Goal: Task Accomplishment & Management: Manage account settings

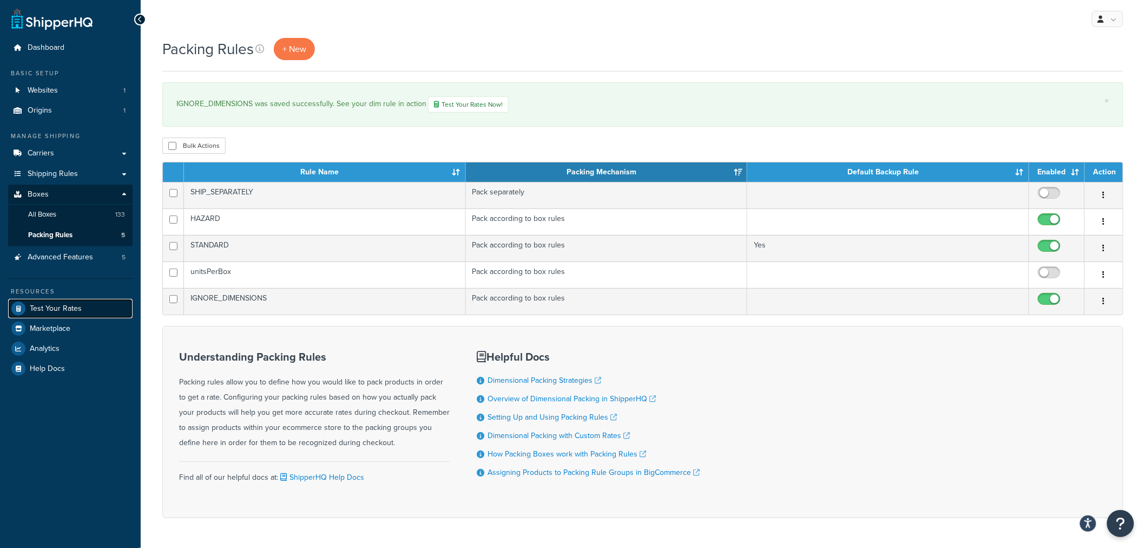
click at [49, 312] on span "Test Your Rates" at bounding box center [56, 308] width 52 height 9
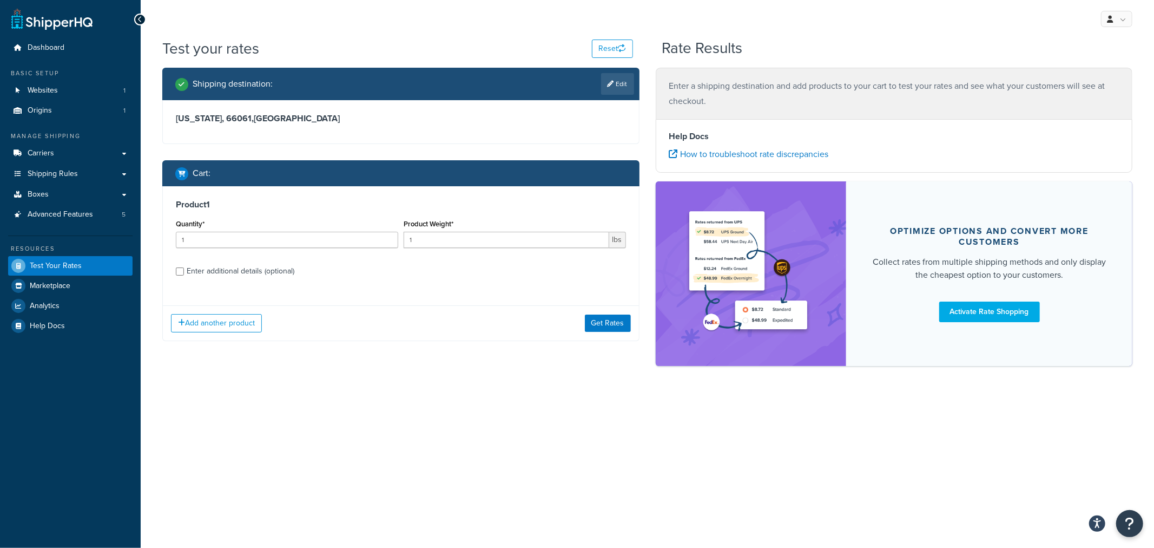
click at [247, 269] on div "Enter additional details (optional)" at bounding box center [241, 271] width 108 height 15
click at [184, 269] on input "Enter additional details (optional)" at bounding box center [180, 271] width 8 height 8
checkbox input "true"
select select "86234"
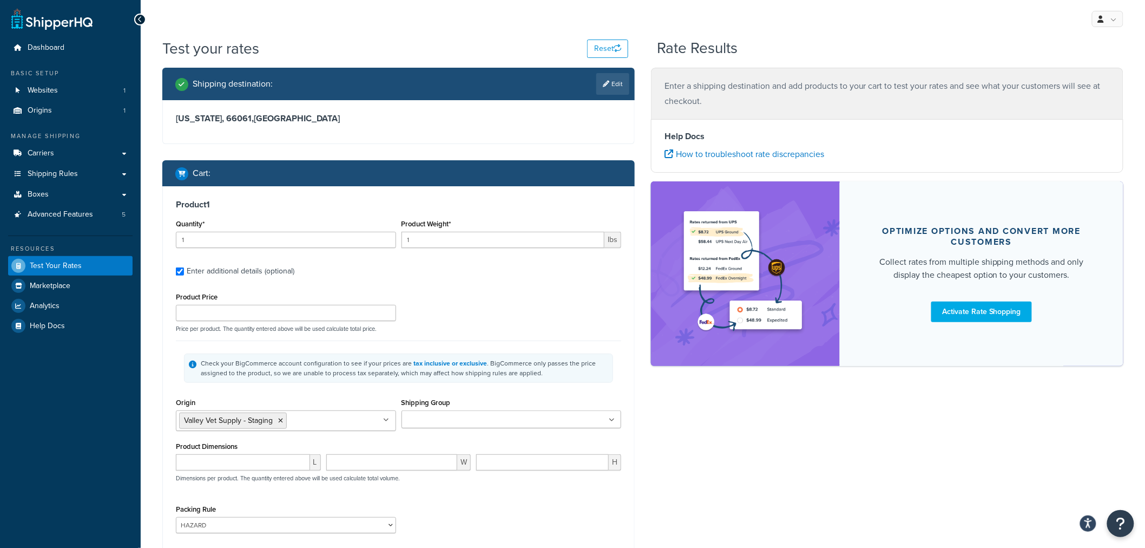
click at [445, 420] on input "Shipping Group" at bounding box center [453, 420] width 96 height 12
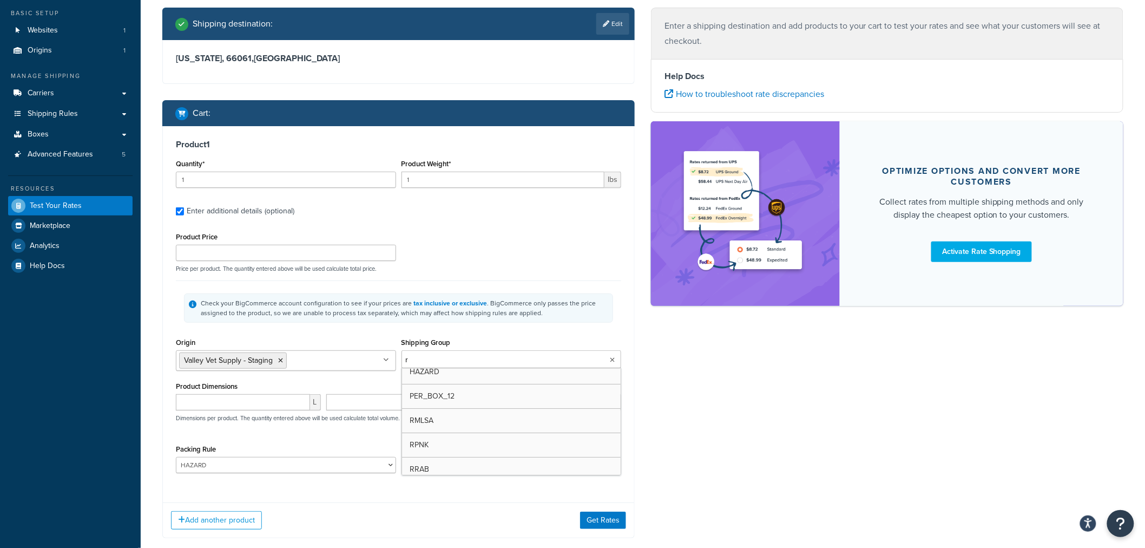
scroll to position [28, 0]
type input "rv"
click at [604, 335] on div "Shipping Group RVACC AIR BOX_0T DROP_SHIP EACH_21 FOB FSE H_3018 H0010 H0011 H0…" at bounding box center [512, 353] width 220 height 36
click at [303, 472] on select "HAZARD IGNORE_DIMENSIONS SHIP_SEPARATELY STANDARD unitsPerBox" at bounding box center [286, 465] width 220 height 16
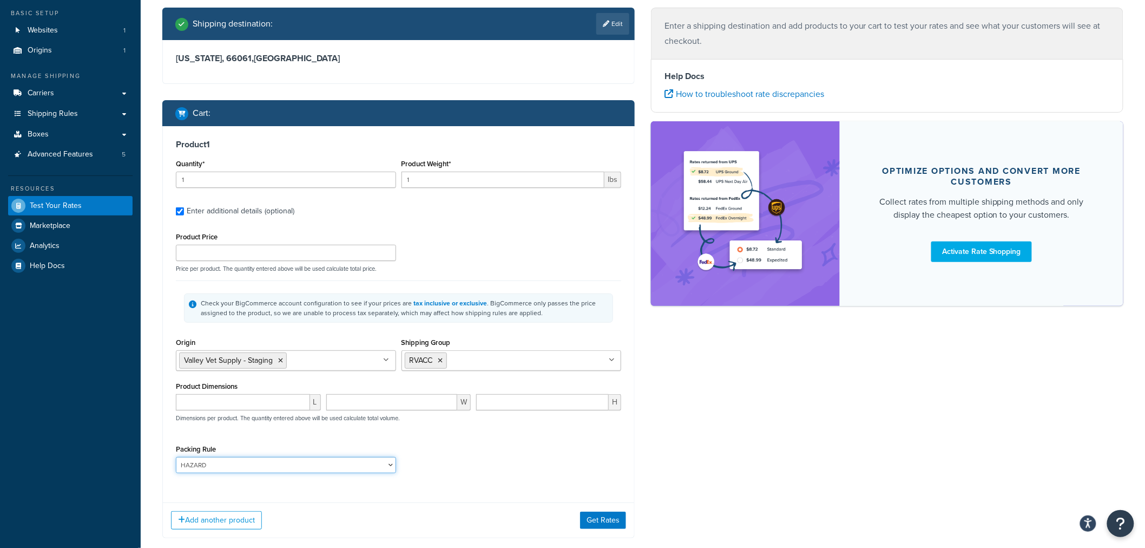
select select
click at [176, 458] on select "HAZARD IGNORE_DIMENSIONS SHIP_SEPARATELY STANDARD unitsPerBox" at bounding box center [286, 465] width 220 height 16
click at [478, 466] on div "Packing Rule HAZARD IGNORE_DIMENSIONS SHIP_SEPARATELY STANDARD unitsPerBox" at bounding box center [398, 462] width 451 height 40
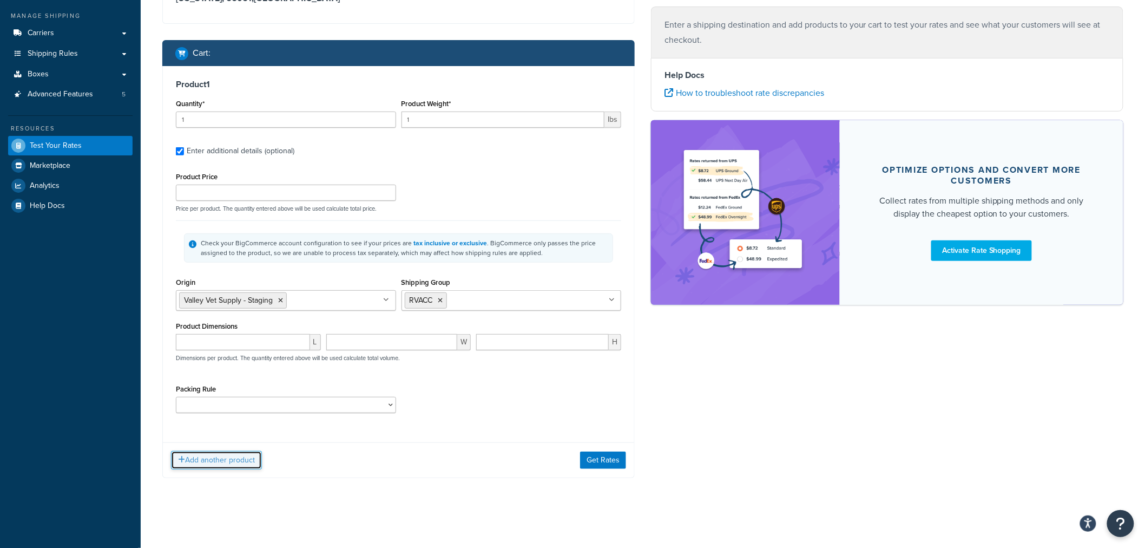
click at [223, 460] on button "Add another product" at bounding box center [216, 460] width 91 height 18
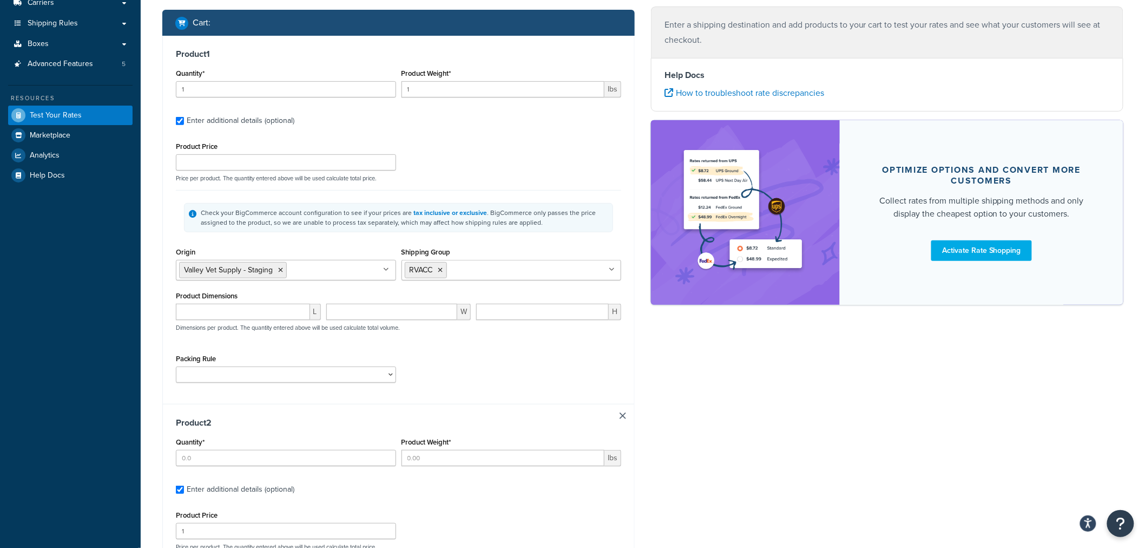
scroll to position [180, 0]
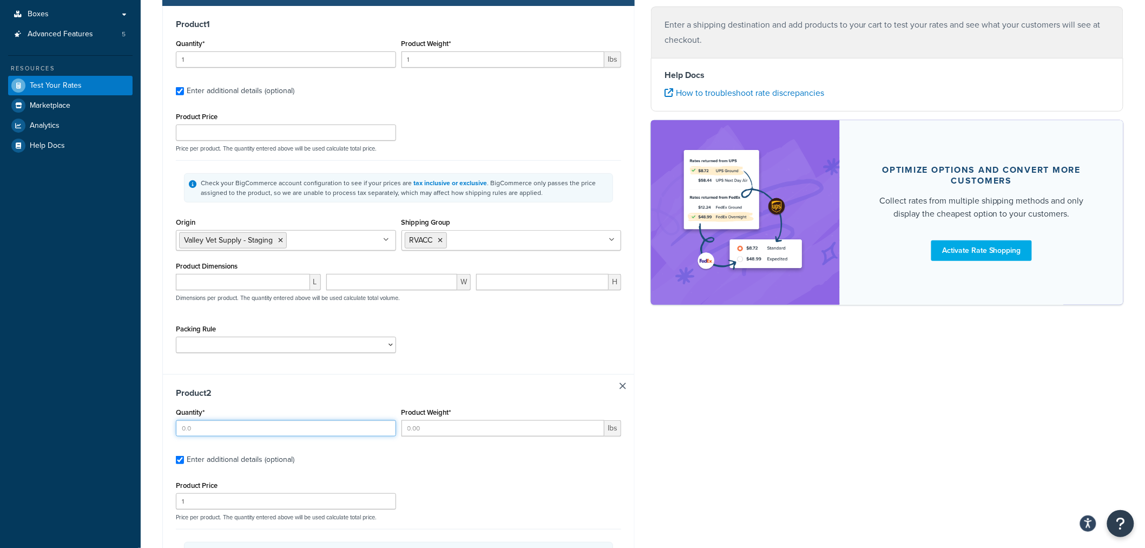
drag, startPoint x: 213, startPoint y: 430, endPoint x: 267, endPoint y: 433, distance: 54.2
click at [213, 431] on input "Quantity*" at bounding box center [286, 428] width 220 height 16
type input "1"
click at [457, 433] on input "Product Weight*" at bounding box center [503, 428] width 203 height 16
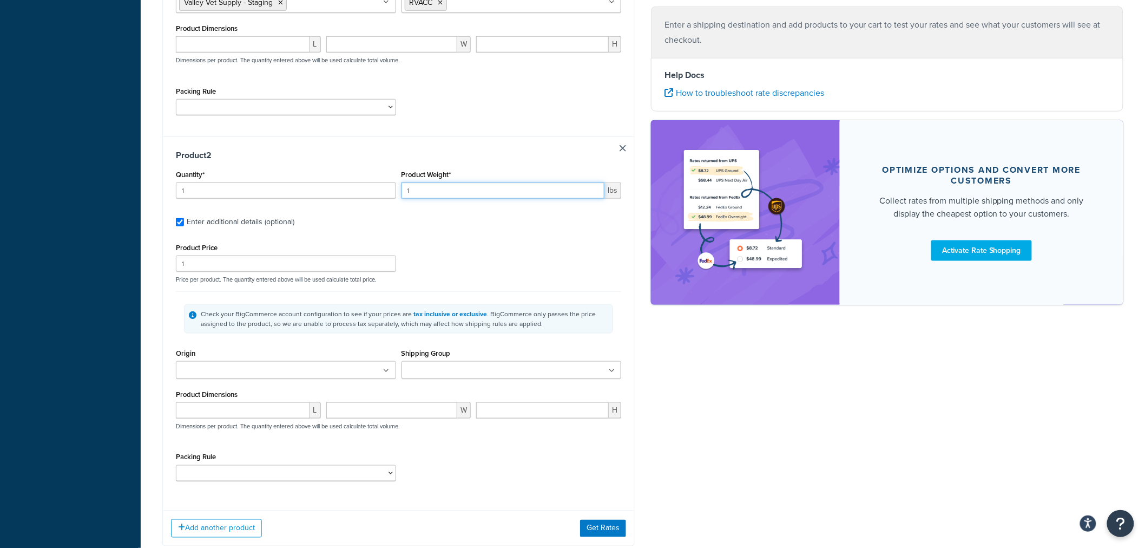
scroll to position [420, 0]
type input "1"
click at [310, 371] on ul at bounding box center [286, 367] width 220 height 18
drag, startPoint x: 260, startPoint y: 392, endPoint x: 303, endPoint y: 387, distance: 43.0
click at [478, 369] on input "Shipping Group" at bounding box center [453, 368] width 96 height 12
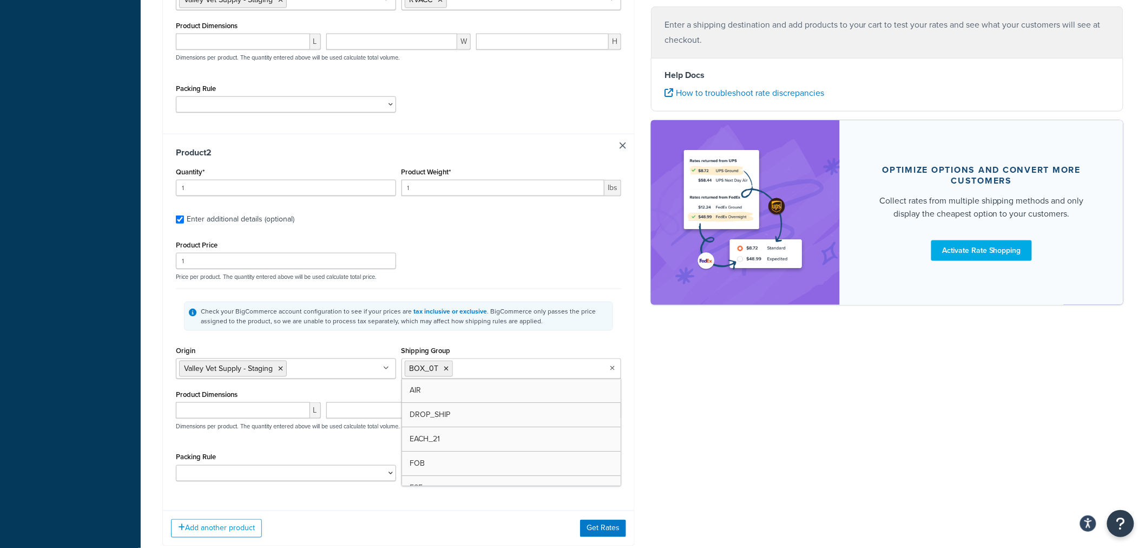
click at [607, 350] on div "Shipping Group BOX_0T AIR DROP_SHIP EACH_21 FOB FSE H_3018 H0010 H0011 H0012 H0…" at bounding box center [512, 361] width 220 height 36
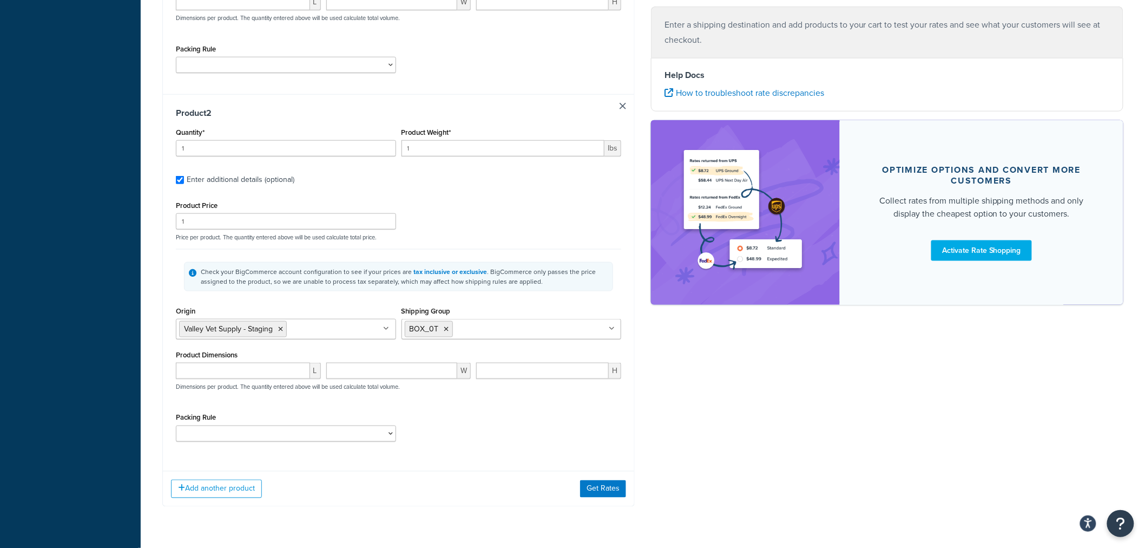
scroll to position [481, 0]
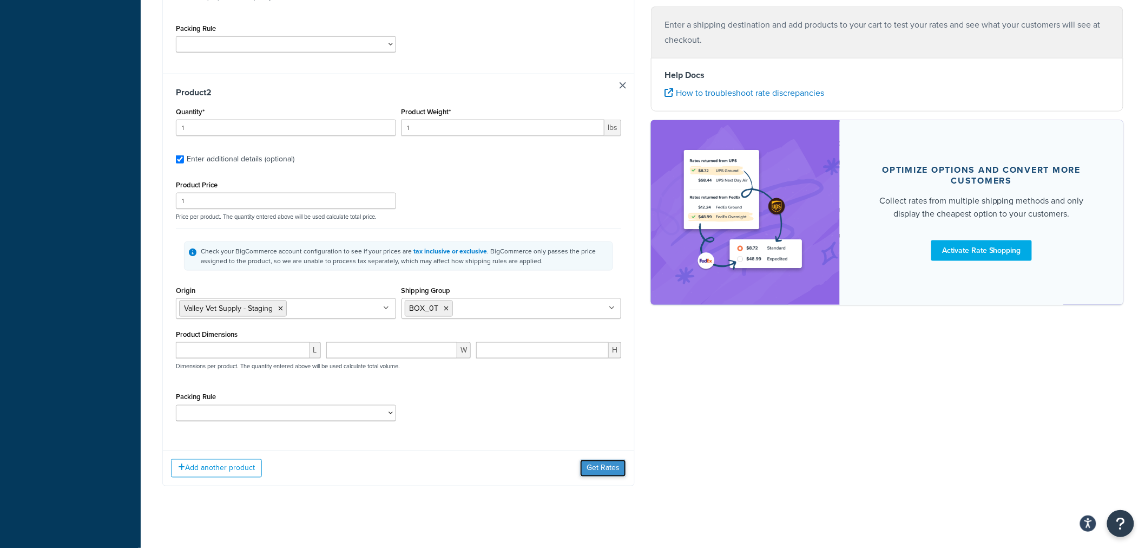
click at [597, 470] on button "Get Rates" at bounding box center [603, 467] width 46 height 17
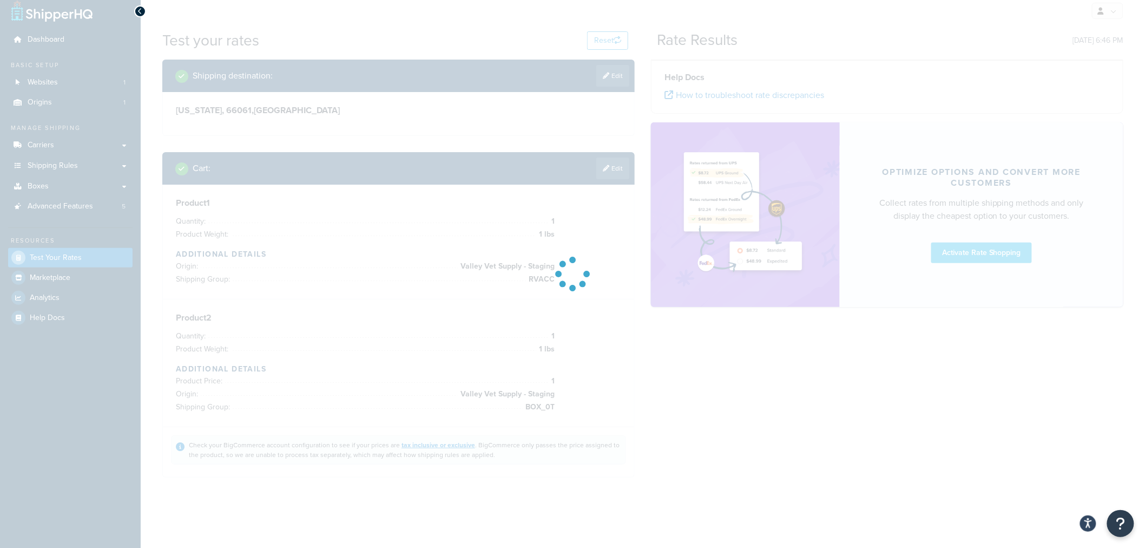
scroll to position [44, 0]
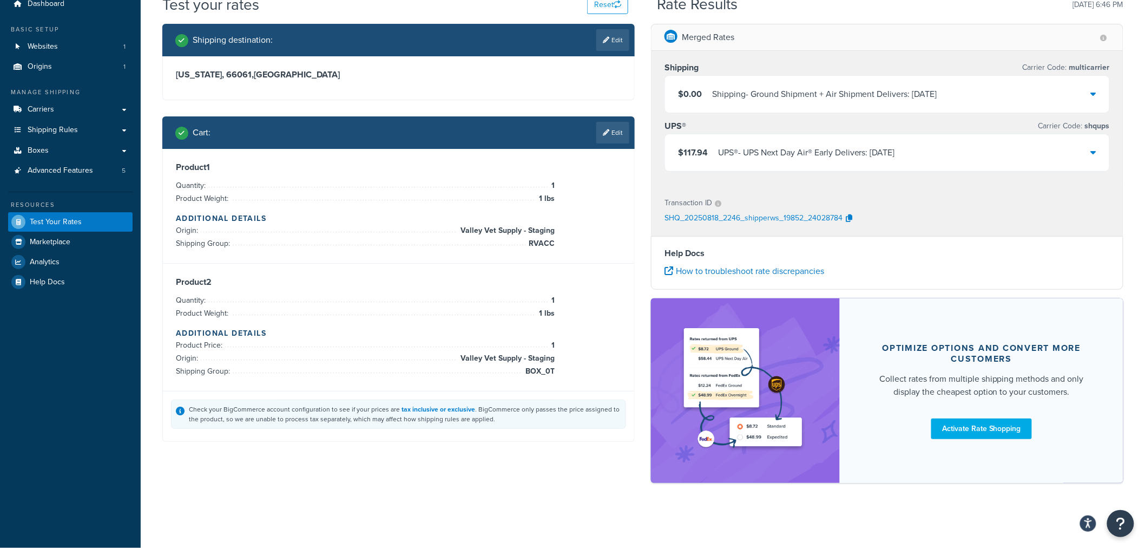
click at [1093, 93] on icon at bounding box center [1093, 93] width 5 height 9
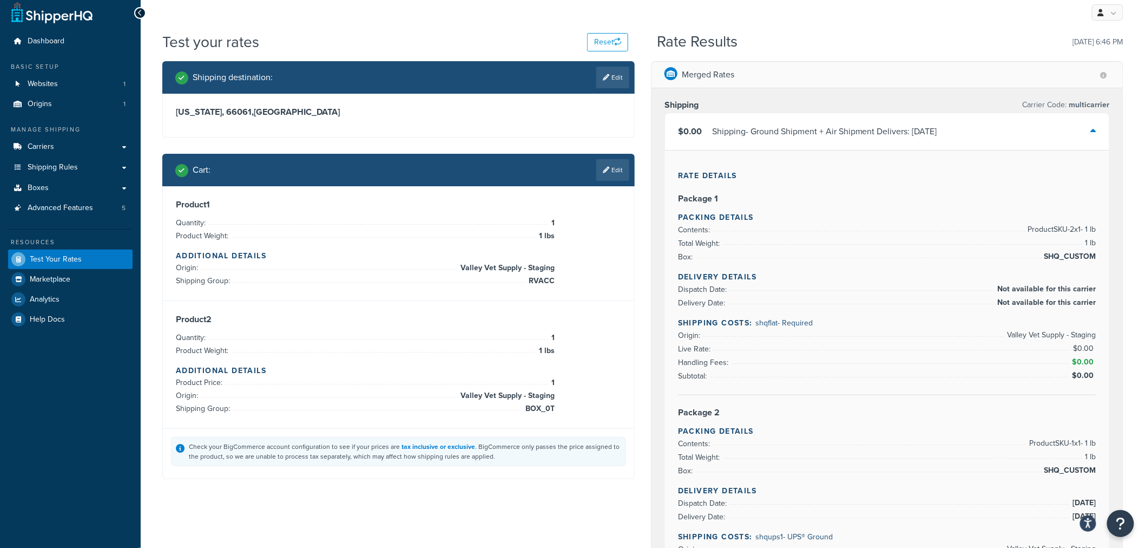
scroll to position [0, 0]
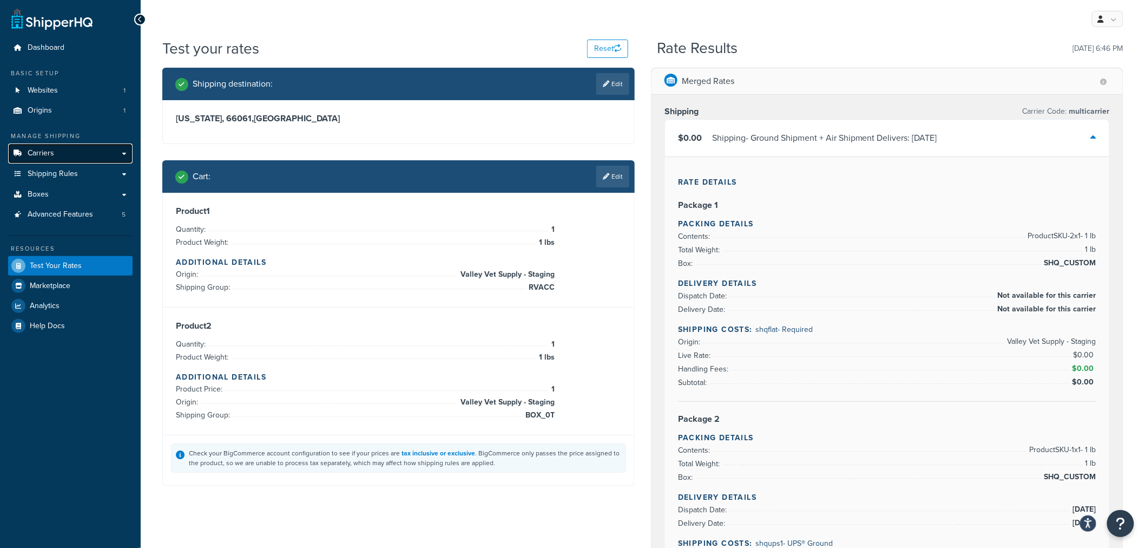
click at [123, 153] on link "Carriers" at bounding box center [70, 153] width 124 height 20
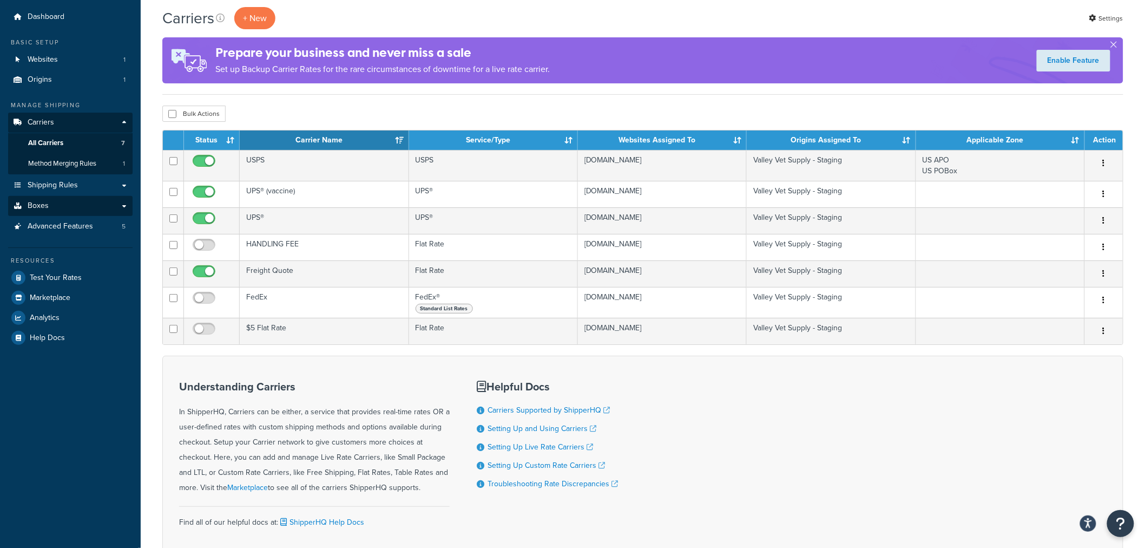
scroll to position [60, 0]
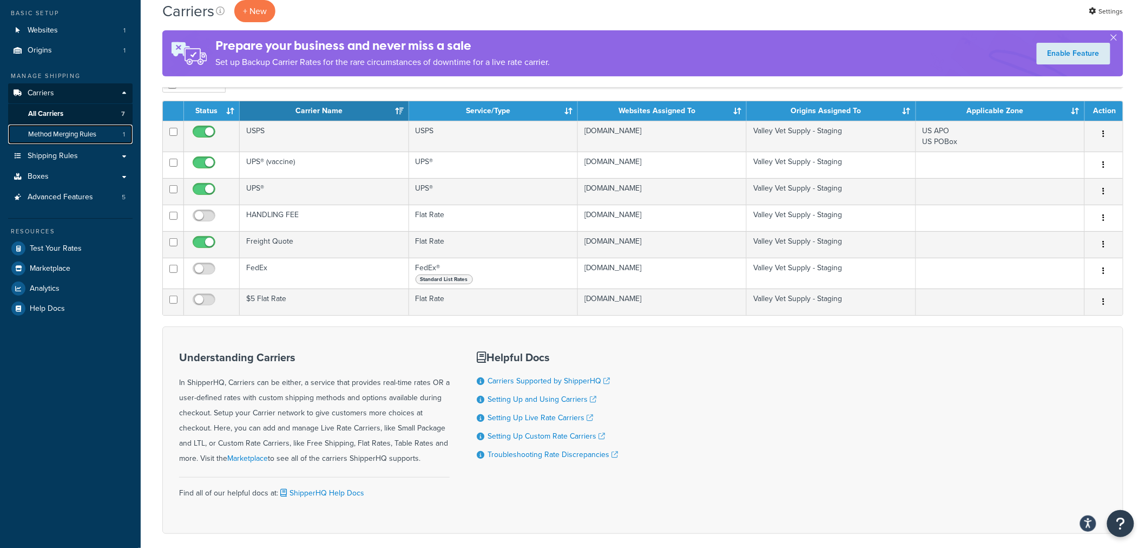
click at [60, 137] on span "Method Merging Rules" at bounding box center [62, 134] width 68 height 9
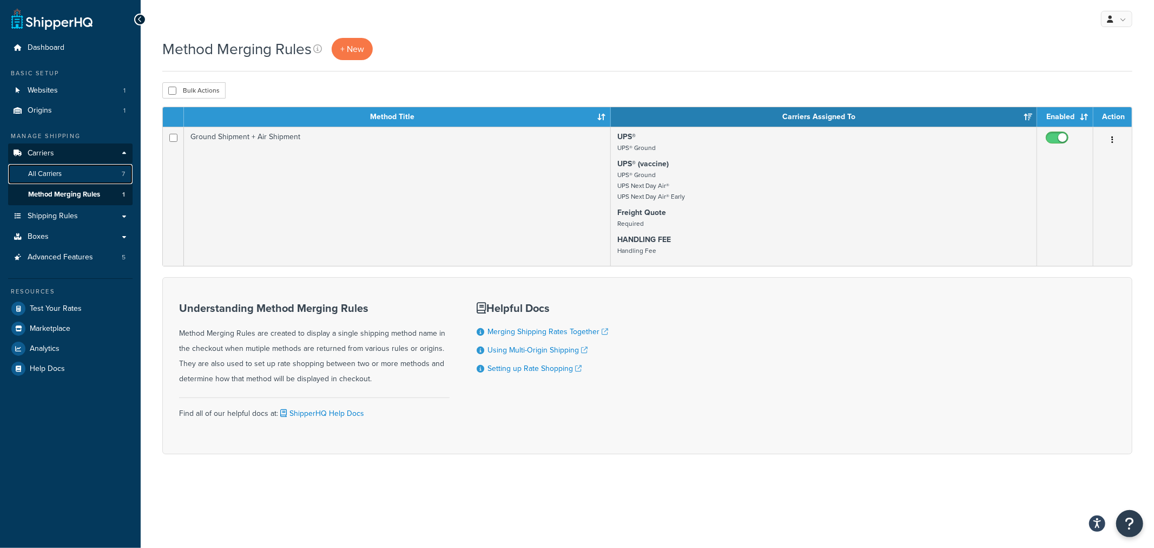
click at [47, 176] on span "All Carriers" at bounding box center [45, 173] width 34 height 9
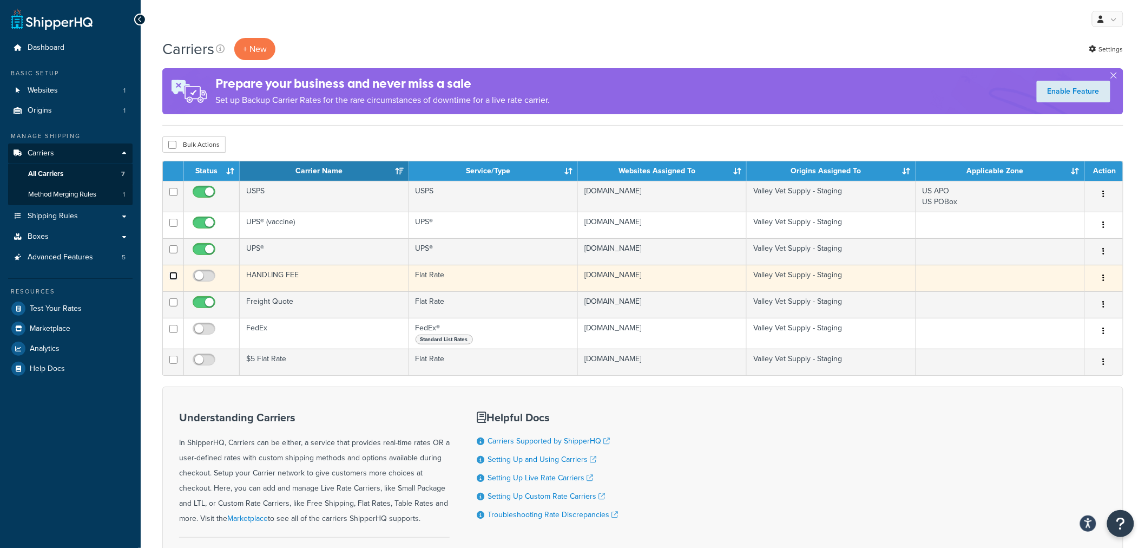
click at [172, 227] on input "checkbox" at bounding box center [173, 223] width 8 height 8
checkbox input "true"
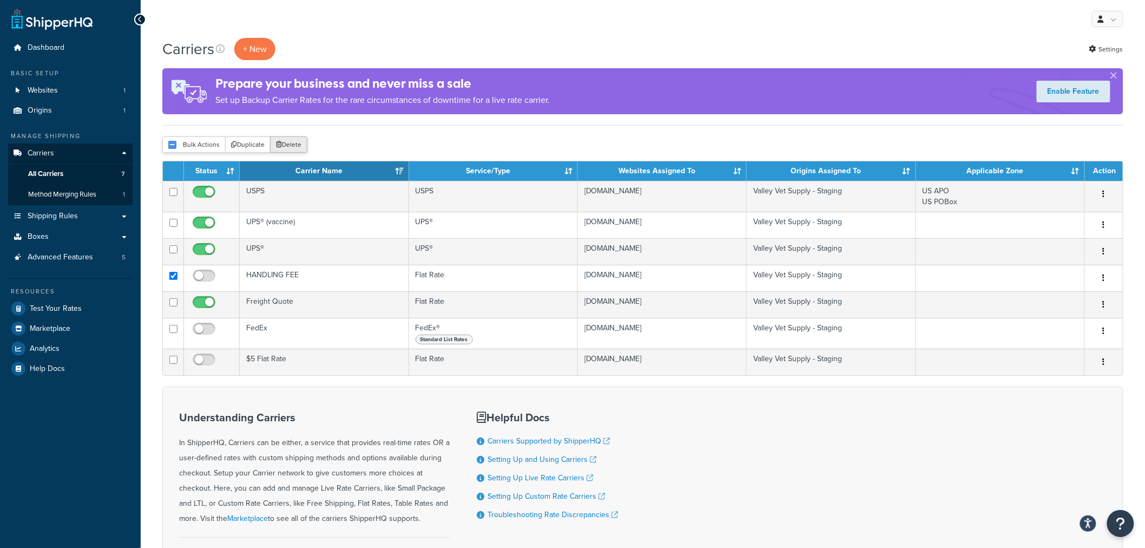
click at [290, 145] on button "Delete" at bounding box center [288, 144] width 37 height 16
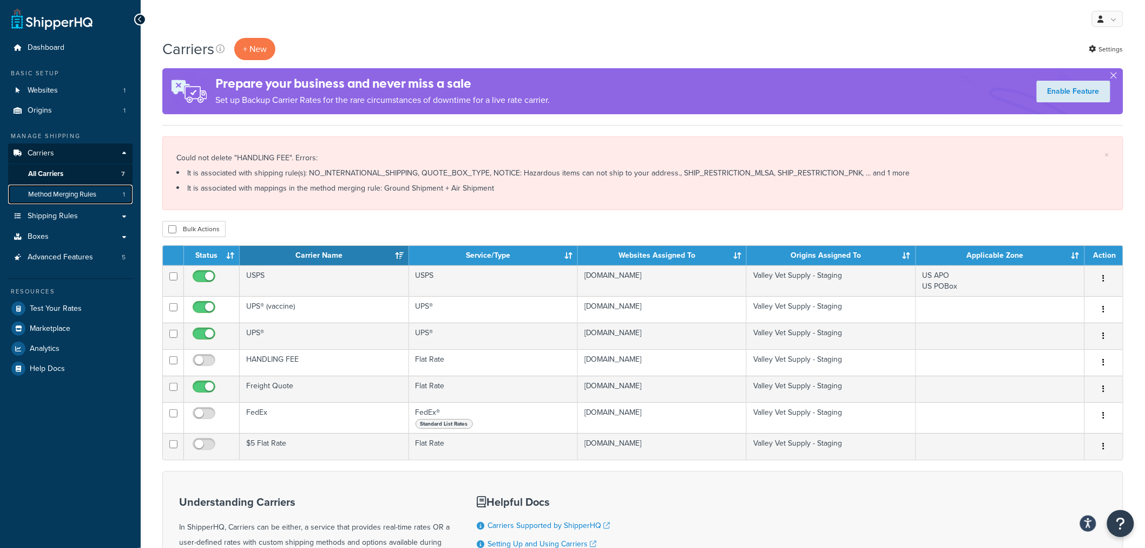
click at [67, 199] on link "Method Merging Rules 1" at bounding box center [70, 195] width 124 height 20
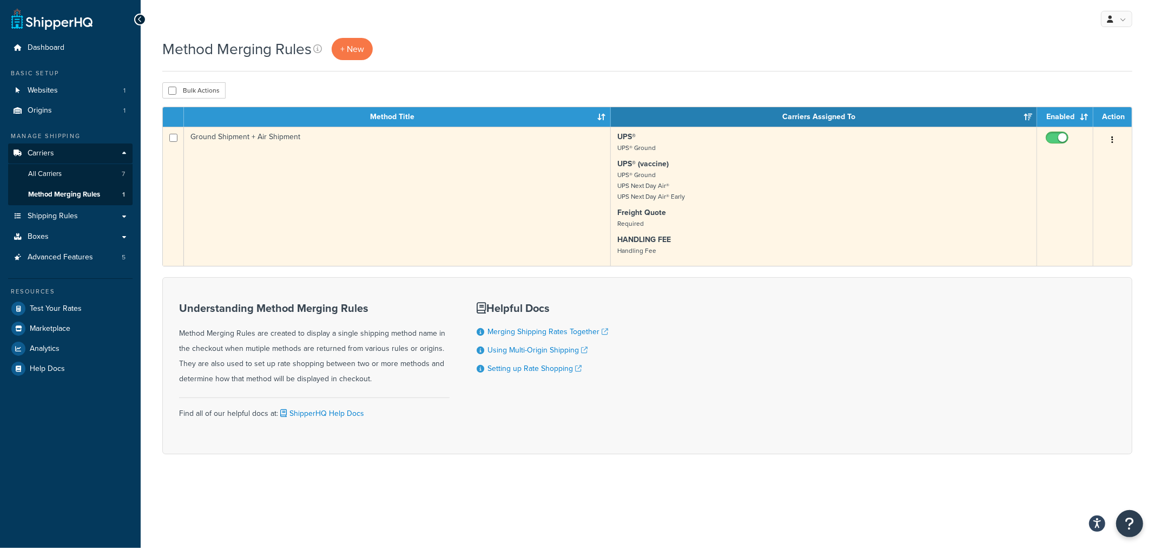
click at [261, 137] on td "Ground Shipment + Air Shipment" at bounding box center [397, 196] width 426 height 139
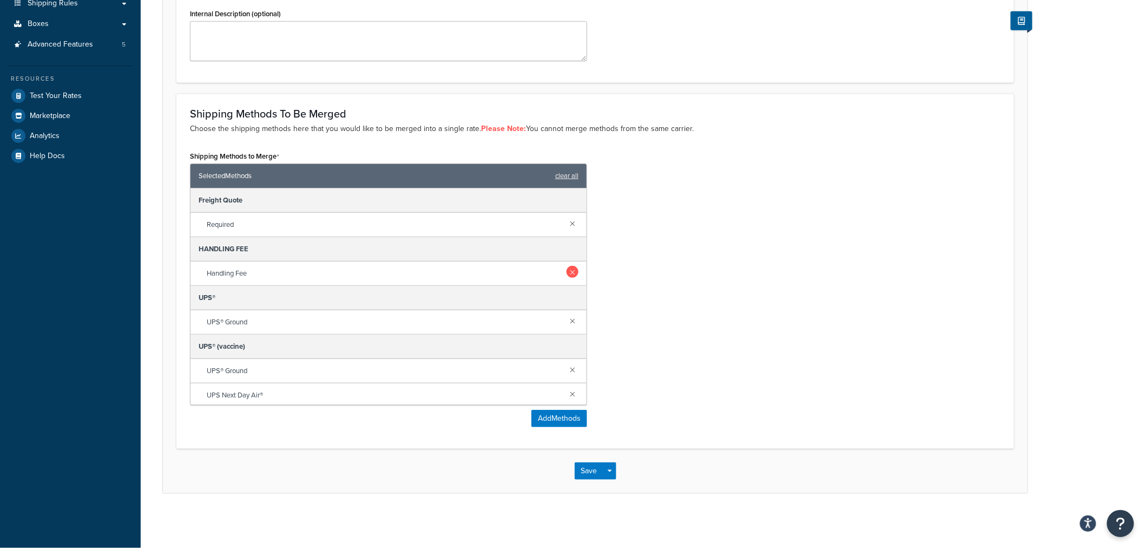
click at [567, 272] on link at bounding box center [573, 272] width 12 height 12
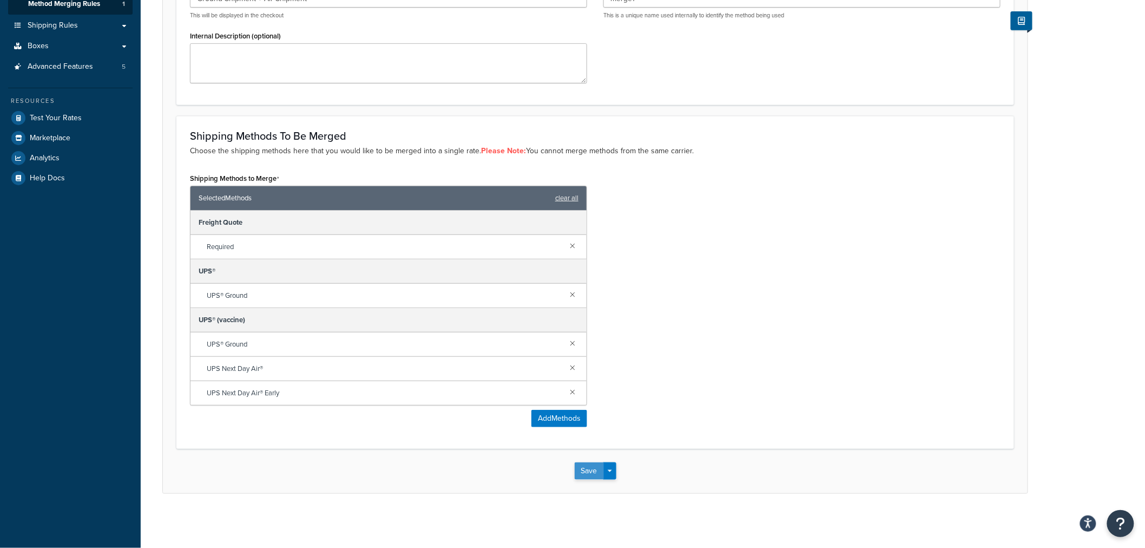
click at [582, 472] on button "Save" at bounding box center [589, 470] width 29 height 17
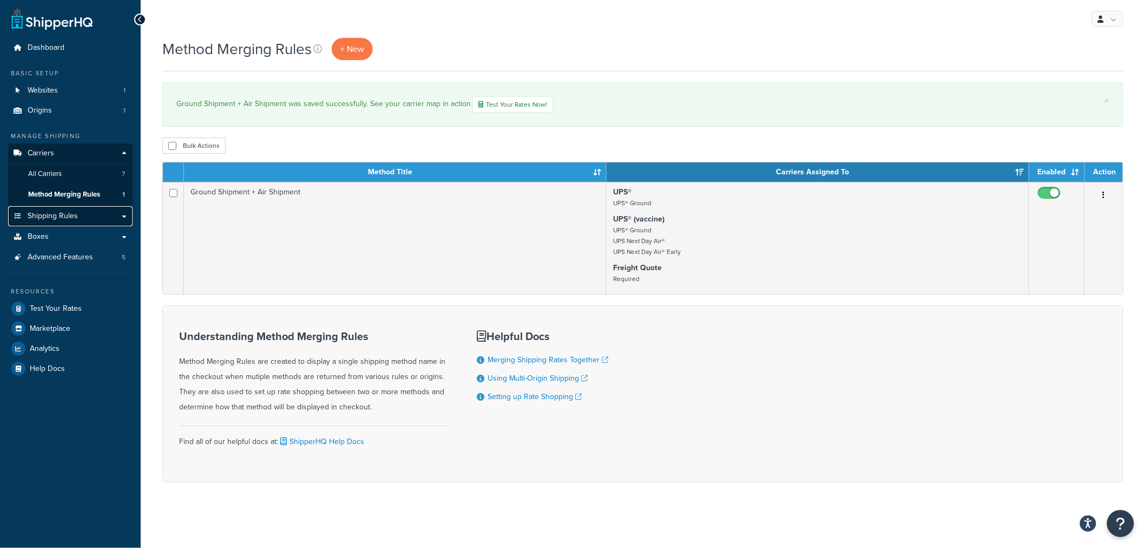
click at [48, 216] on span "Shipping Rules" at bounding box center [53, 216] width 50 height 9
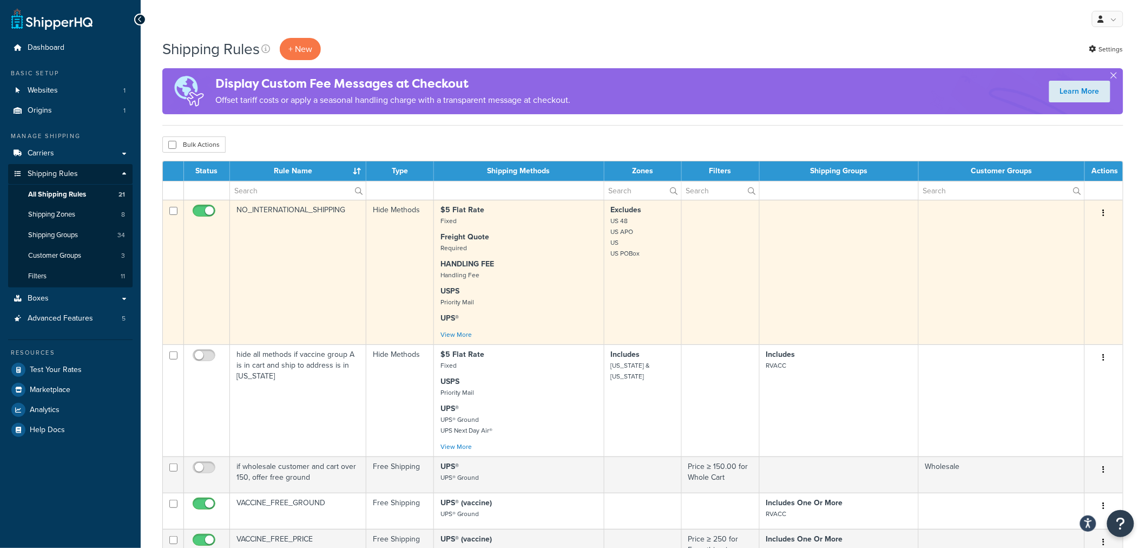
click at [272, 209] on td "NO_INTERNATIONAL_SHIPPING" at bounding box center [298, 272] width 136 height 144
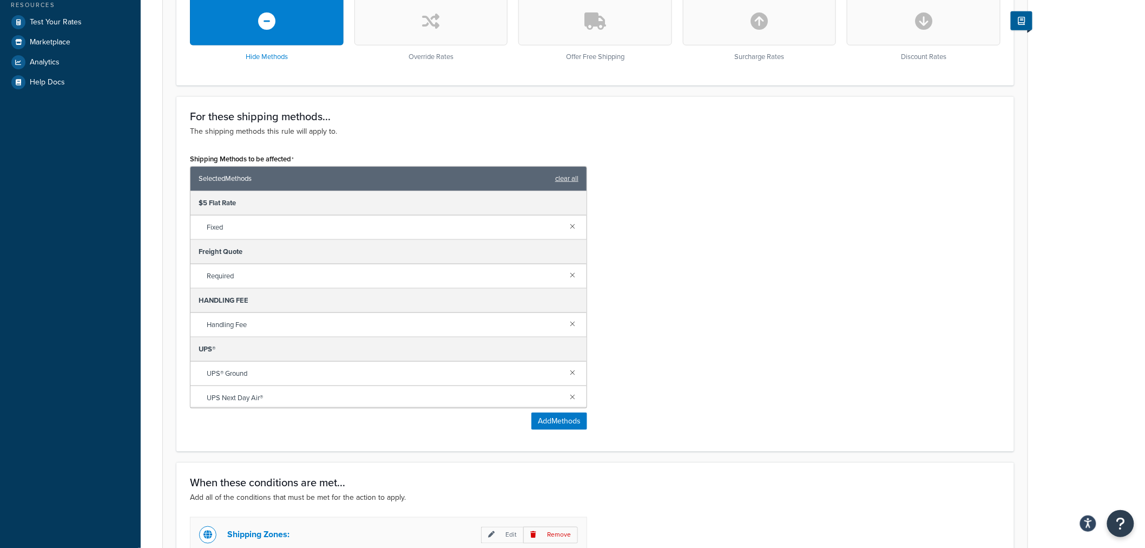
scroll to position [360, 0]
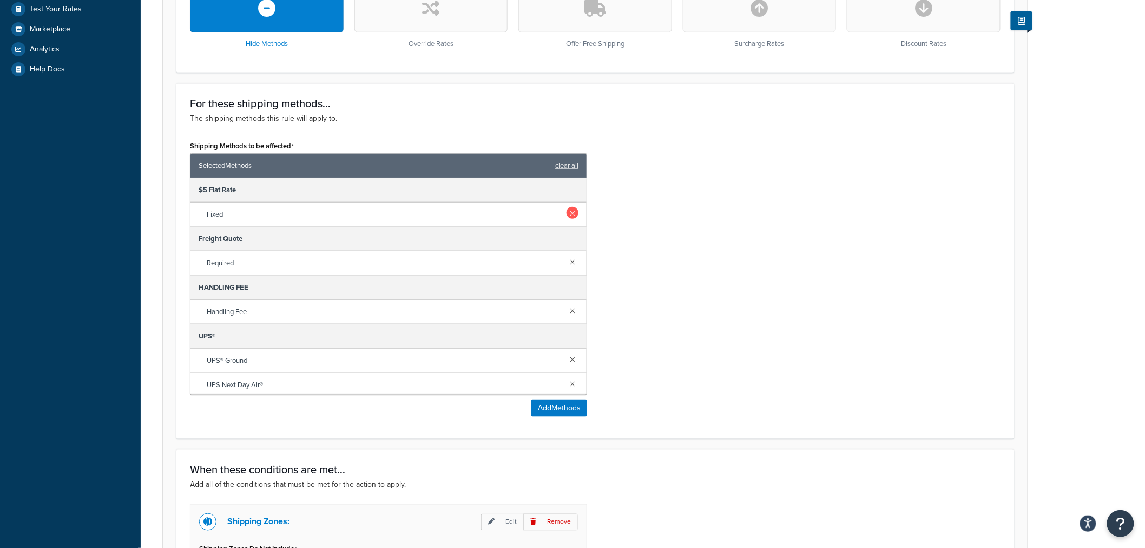
click at [567, 212] on link at bounding box center [573, 213] width 12 height 12
click at [567, 261] on link at bounding box center [573, 261] width 12 height 12
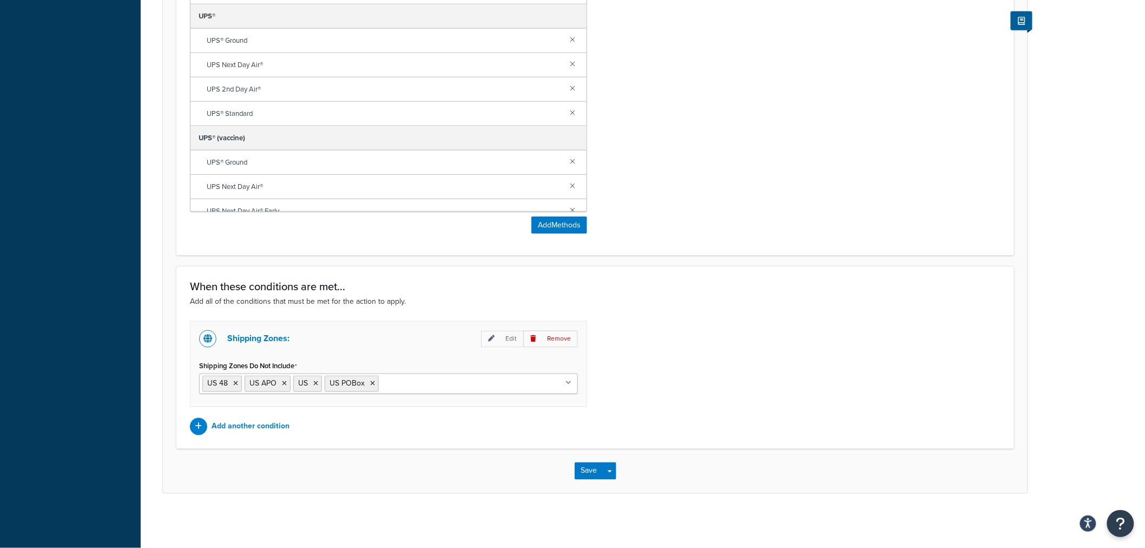
scroll to position [100, 0]
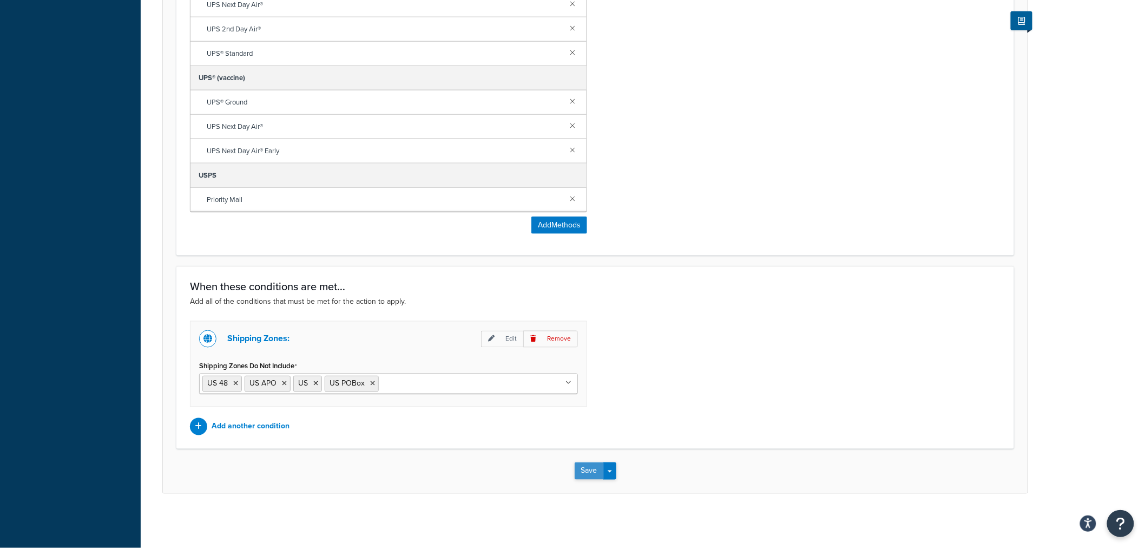
click at [577, 472] on button "Save" at bounding box center [589, 470] width 29 height 17
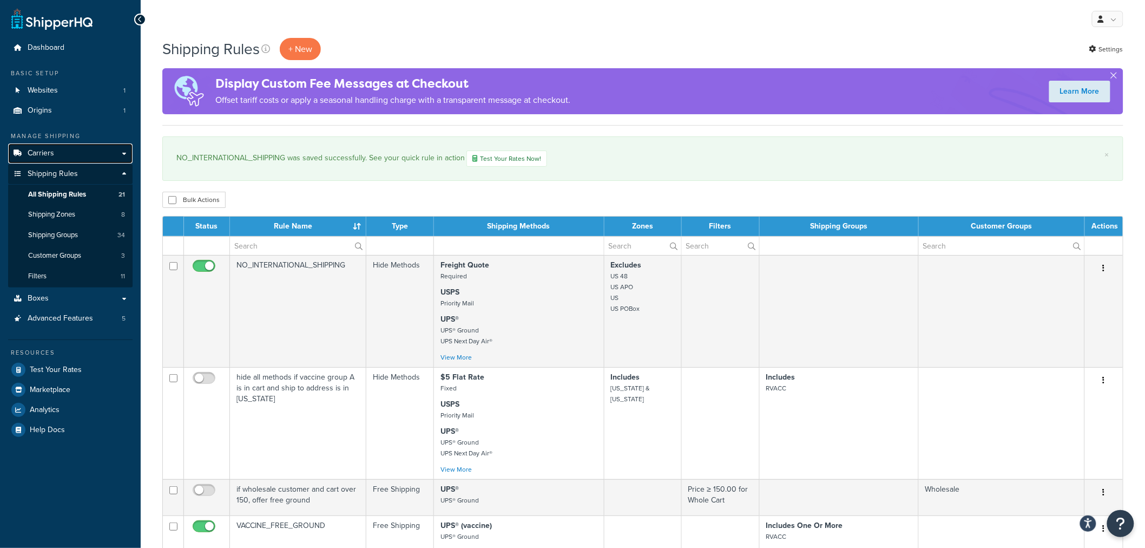
click at [55, 153] on link "Carriers" at bounding box center [70, 153] width 124 height 20
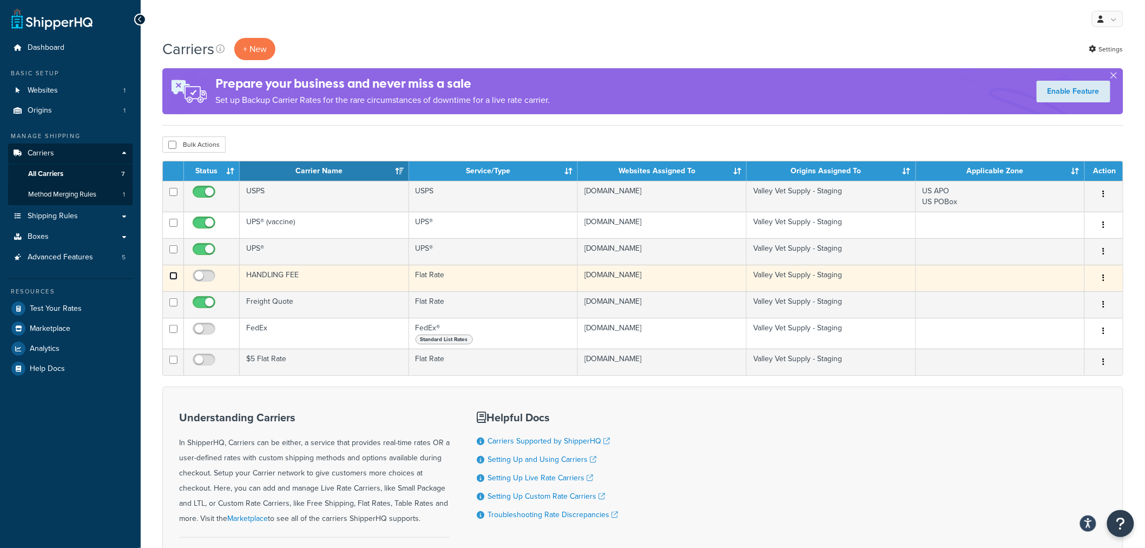
click at [175, 227] on input "checkbox" at bounding box center [173, 223] width 8 height 8
checkbox input "true"
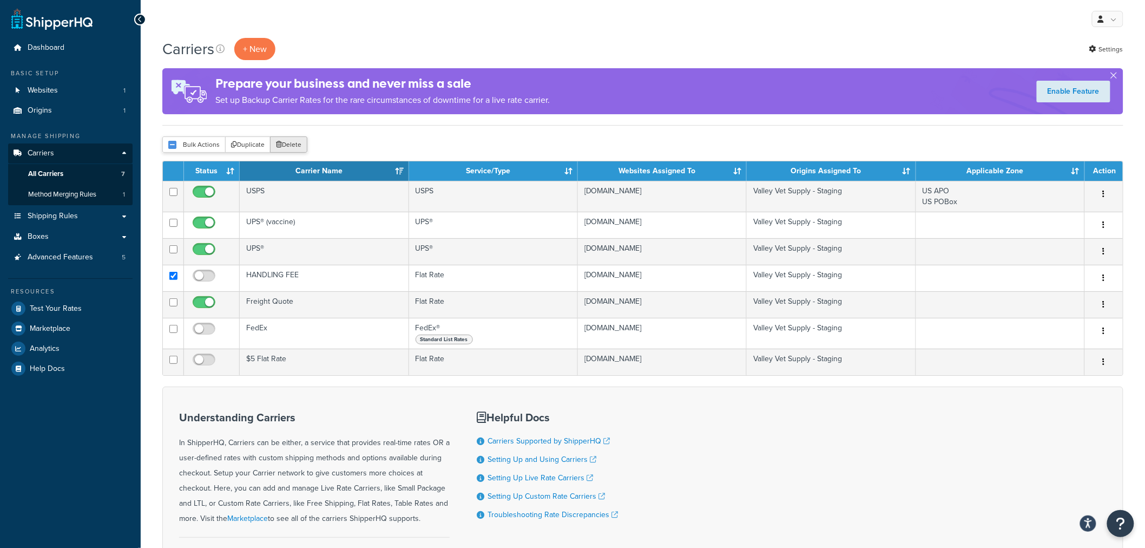
click at [293, 144] on button "Delete" at bounding box center [288, 144] width 37 height 16
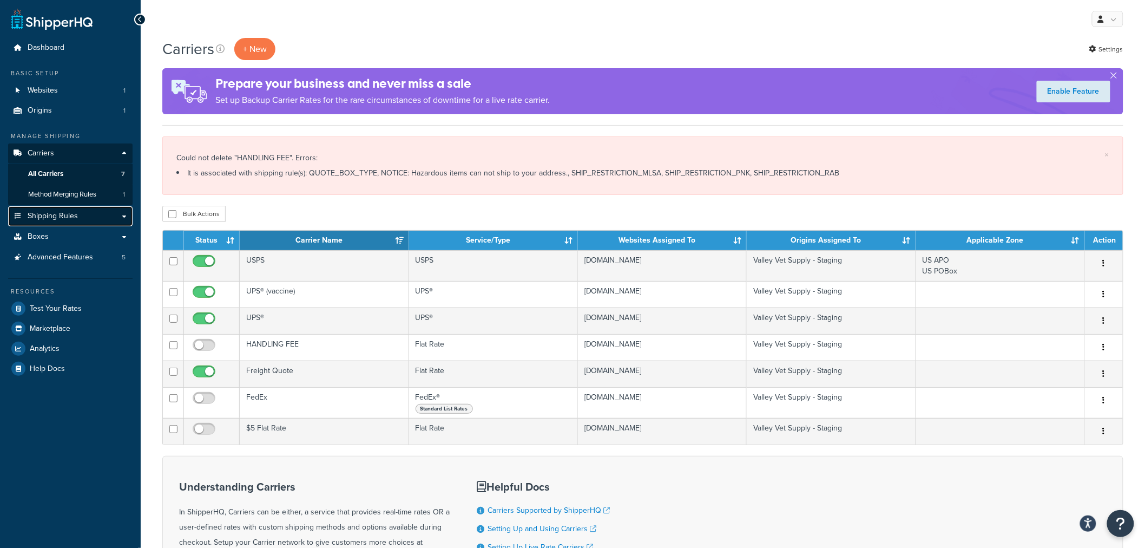
click at [80, 215] on link "Shipping Rules" at bounding box center [70, 216] width 124 height 20
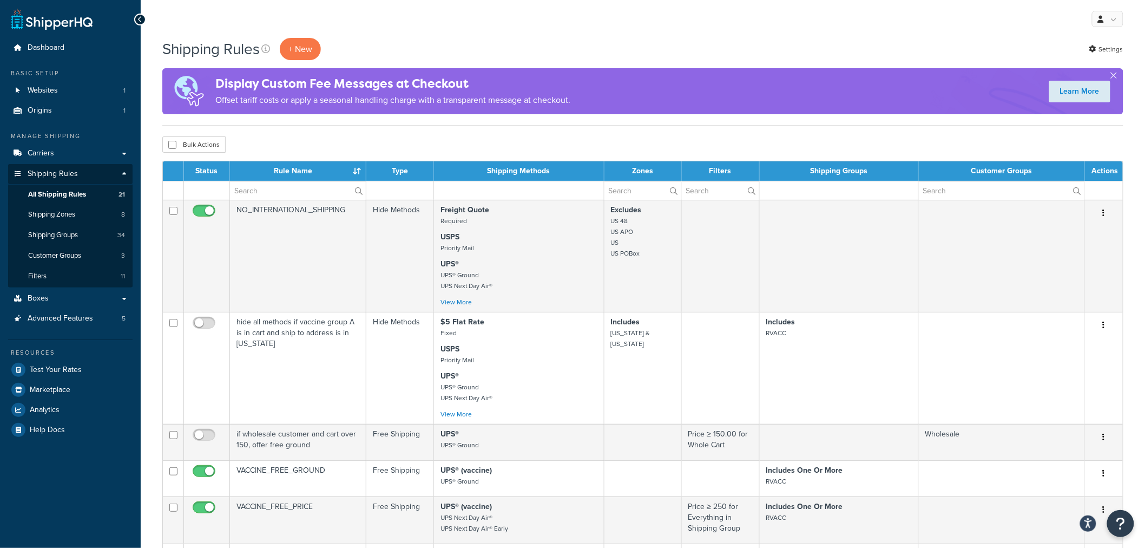
click at [305, 169] on th "Rule Name" at bounding box center [298, 170] width 136 height 19
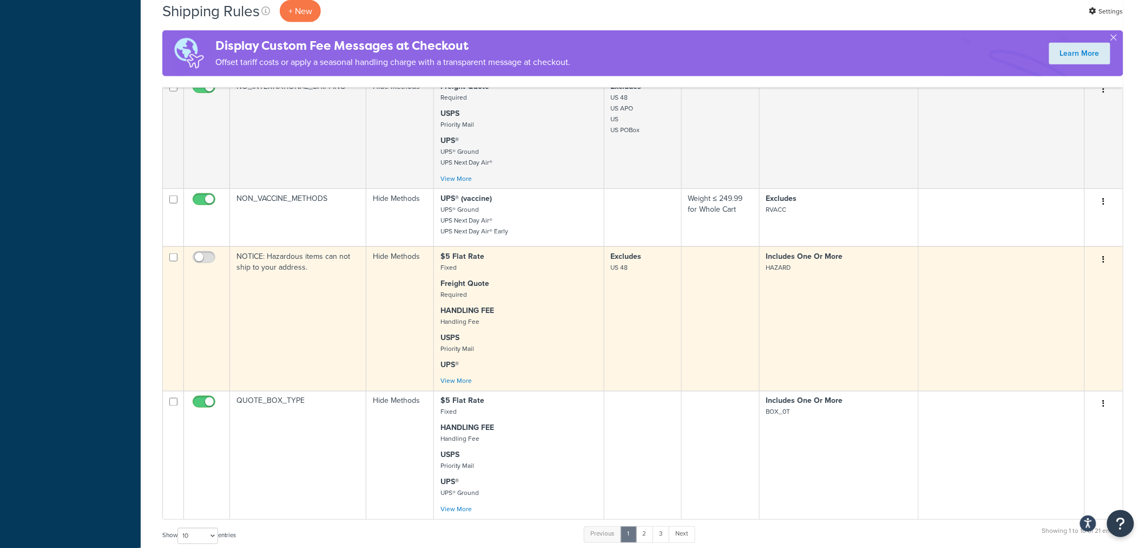
scroll to position [481, 0]
click at [285, 257] on td "NOTICE: Hazardous items can not ship to your address." at bounding box center [298, 314] width 136 height 144
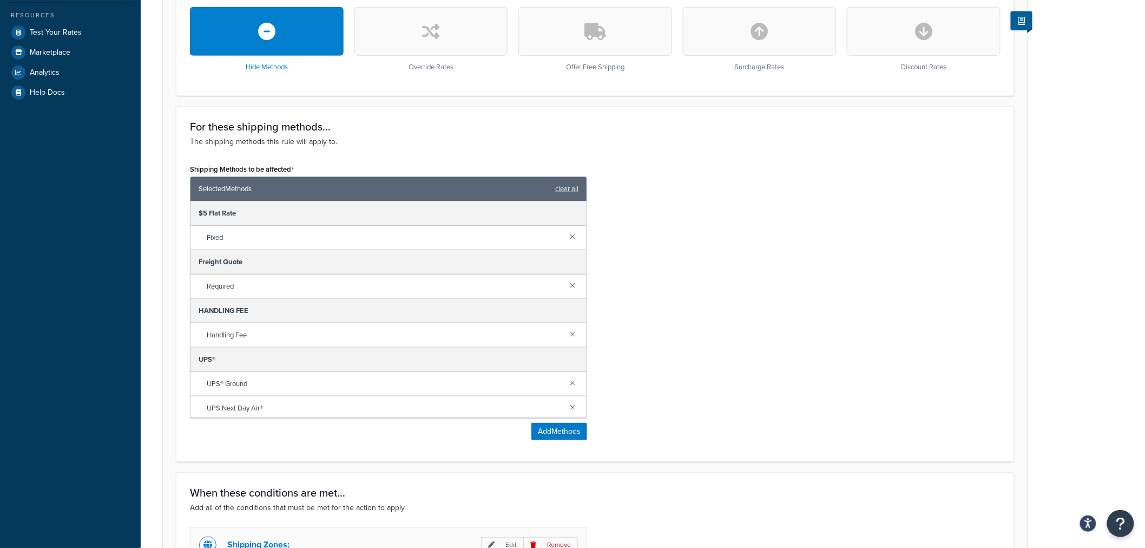
scroll to position [360, 0]
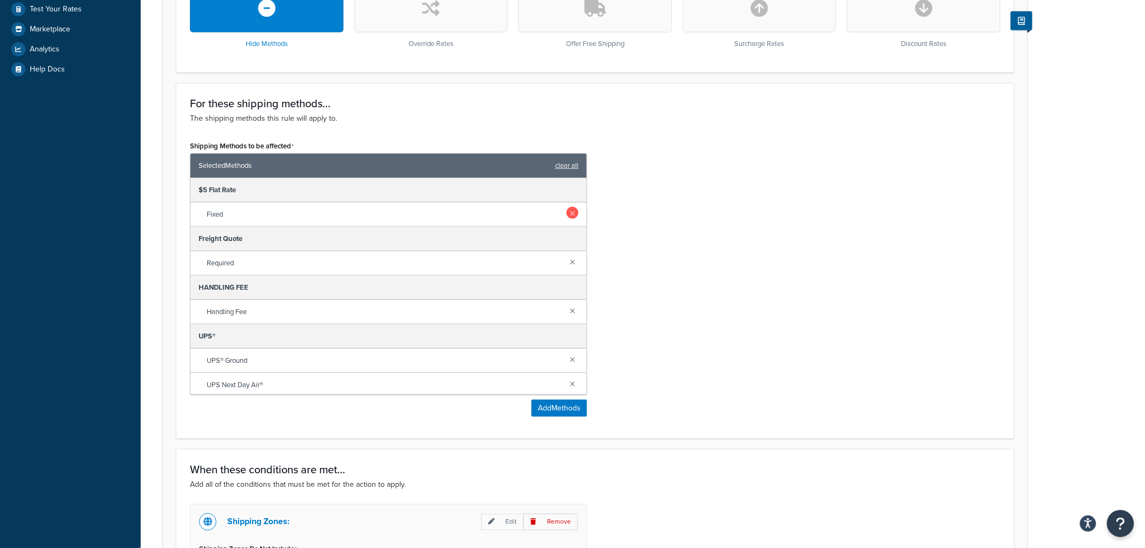
click at [567, 214] on link at bounding box center [573, 213] width 12 height 12
click at [567, 261] on link at bounding box center [573, 261] width 12 height 12
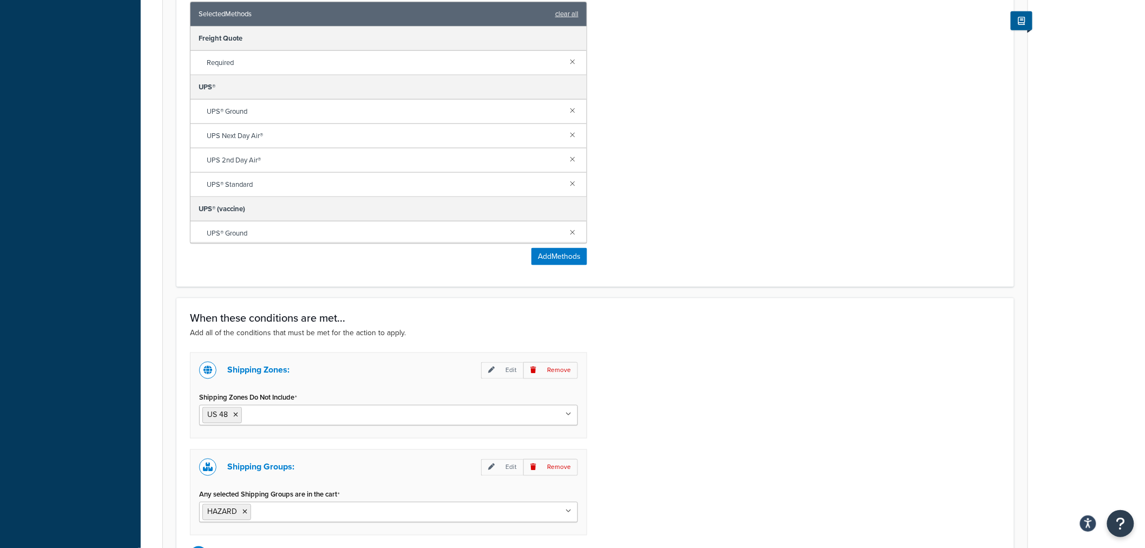
scroll to position [641, 0]
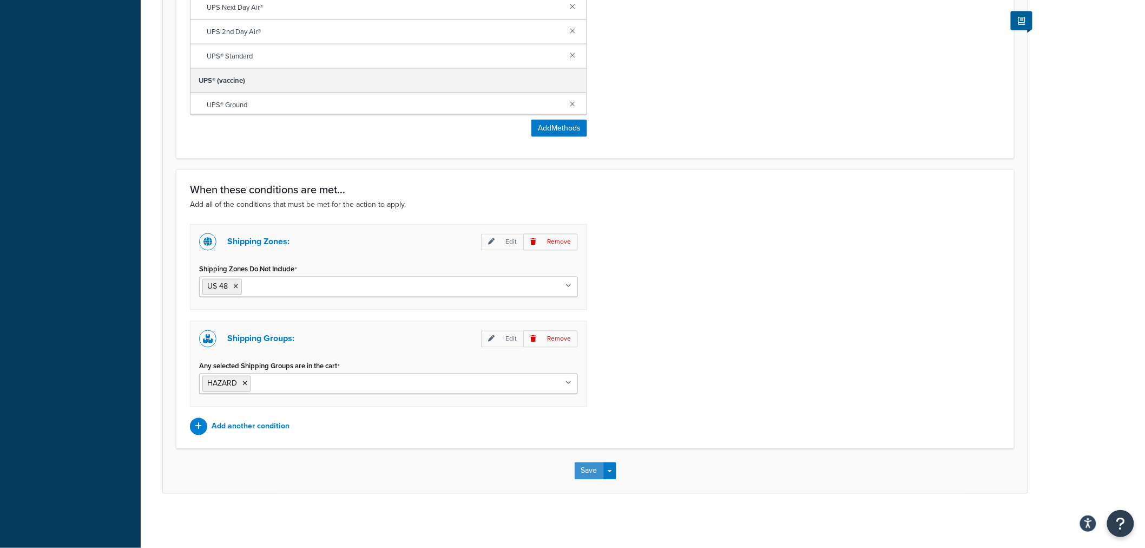
click at [586, 471] on button "Save" at bounding box center [589, 470] width 29 height 17
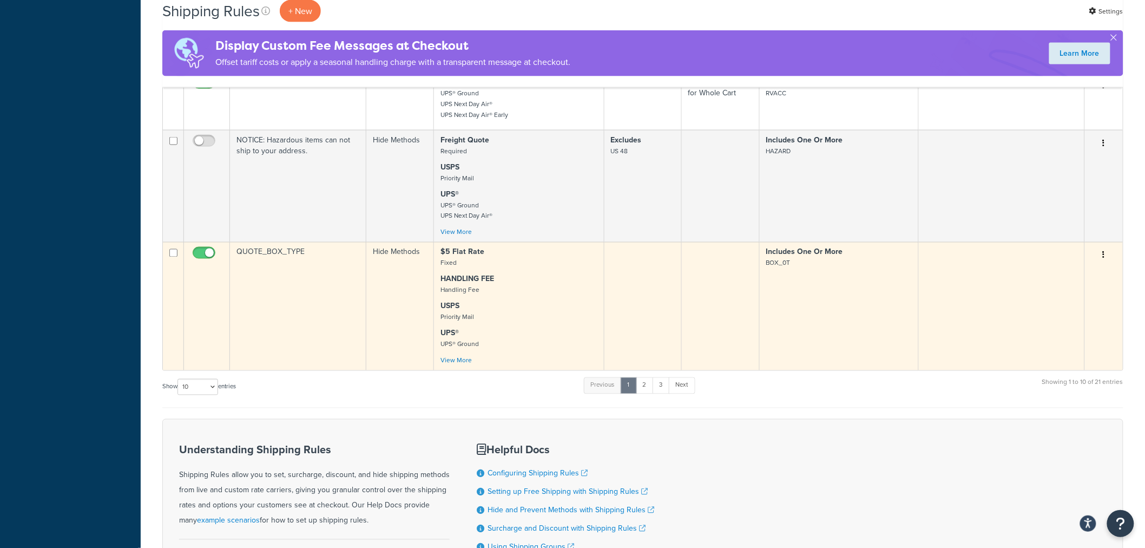
scroll to position [661, 0]
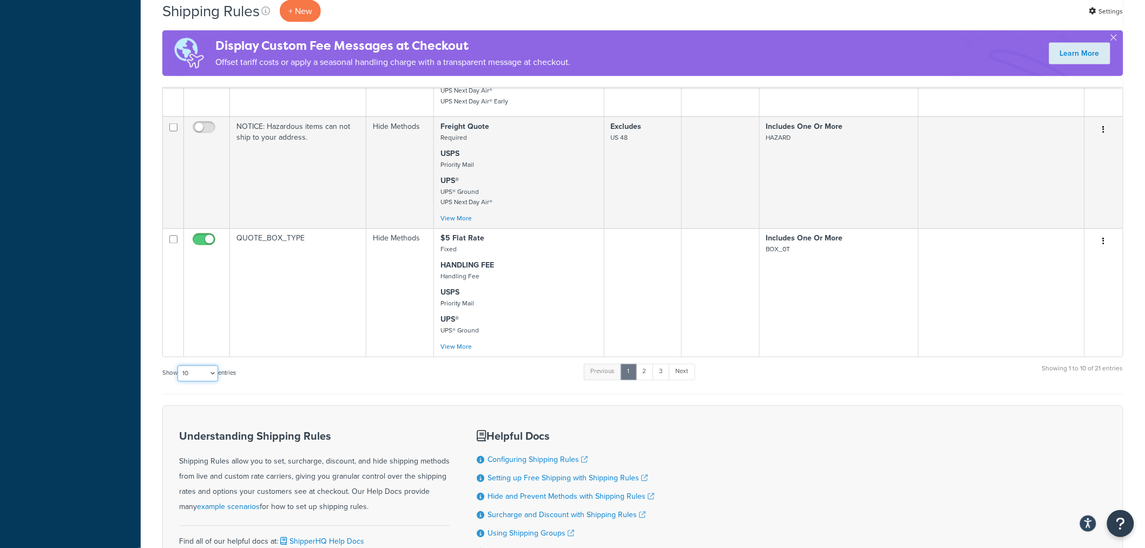
click at [208, 374] on select "10 15 25 50 100 1000" at bounding box center [197, 373] width 41 height 16
select select "50"
click at [179, 366] on select "10 15 25 50 100 1000" at bounding box center [197, 373] width 41 height 16
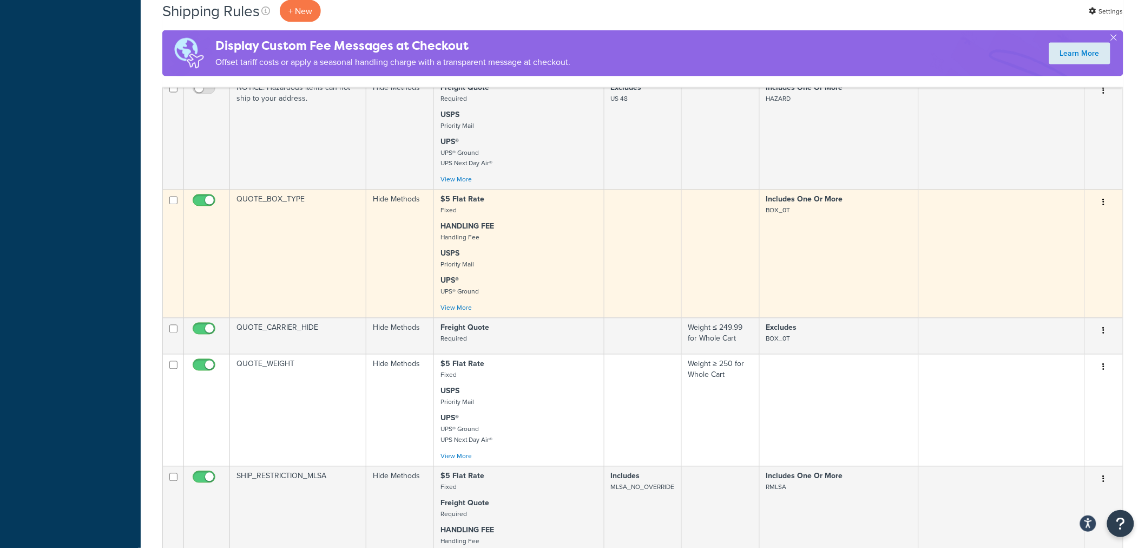
scroll to position [721, 0]
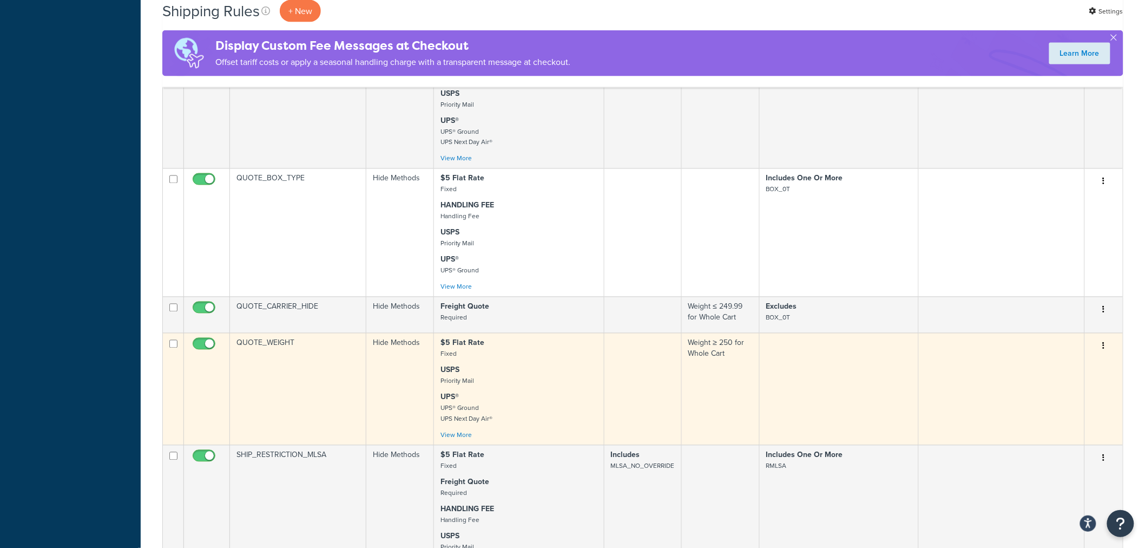
click at [264, 344] on td "QUOTE_WEIGHT" at bounding box center [298, 389] width 136 height 112
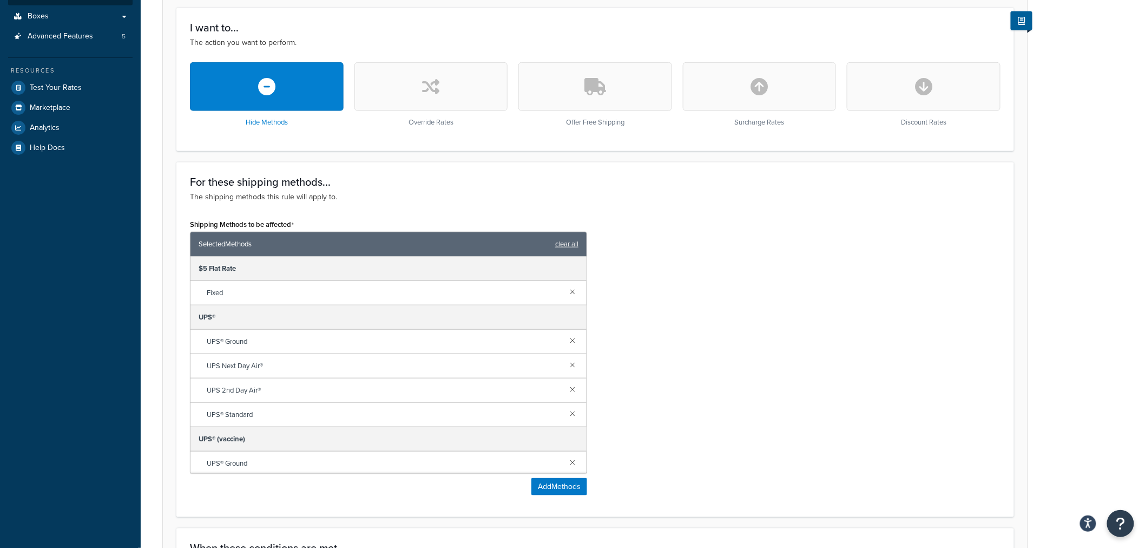
scroll to position [300, 0]
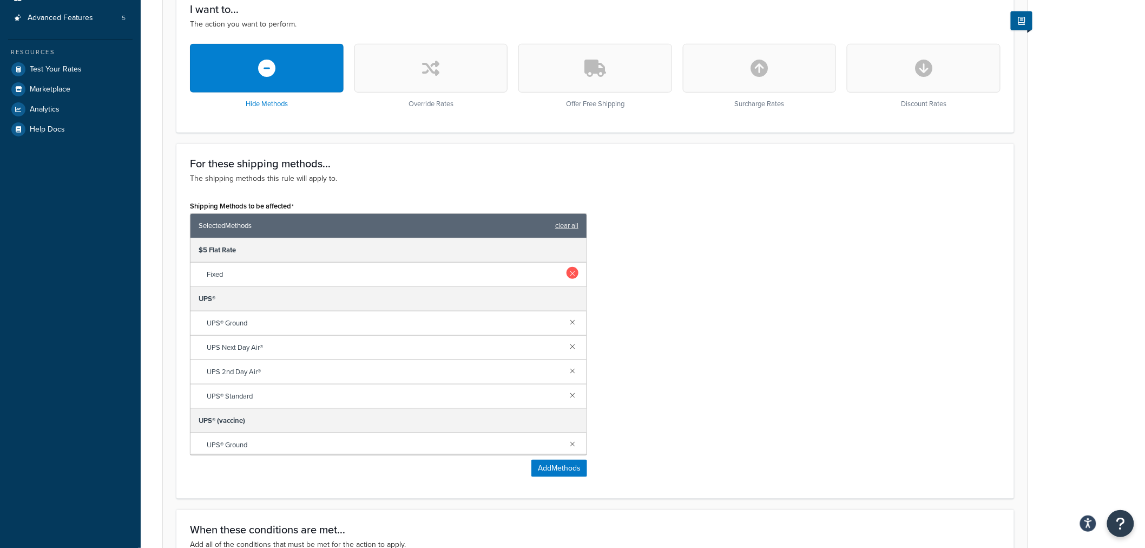
click at [567, 272] on link at bounding box center [573, 273] width 12 height 12
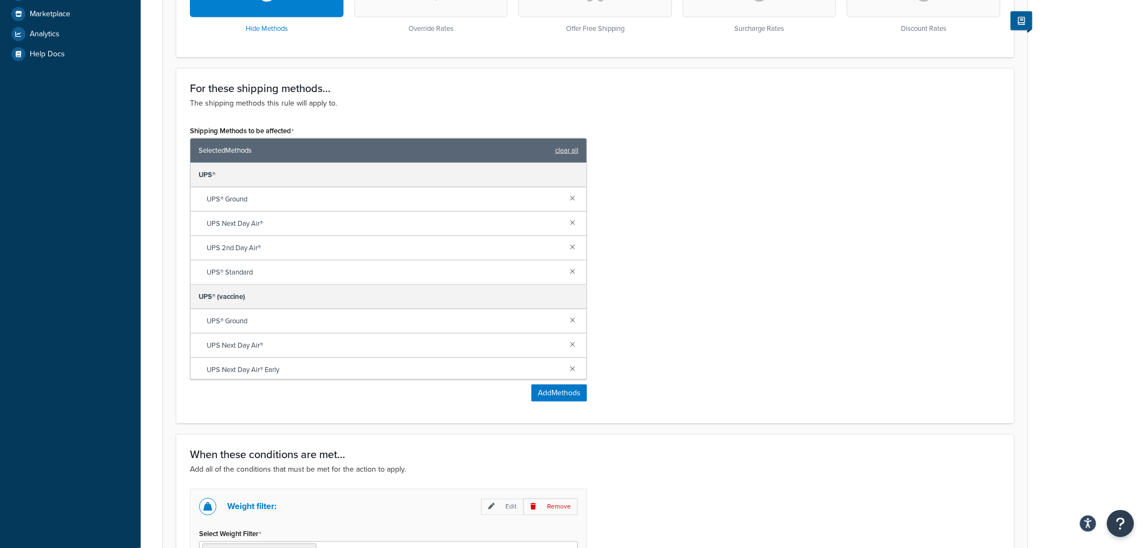
scroll to position [543, 0]
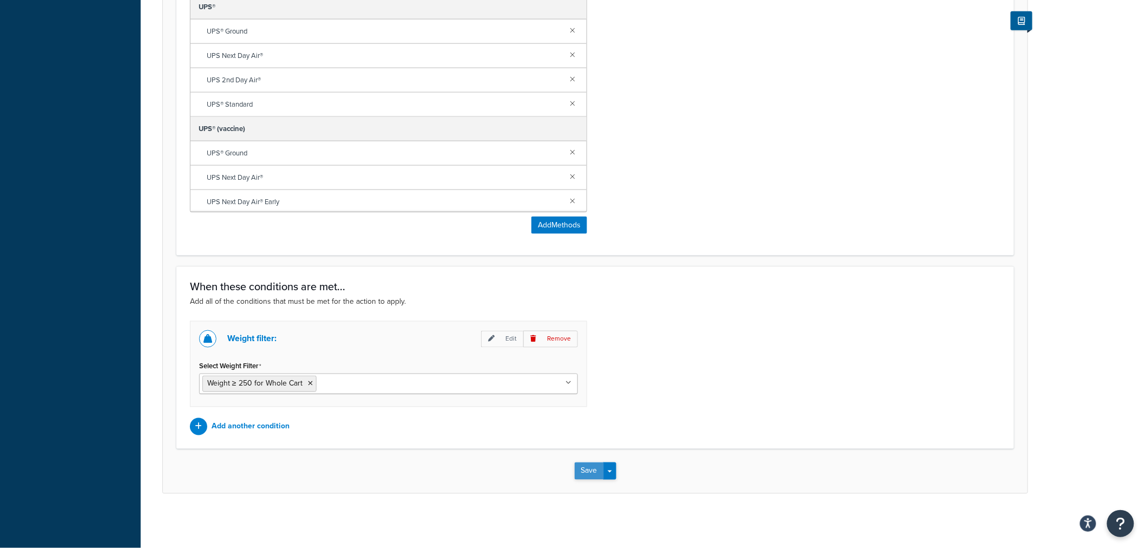
click at [582, 470] on button "Save" at bounding box center [589, 470] width 29 height 17
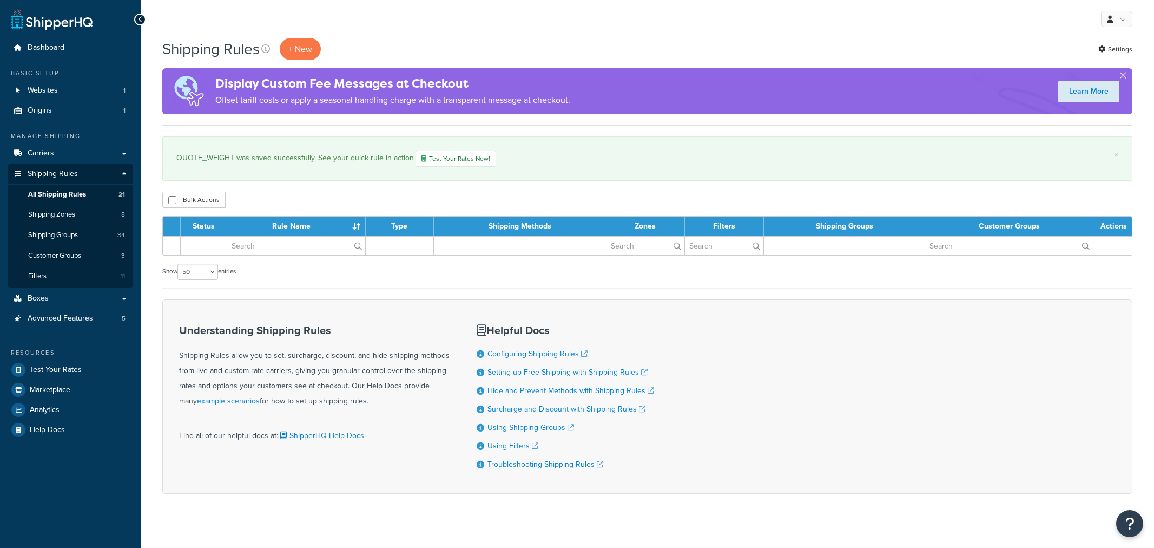
select select "50"
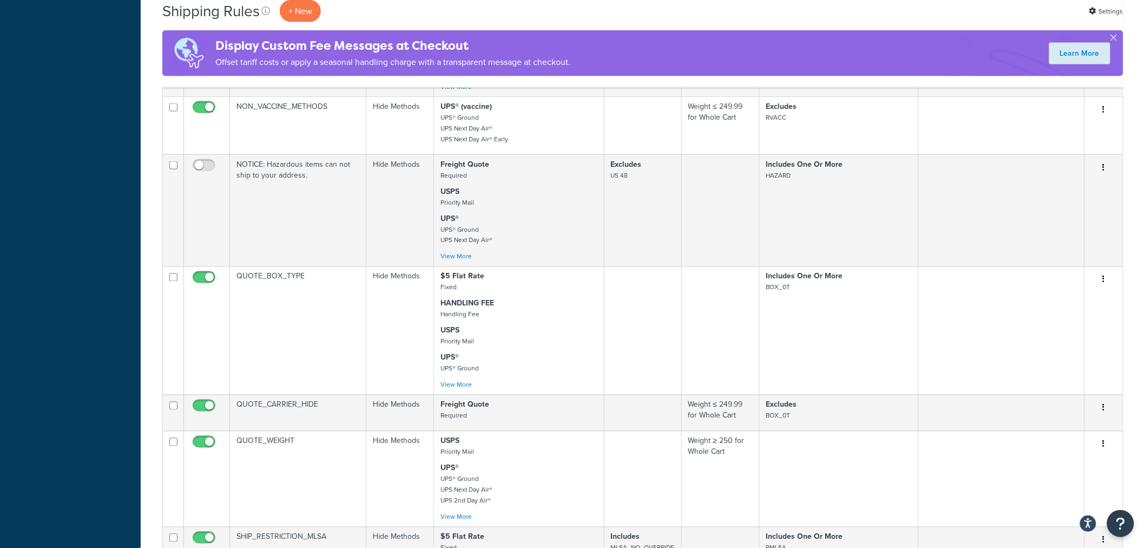
scroll to position [661, 0]
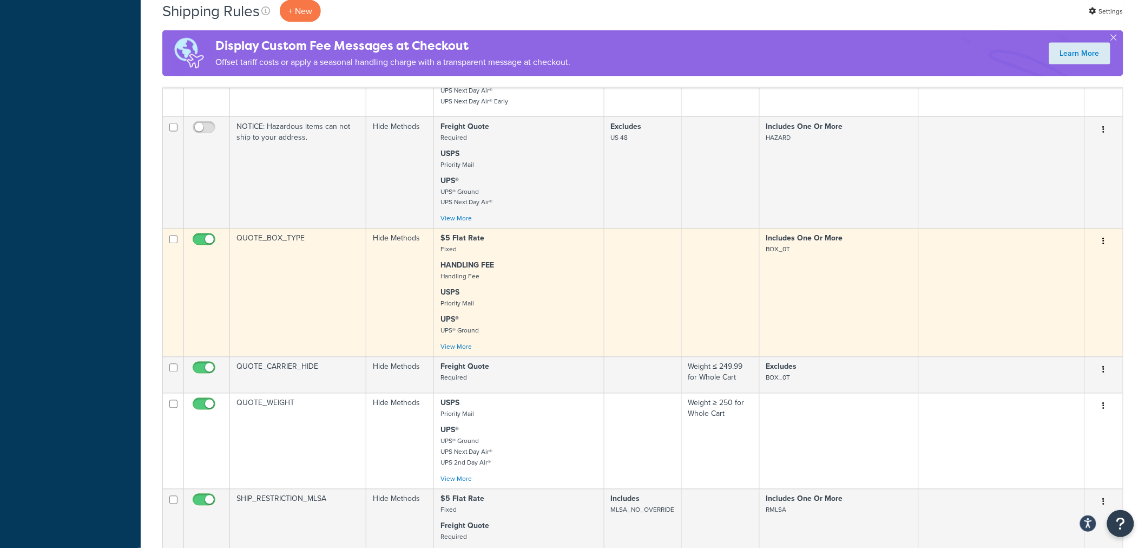
click at [264, 241] on td "QUOTE_BOX_TYPE" at bounding box center [298, 292] width 136 height 128
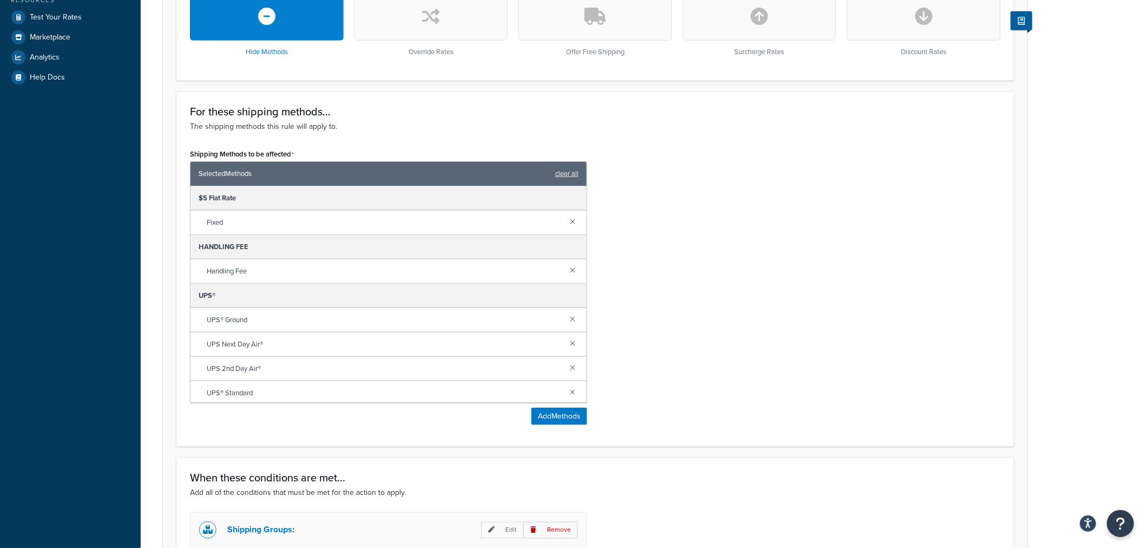
scroll to position [360, 0]
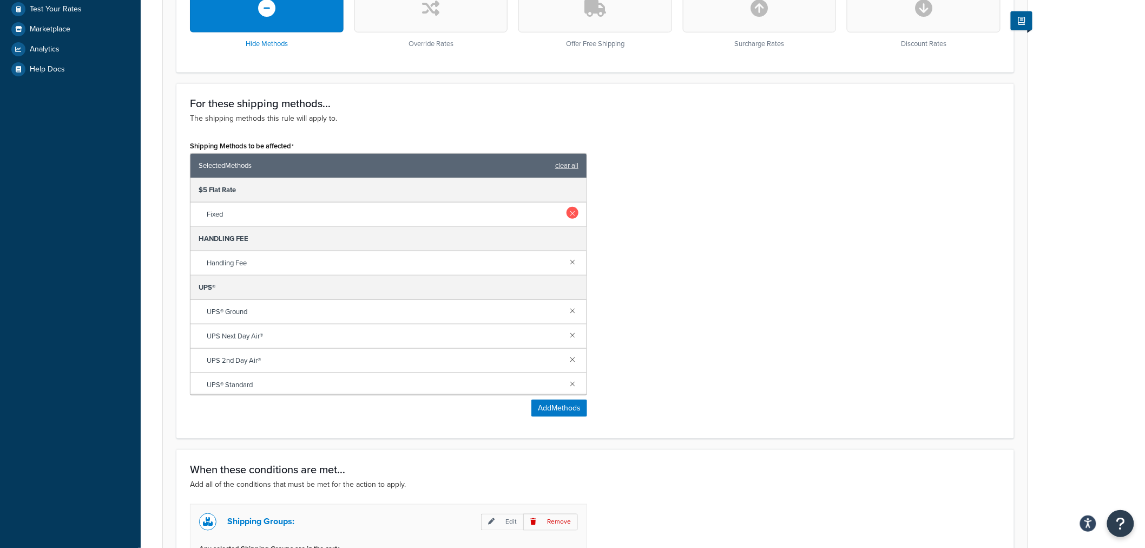
click at [567, 213] on link at bounding box center [573, 213] width 12 height 12
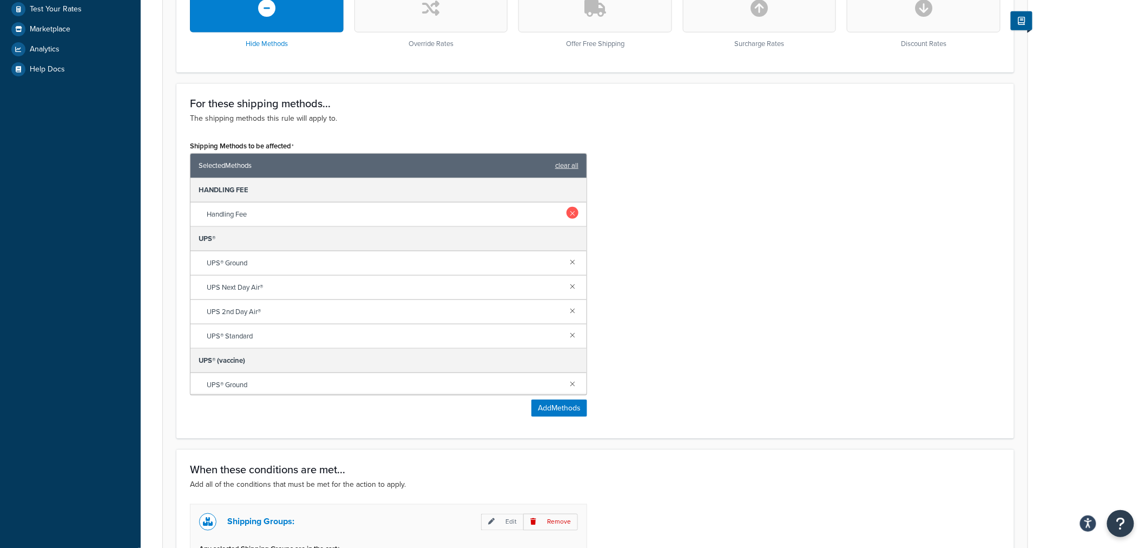
click at [567, 215] on link at bounding box center [573, 213] width 12 height 12
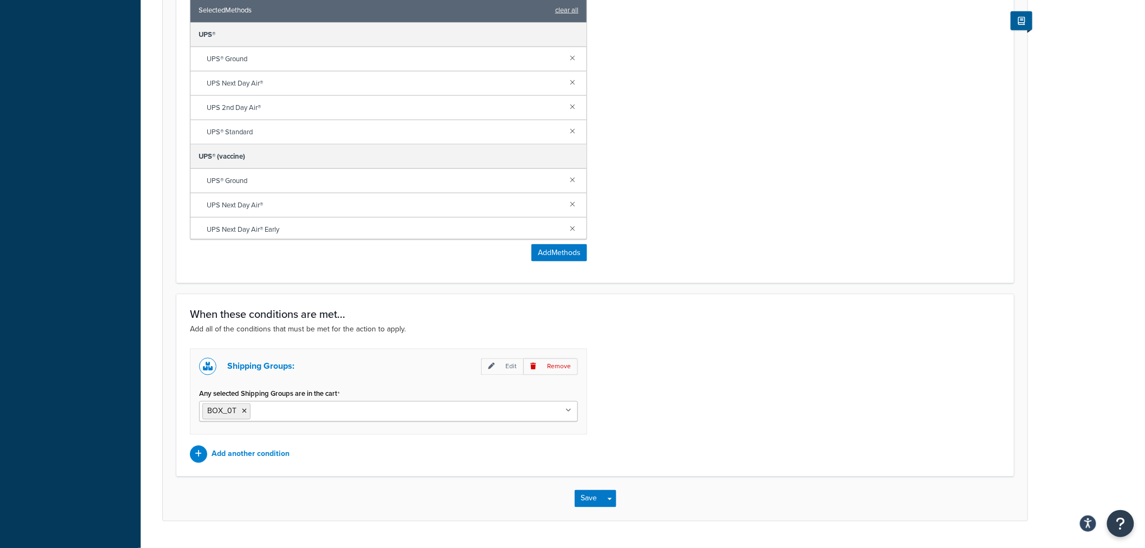
scroll to position [543, 0]
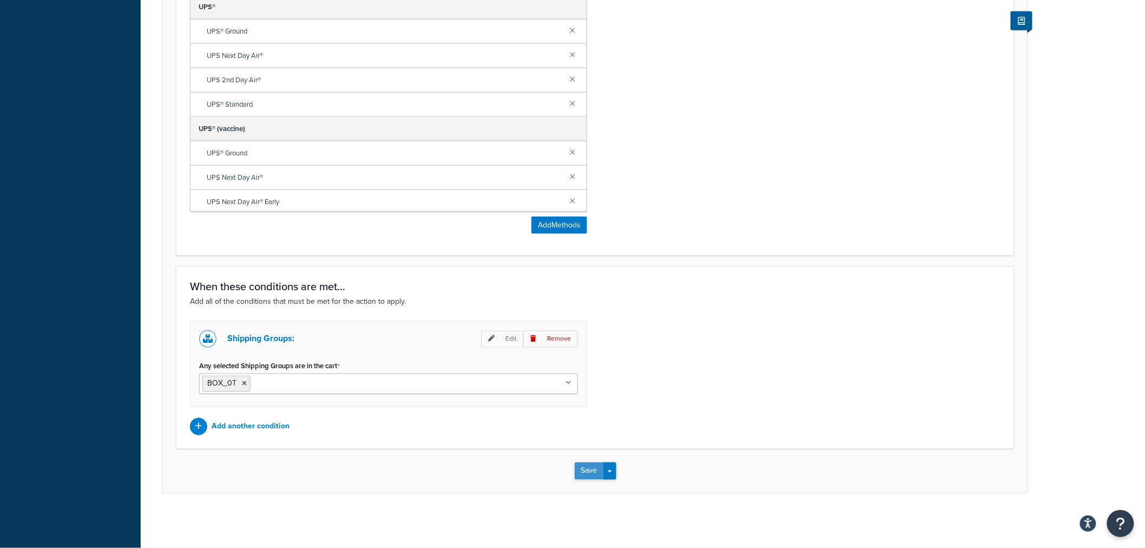
click at [583, 471] on button "Save" at bounding box center [589, 470] width 29 height 17
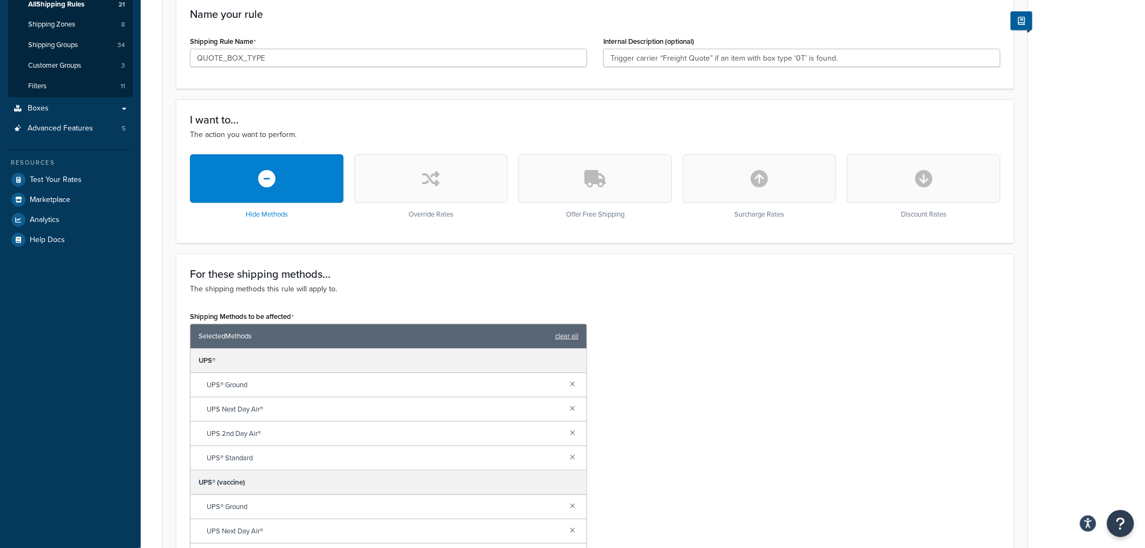
scroll to position [217, 0]
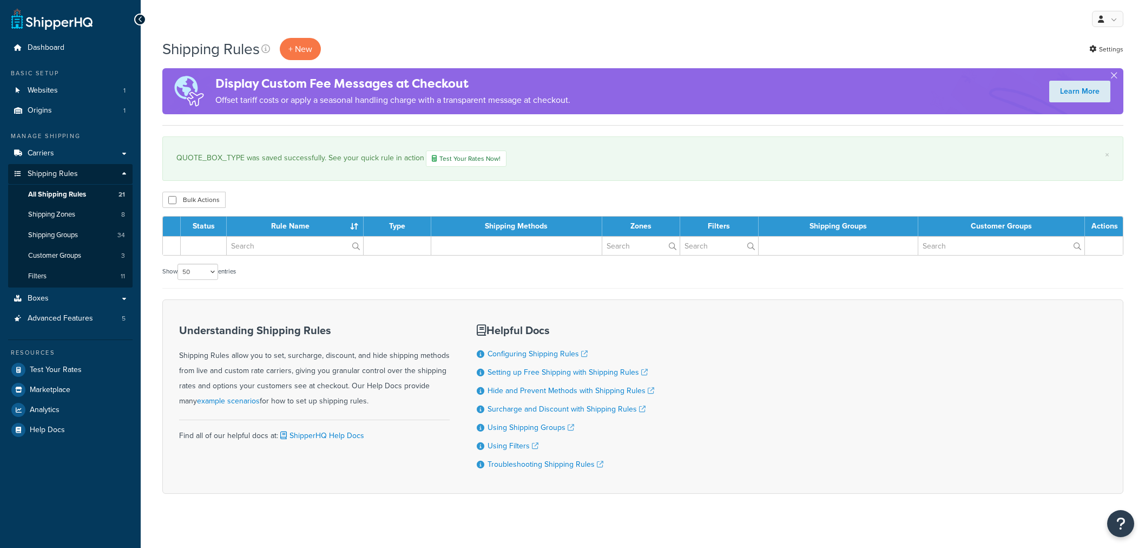
select select "50"
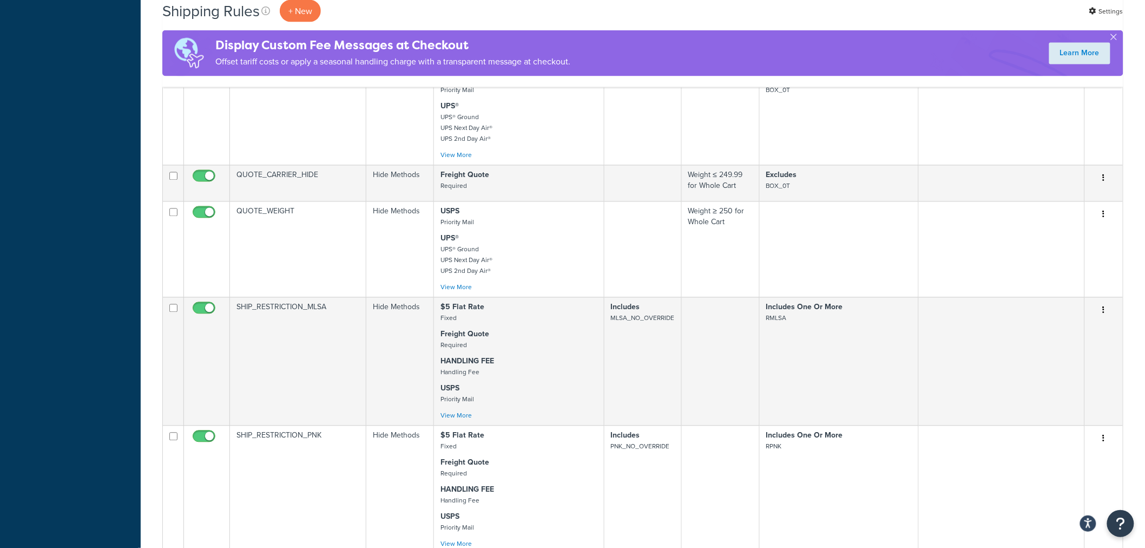
scroll to position [841, 0]
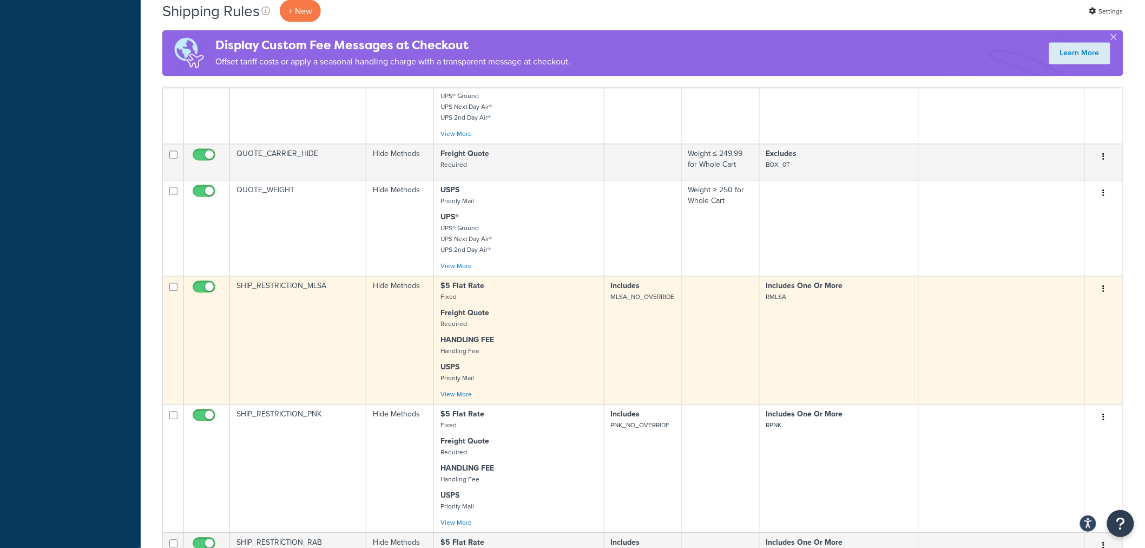
click at [268, 285] on td "SHIP_RESTRICTION_MLSA" at bounding box center [298, 340] width 136 height 128
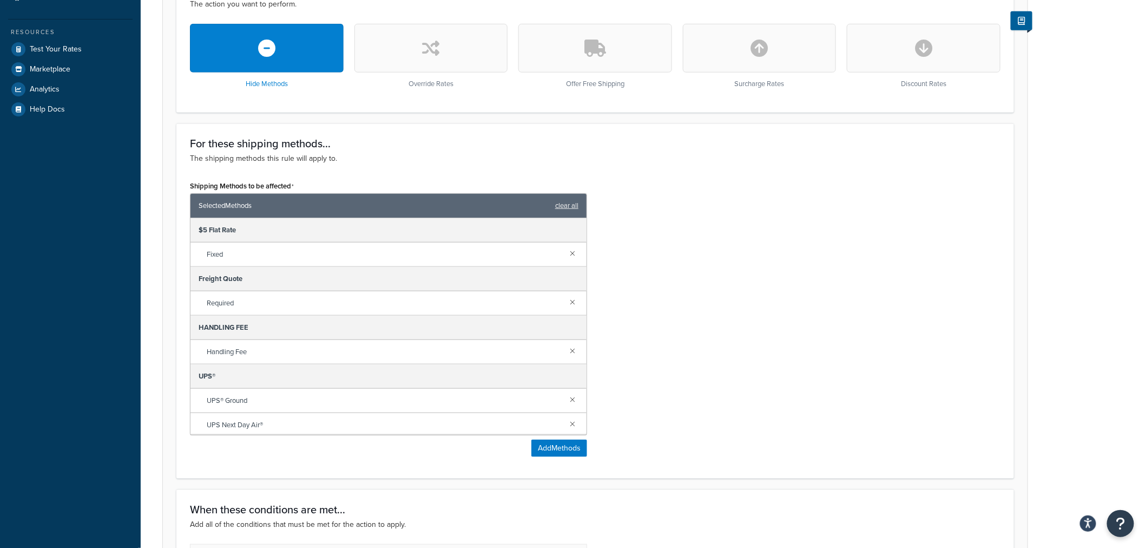
scroll to position [360, 0]
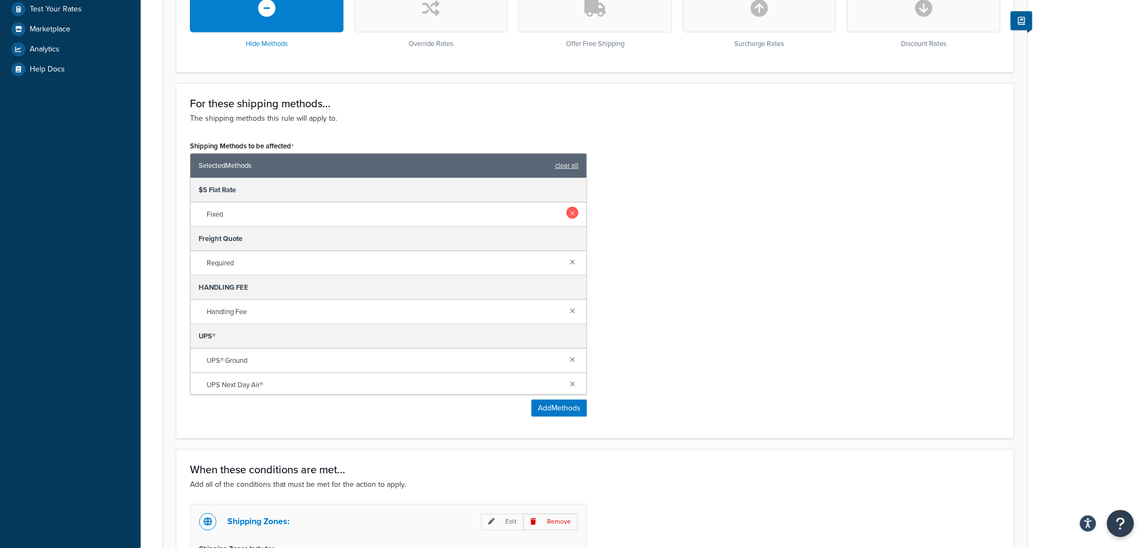
click at [567, 213] on link at bounding box center [573, 213] width 12 height 12
click at [567, 262] on link at bounding box center [573, 261] width 12 height 12
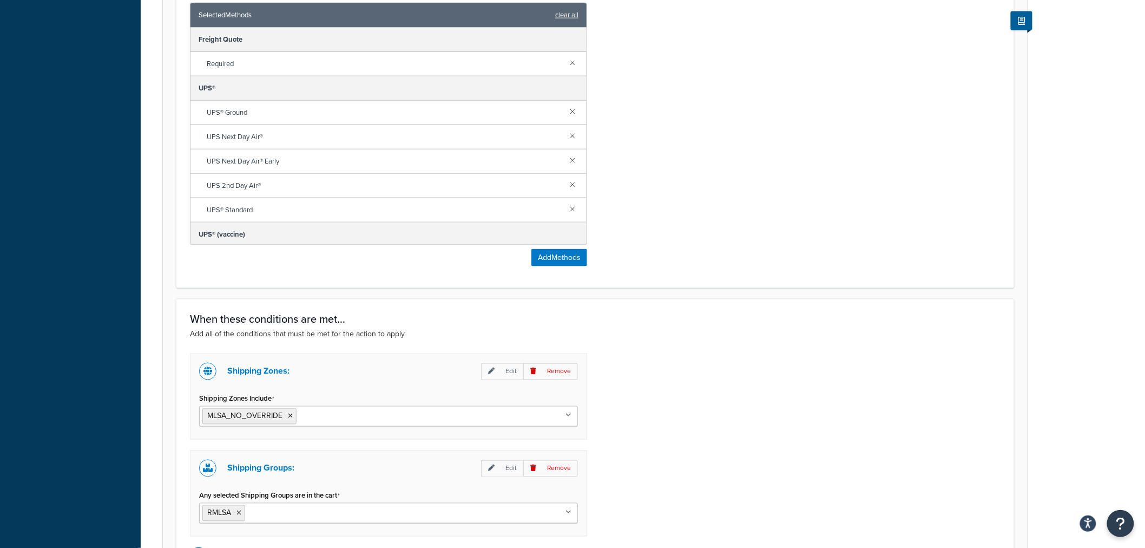
scroll to position [641, 0]
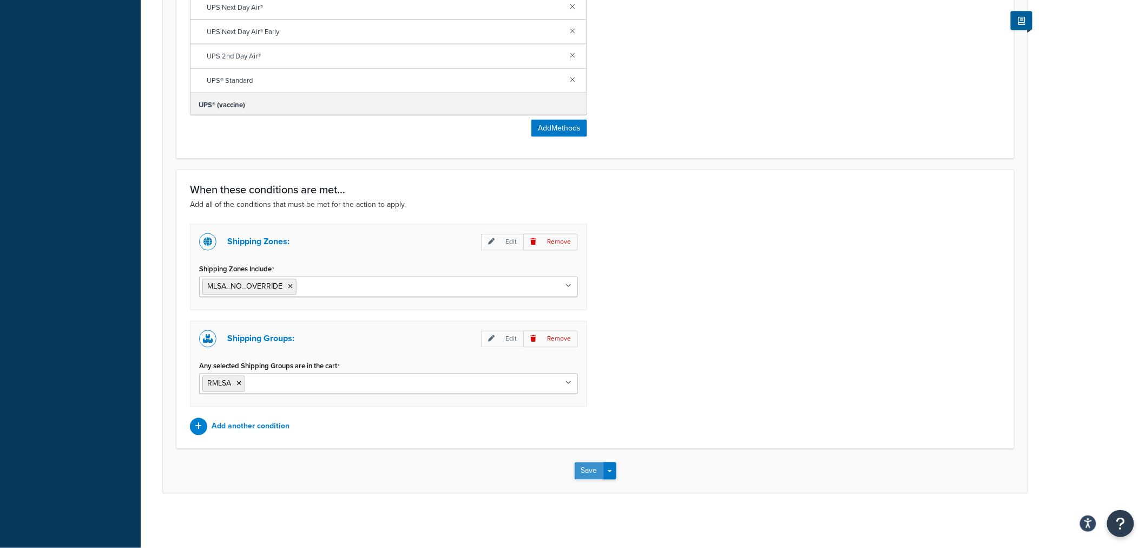
click at [588, 471] on button "Save" at bounding box center [589, 470] width 29 height 17
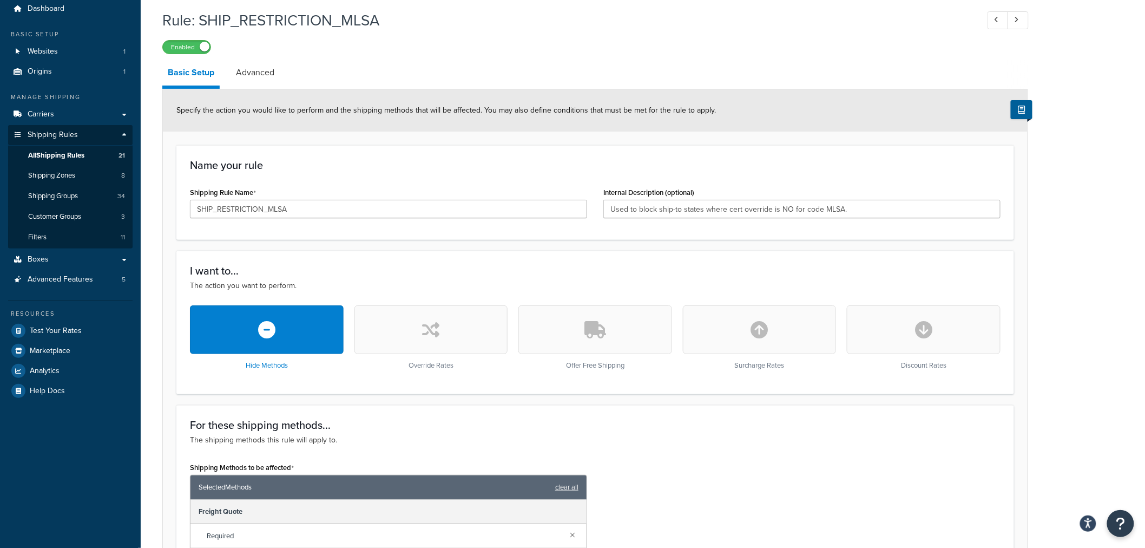
scroll to position [60, 0]
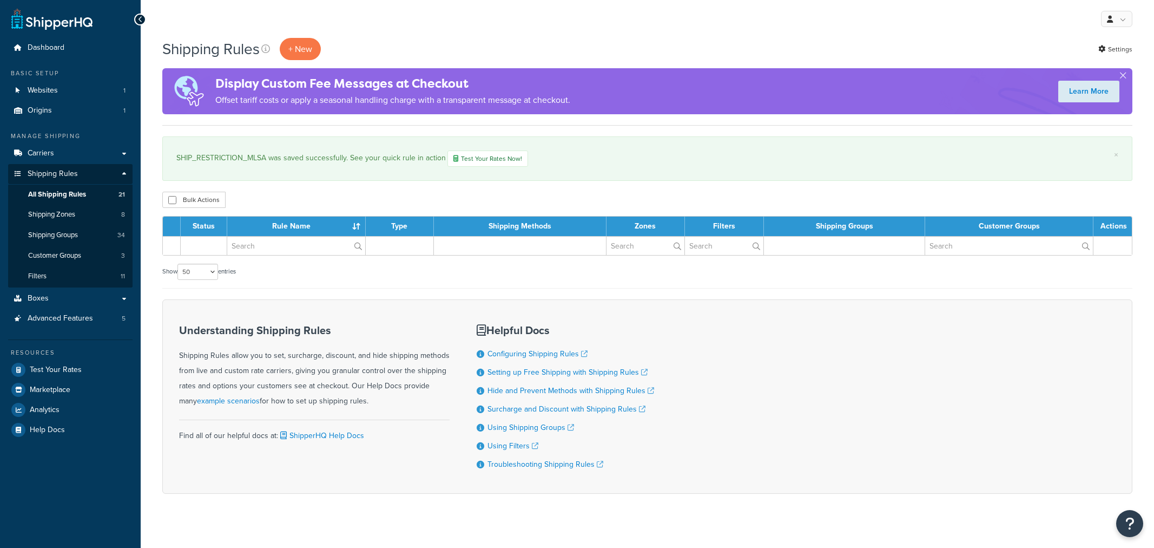
select select "50"
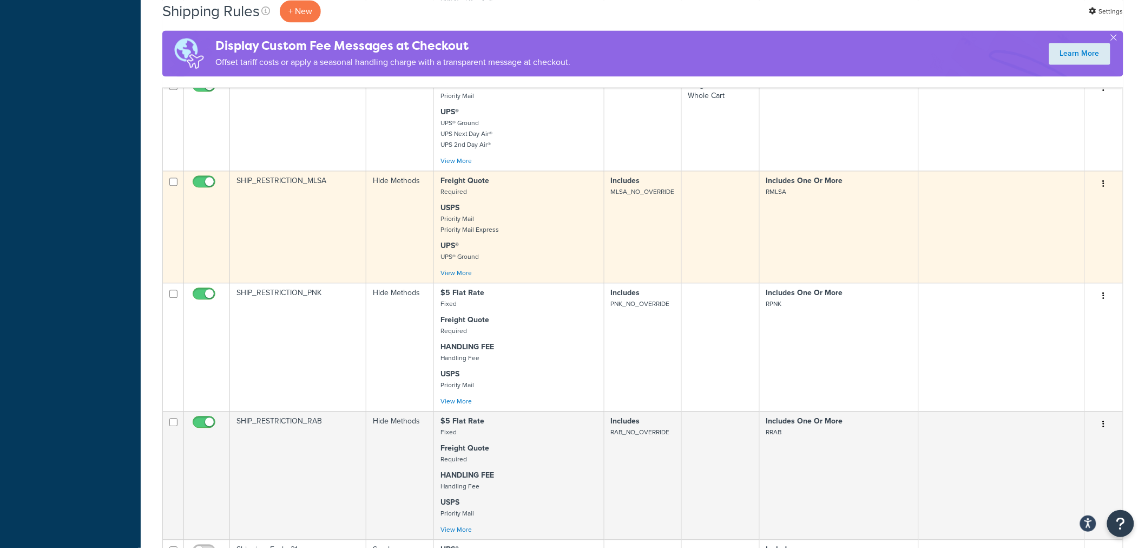
scroll to position [978, 0]
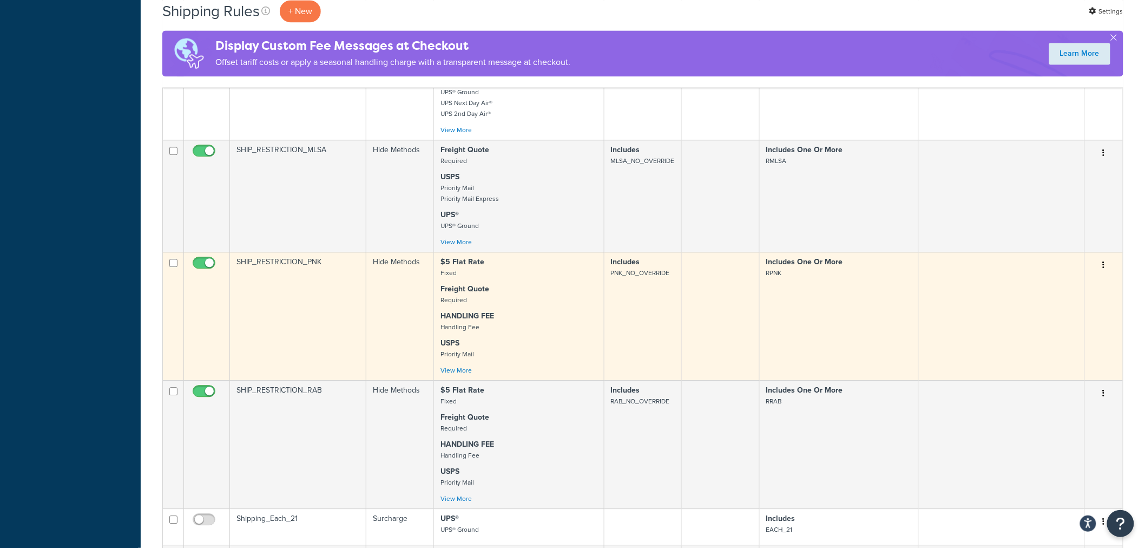
click at [265, 262] on td "SHIP_RESTRICTION_PNK" at bounding box center [298, 316] width 136 height 128
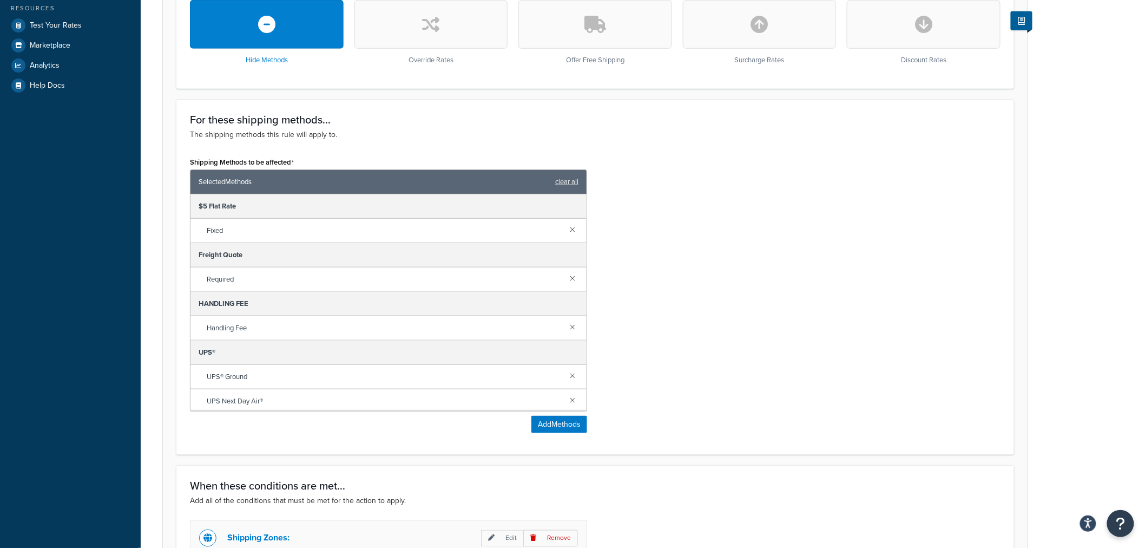
scroll to position [360, 0]
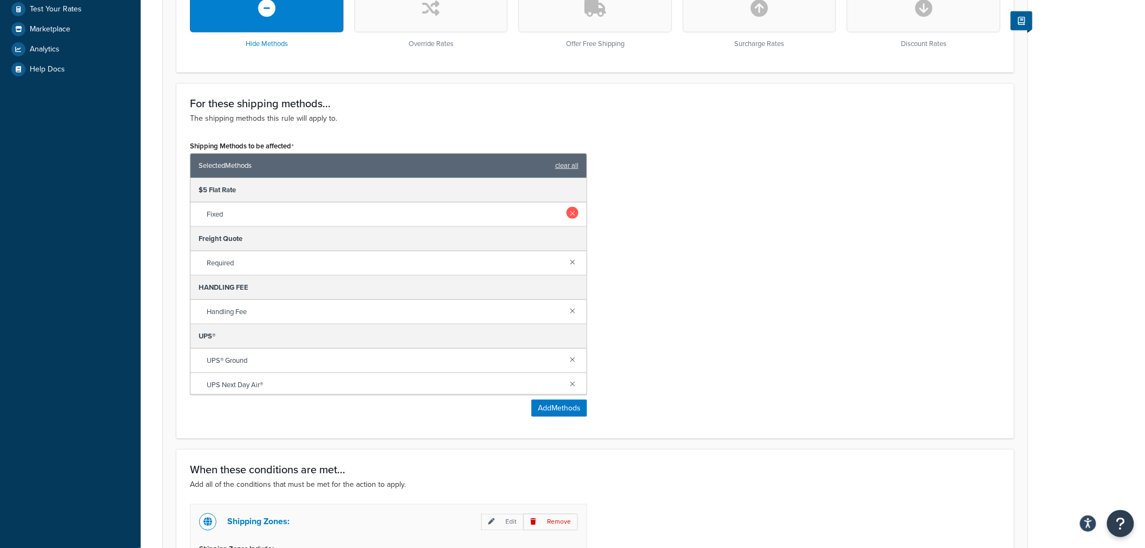
click at [567, 208] on link at bounding box center [573, 213] width 12 height 12
click at [567, 261] on link at bounding box center [573, 261] width 12 height 12
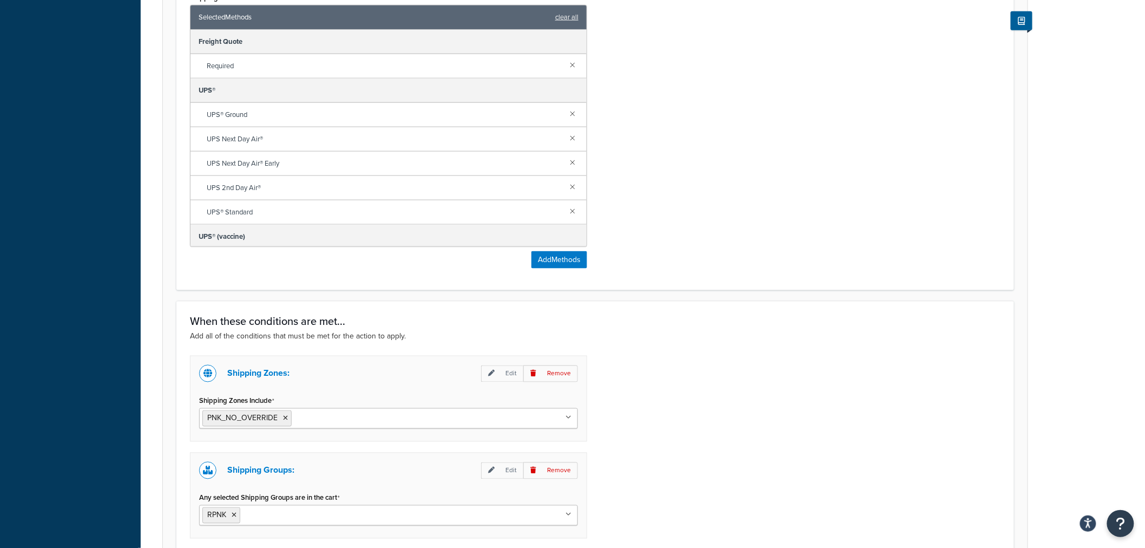
scroll to position [641, 0]
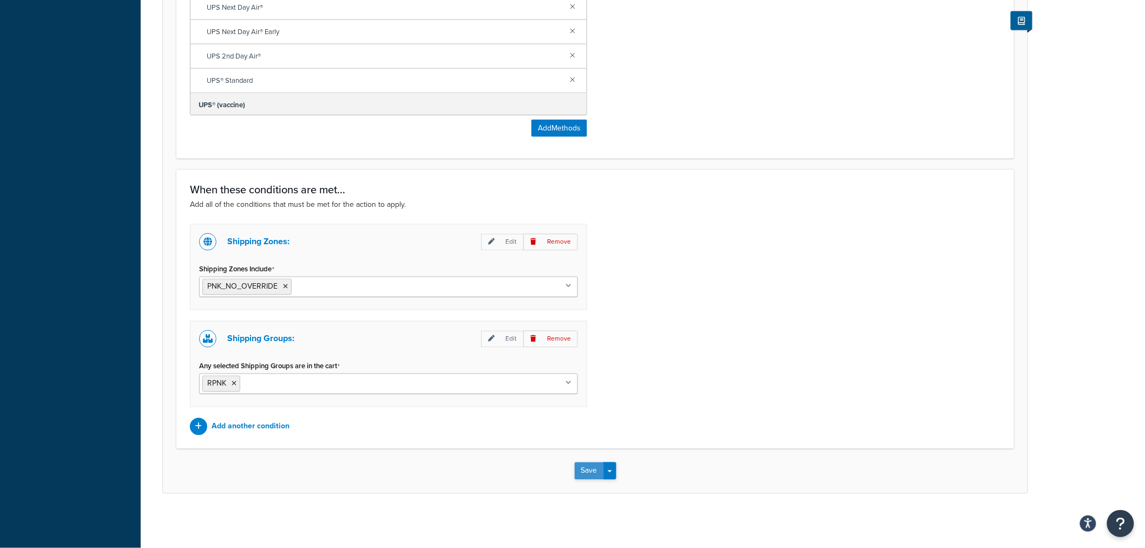
click at [587, 472] on button "Save" at bounding box center [589, 470] width 29 height 17
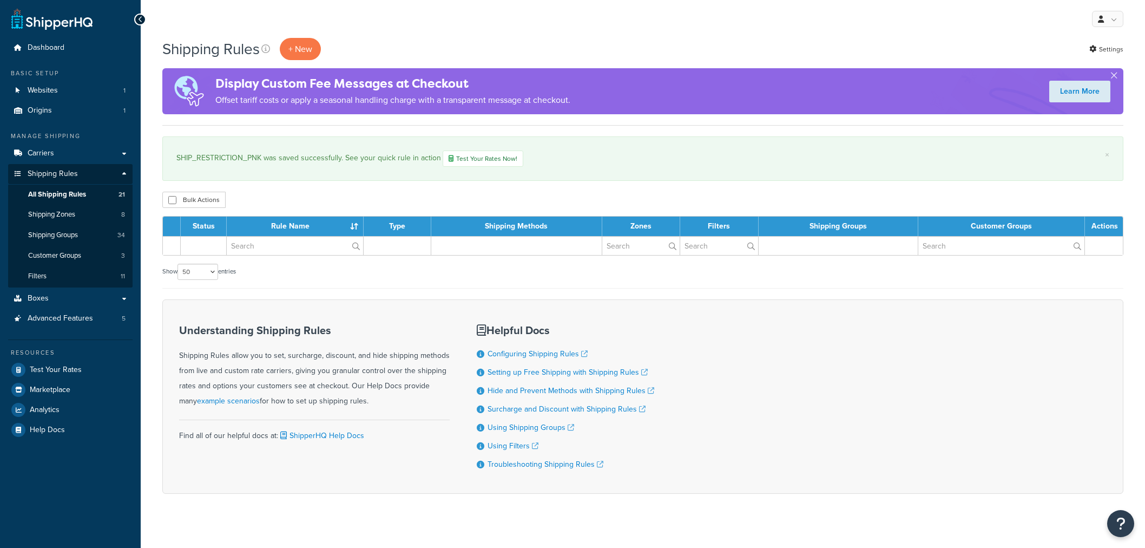
select select "50"
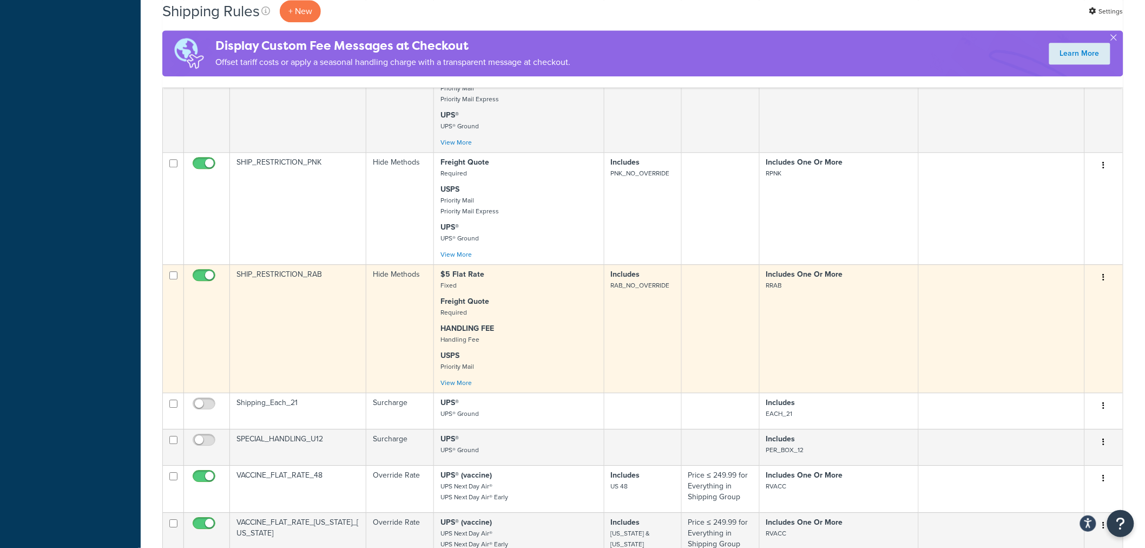
scroll to position [1082, 0]
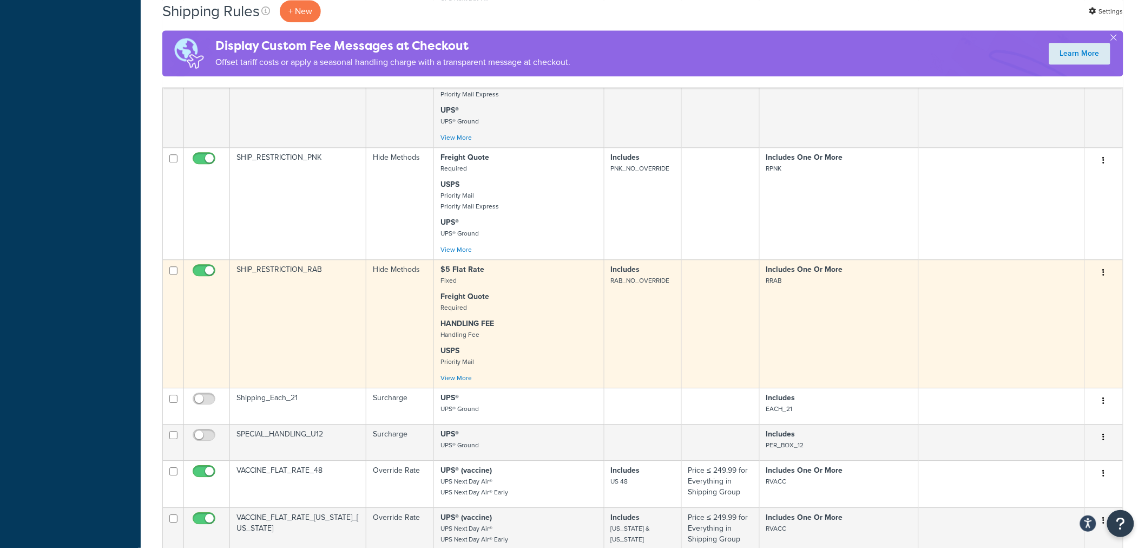
click at [287, 272] on td "SHIP_RESTRICTION_RAB" at bounding box center [298, 323] width 136 height 128
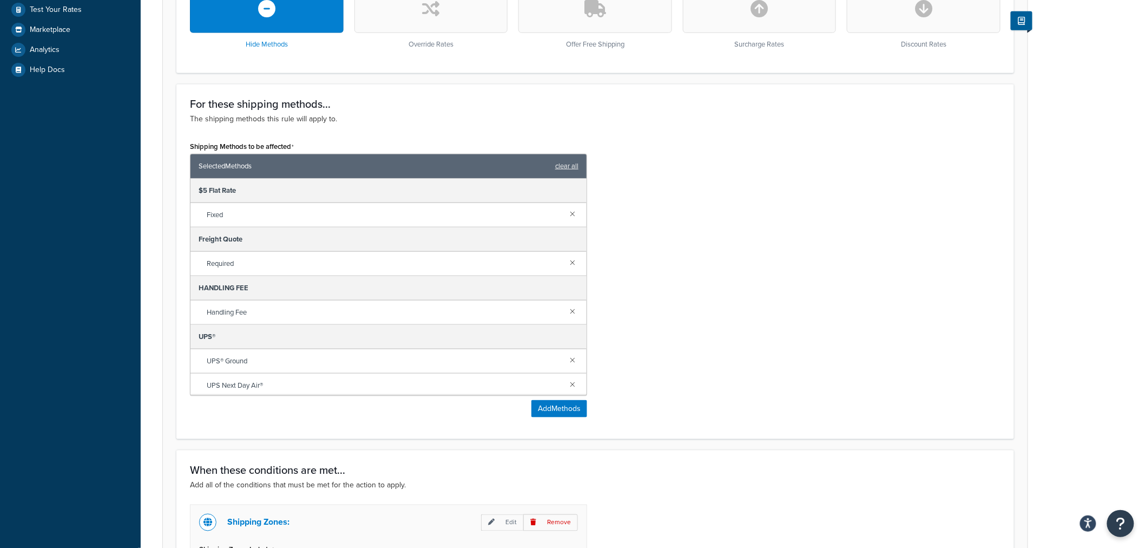
scroll to position [360, 0]
click at [567, 215] on link at bounding box center [573, 213] width 12 height 12
click at [567, 260] on link at bounding box center [573, 261] width 12 height 12
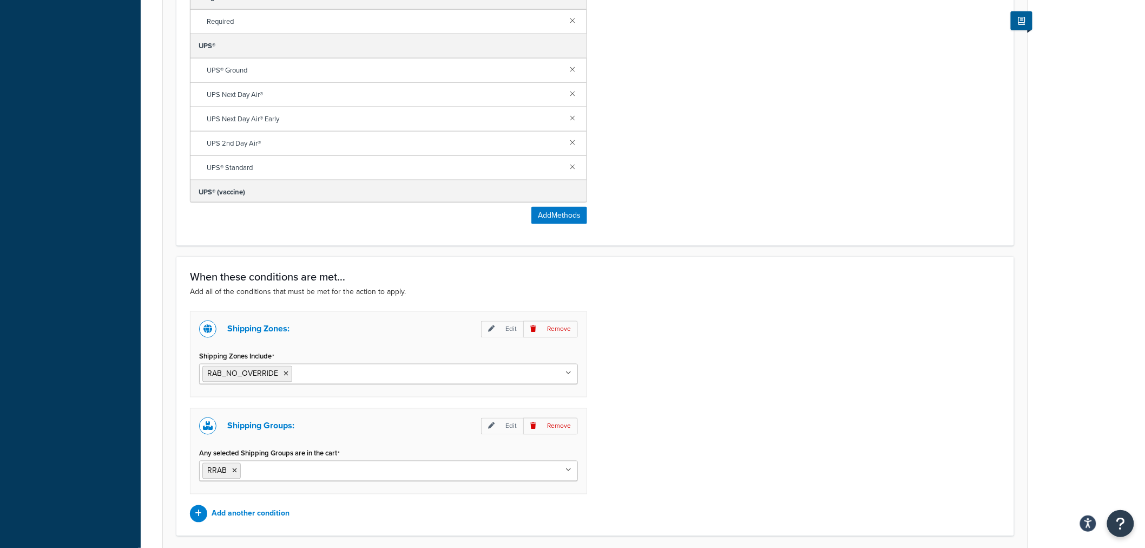
scroll to position [641, 0]
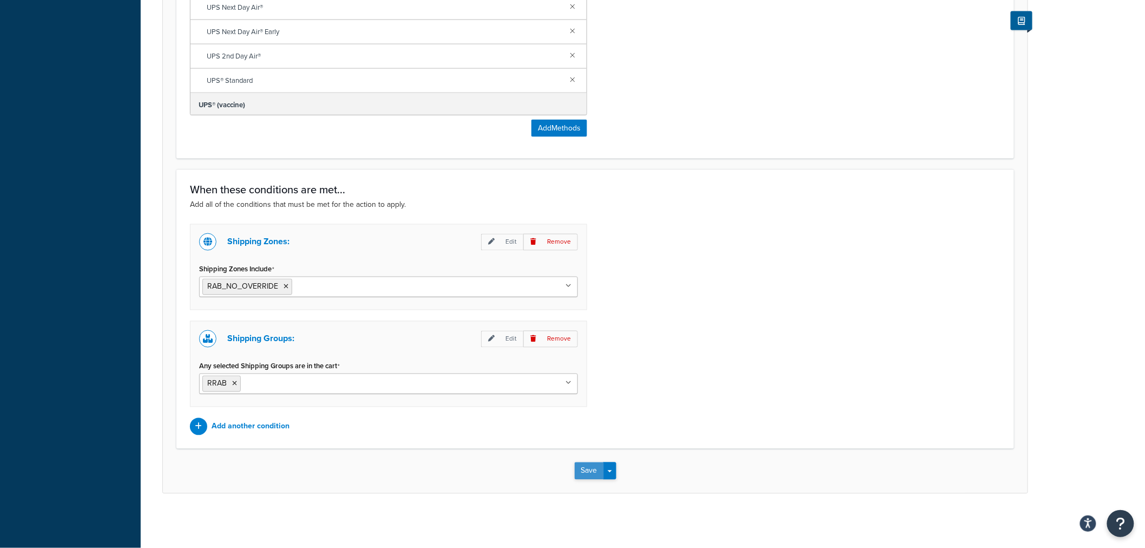
click at [591, 471] on button "Save" at bounding box center [589, 470] width 29 height 17
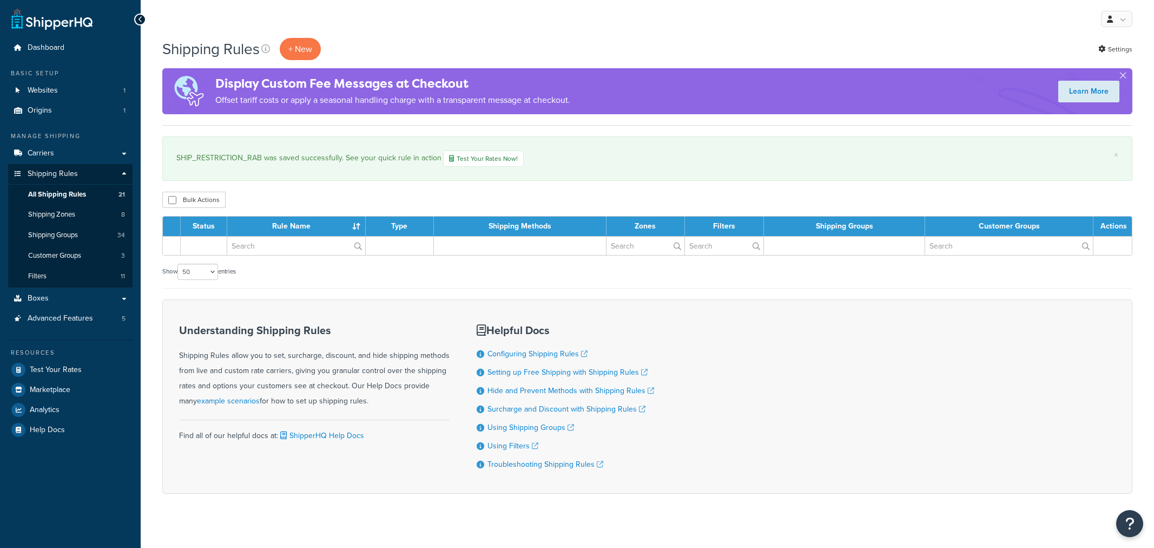
select select "50"
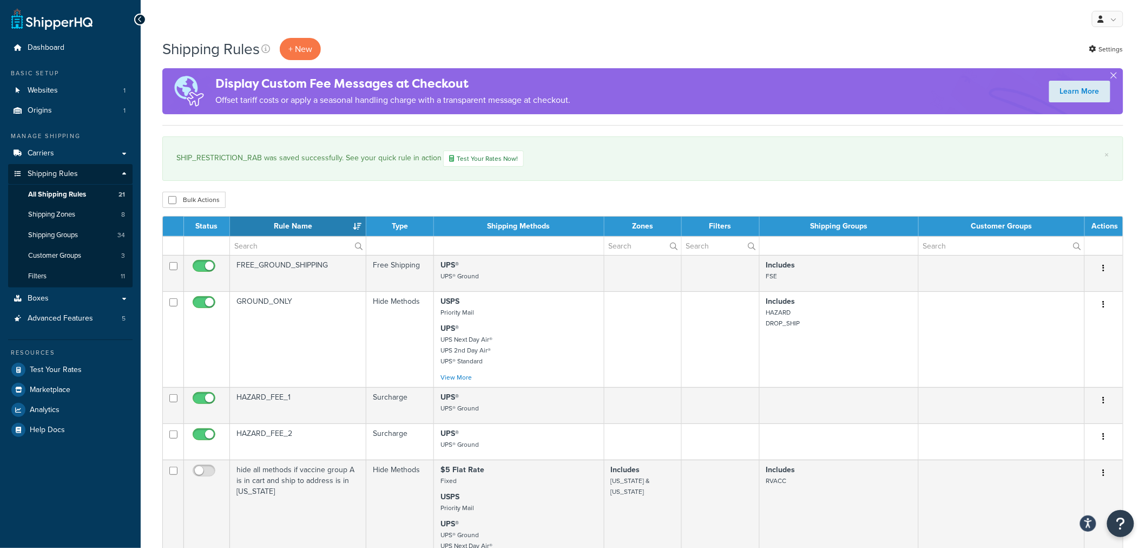
scroll to position [60, 0]
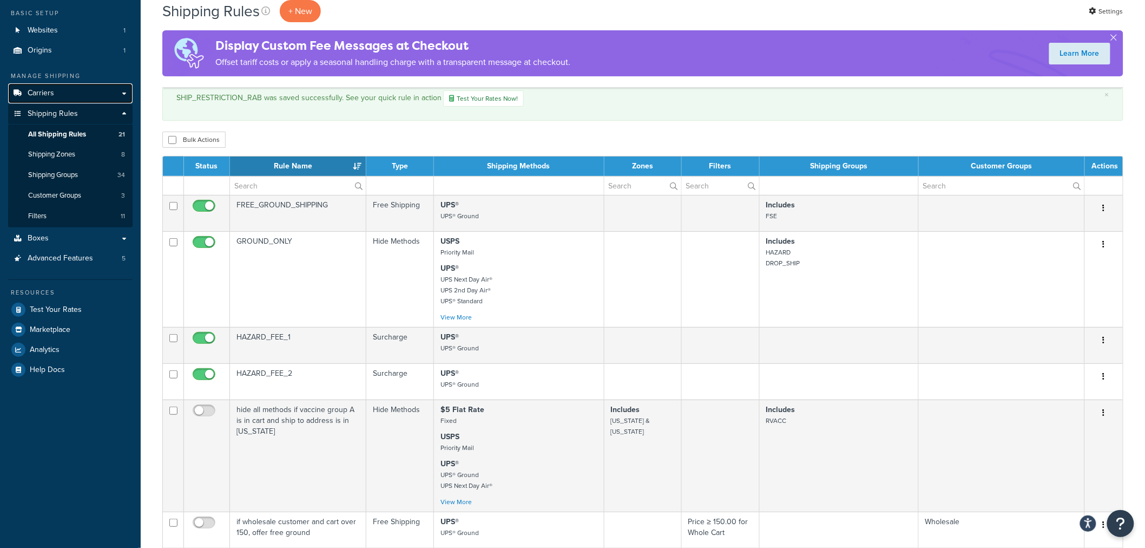
click at [58, 96] on link "Carriers" at bounding box center [70, 93] width 124 height 20
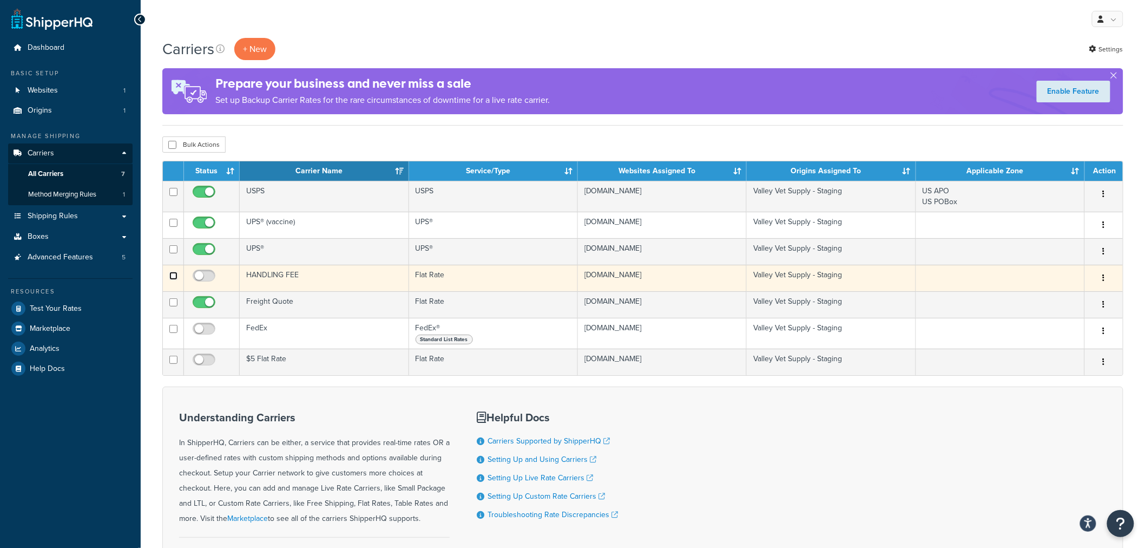
click at [173, 227] on input "checkbox" at bounding box center [173, 223] width 8 height 8
checkbox input "true"
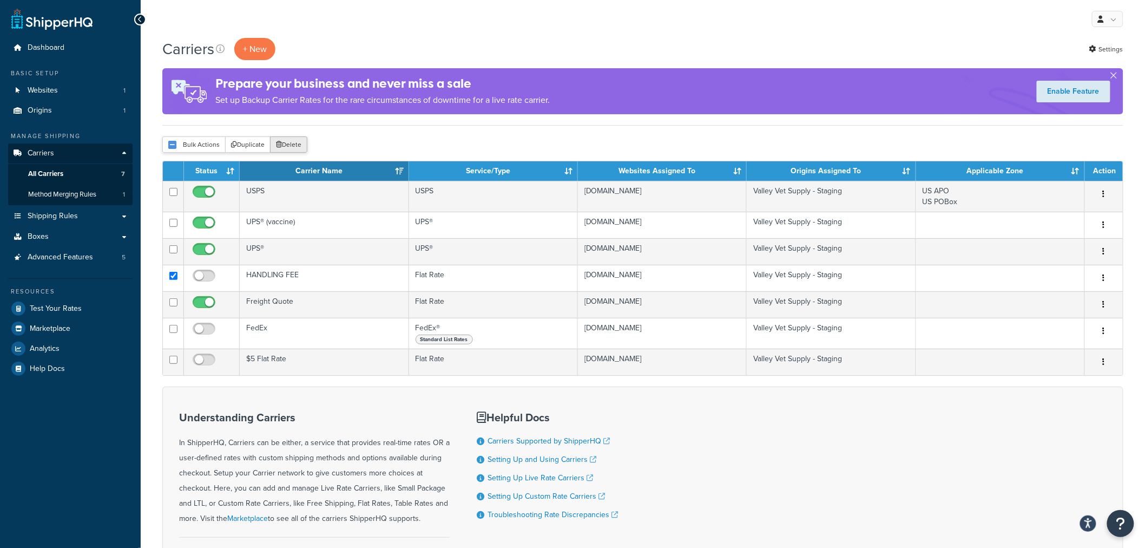
click at [291, 142] on button "Delete" at bounding box center [288, 144] width 37 height 16
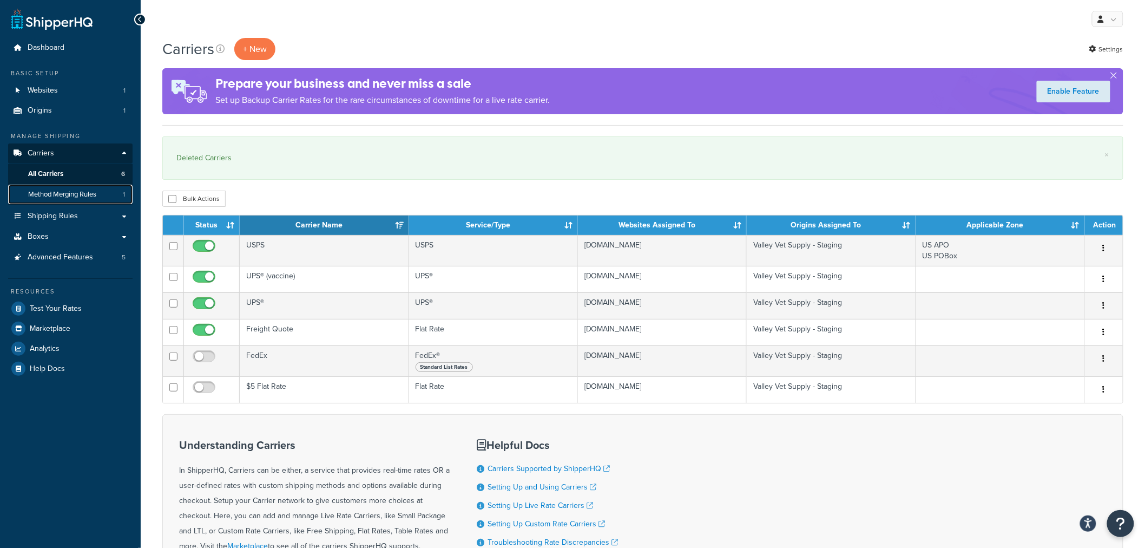
click at [75, 192] on span "Method Merging Rules" at bounding box center [62, 194] width 68 height 9
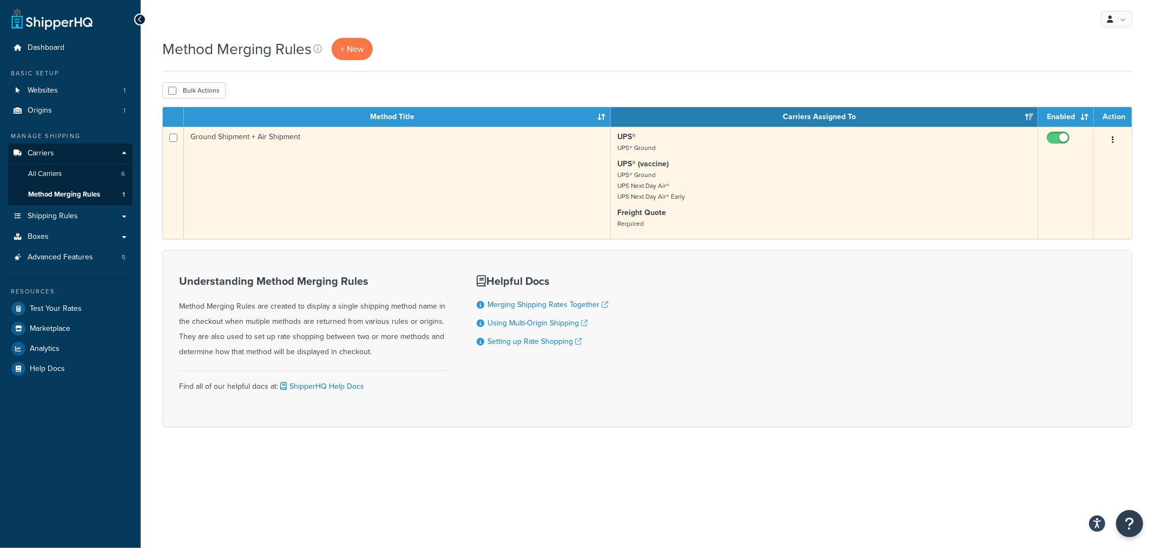
click at [269, 135] on td "Ground Shipment + Air Shipment" at bounding box center [397, 183] width 427 height 112
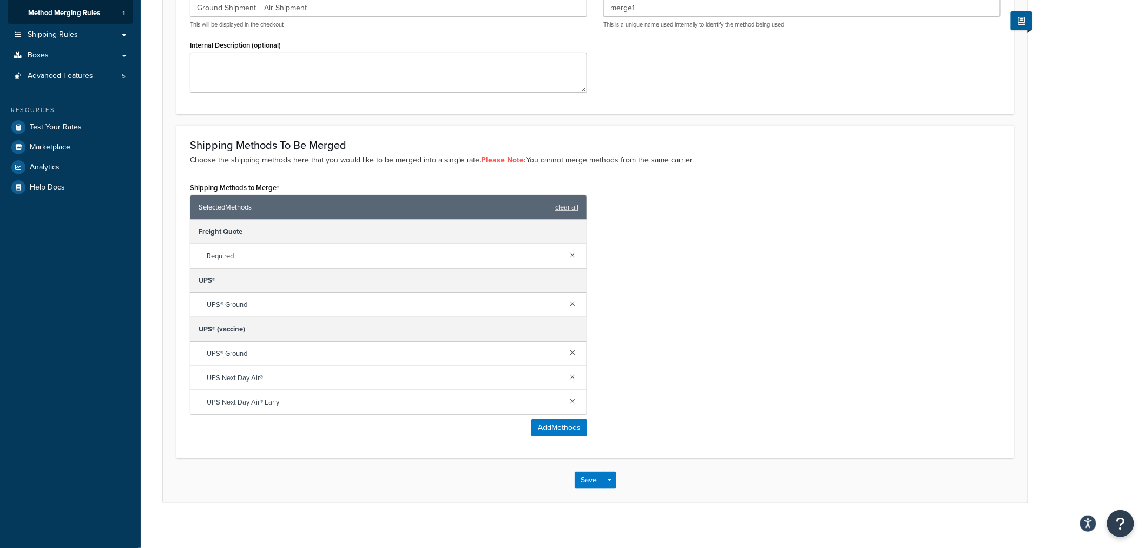
scroll to position [190, 0]
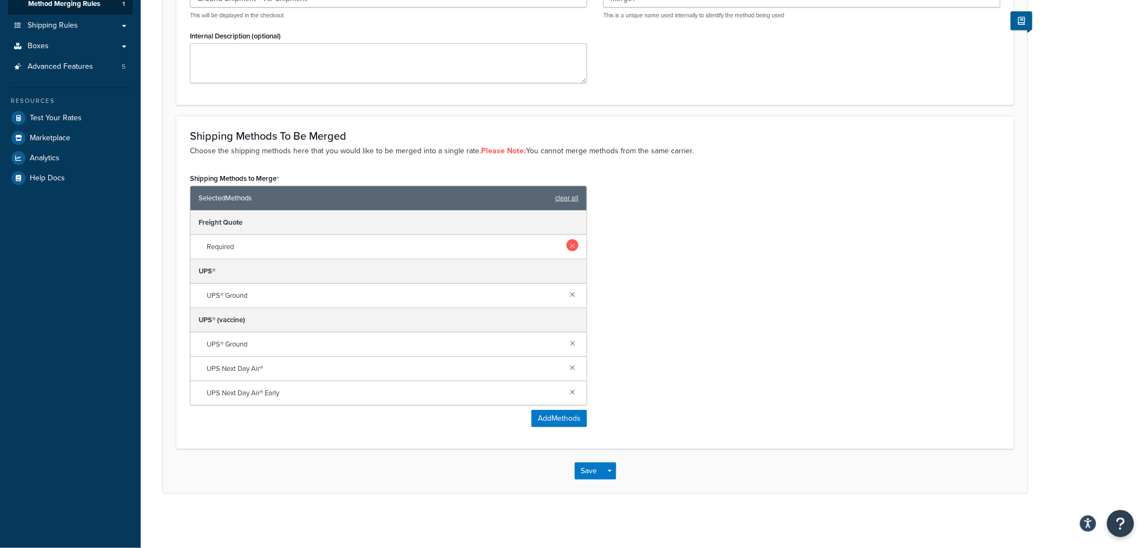
click at [571, 245] on link at bounding box center [573, 245] width 12 height 12
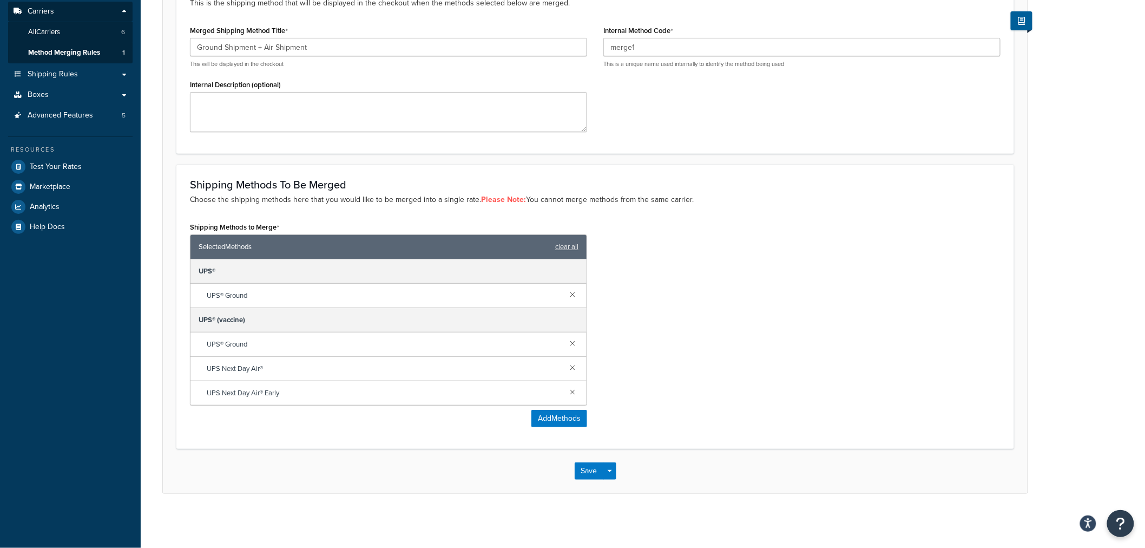
scroll to position [142, 0]
click at [583, 471] on button "Save" at bounding box center [589, 470] width 29 height 17
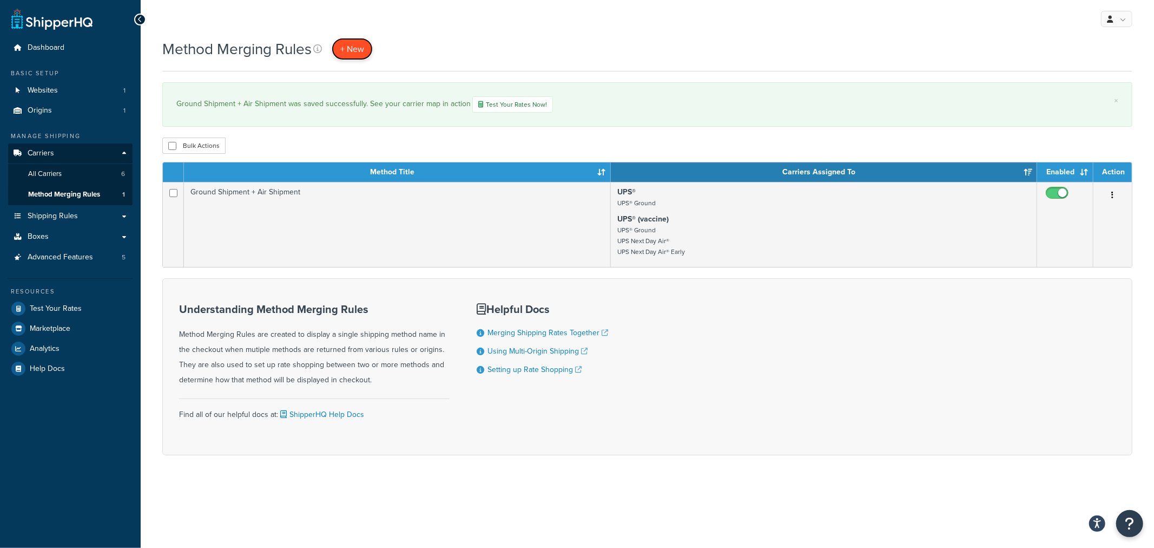
click at [358, 44] on span "+ New" at bounding box center [352, 49] width 24 height 12
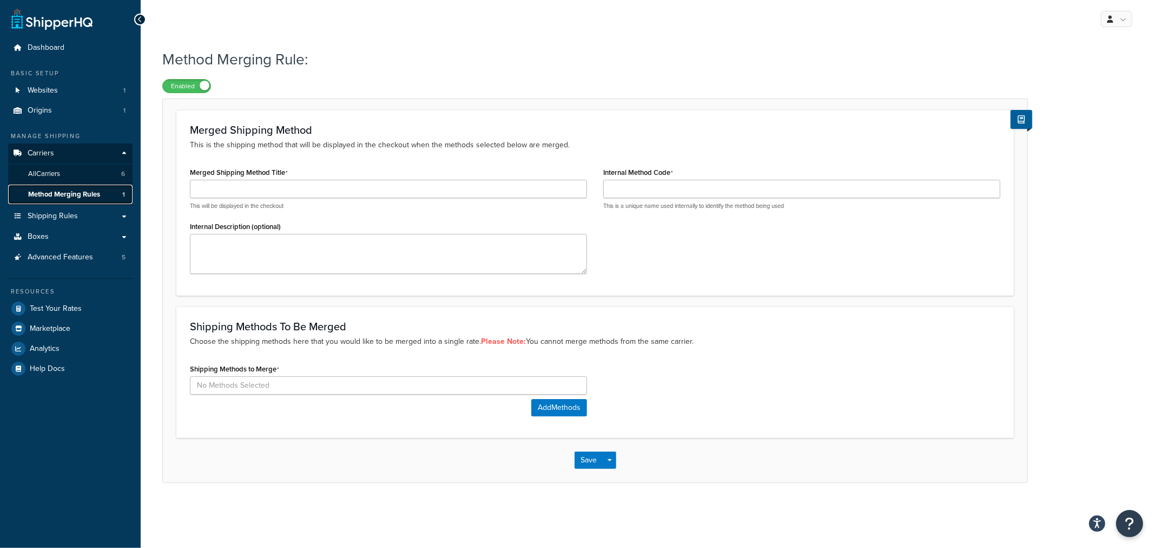
click at [60, 193] on span "Method Merging Rules" at bounding box center [64, 194] width 72 height 9
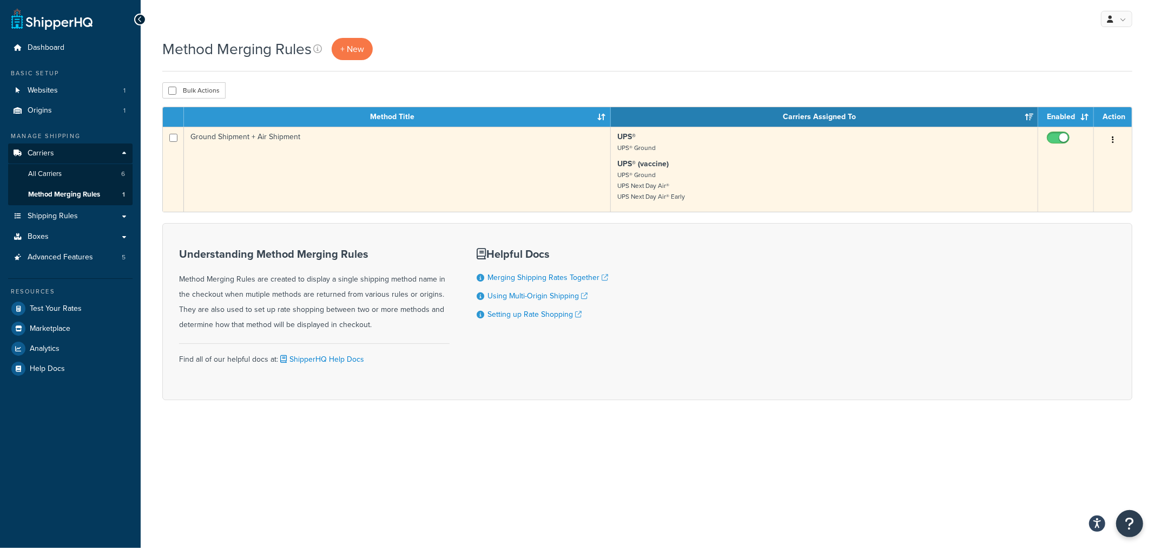
click at [261, 133] on td "Ground Shipment + Air Shipment" at bounding box center [397, 169] width 427 height 85
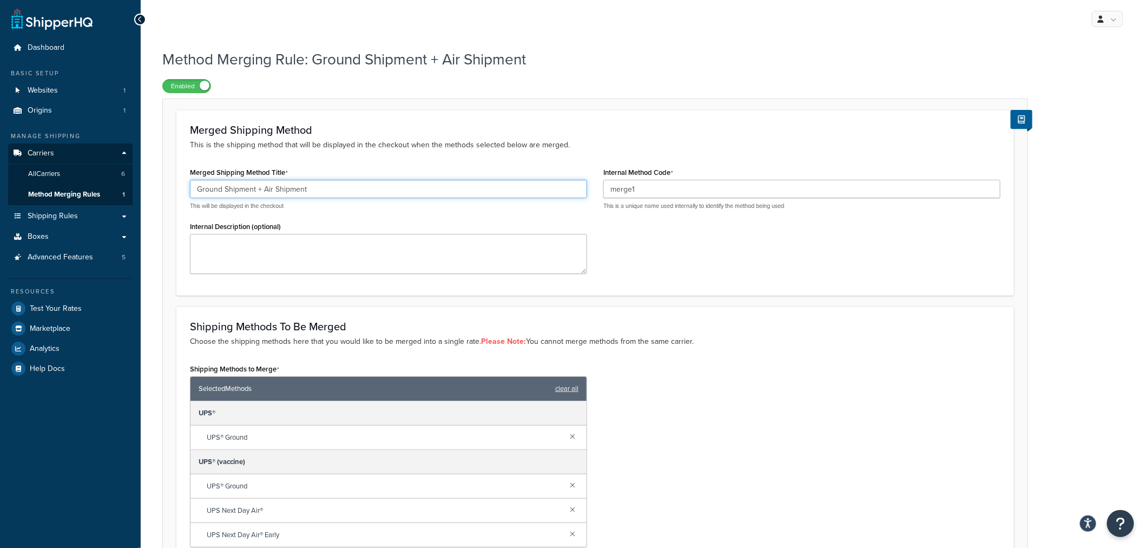
click at [310, 187] on input "Ground Shipment + Air Shipment" at bounding box center [388, 189] width 397 height 18
drag, startPoint x: 286, startPoint y: 188, endPoint x: 173, endPoint y: 187, distance: 112.6
click at [173, 187] on form "Merged Shipping Method This is the shipping method that will be displayed in th…" at bounding box center [595, 372] width 865 height 524
click at [74, 192] on span "Method Merging Rules" at bounding box center [64, 194] width 72 height 9
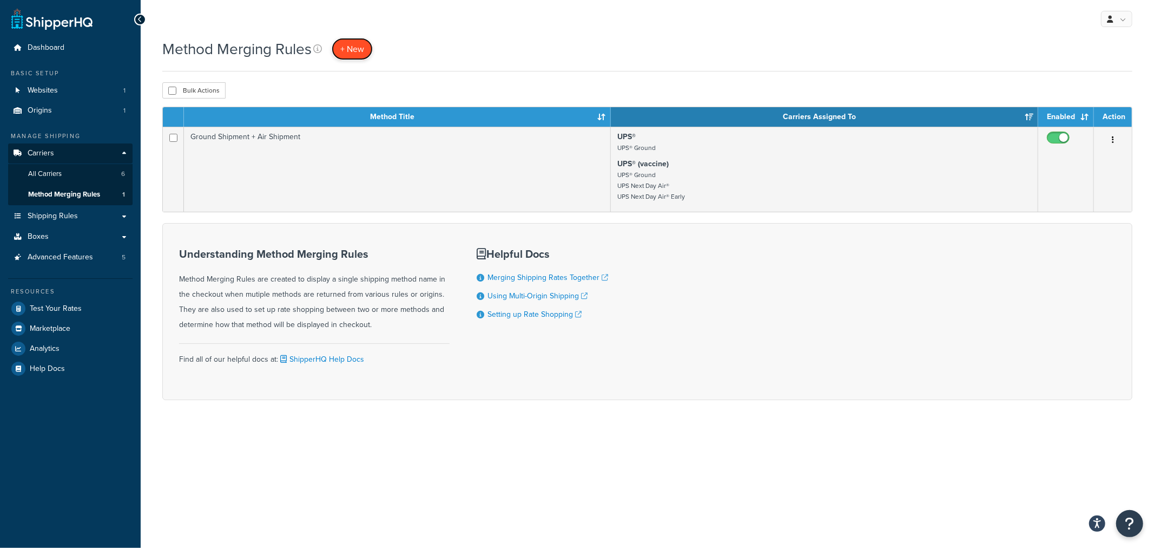
click at [352, 50] on span "+ New" at bounding box center [352, 49] width 24 height 12
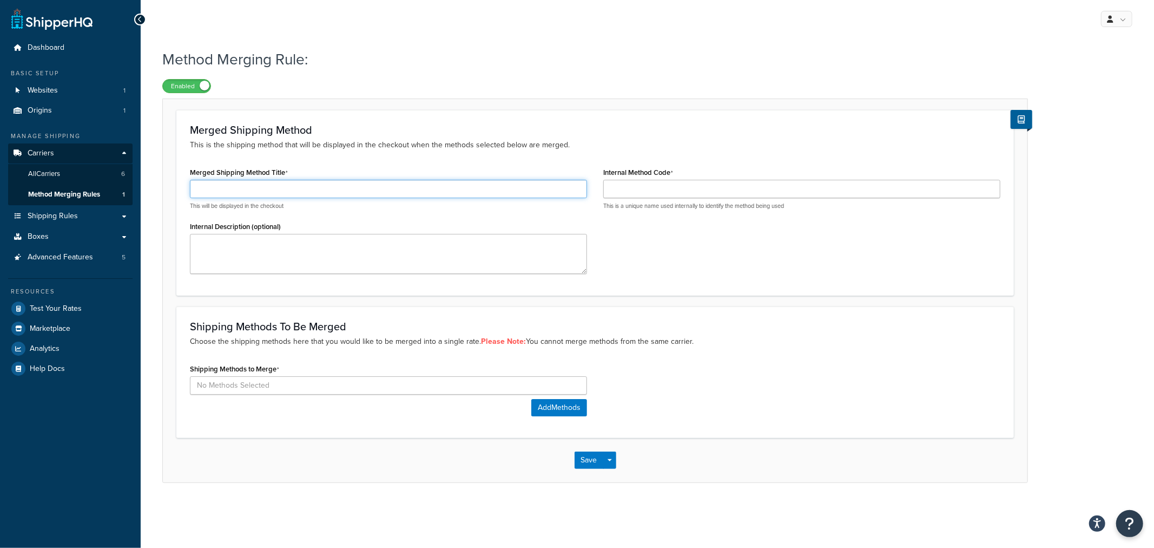
click at [261, 193] on input "Merged Shipping Method Title" at bounding box center [388, 189] width 397 height 18
paste input "Ground Shipment + Air Shipment"
click at [220, 190] on input "Ground Shipment + Air Shipment" at bounding box center [388, 189] width 397 height 18
click at [239, 188] on input "Ground Shipment + Air Shipment" at bounding box center [388, 189] width 397 height 18
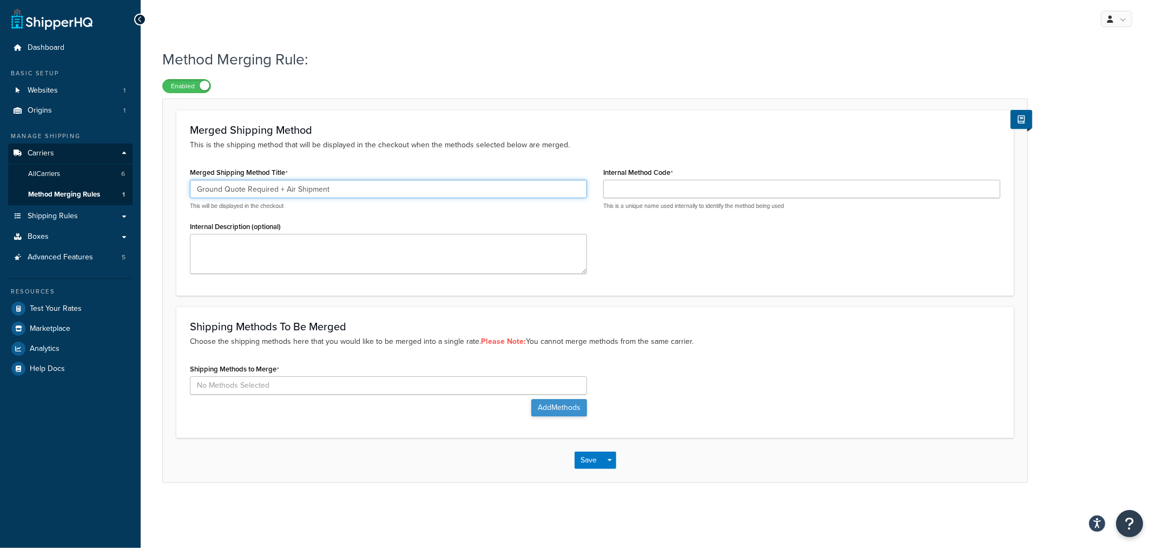
type input "Ground Quote Required + Air Shipment"
click at [556, 407] on button "Add Methods" at bounding box center [559, 407] width 56 height 17
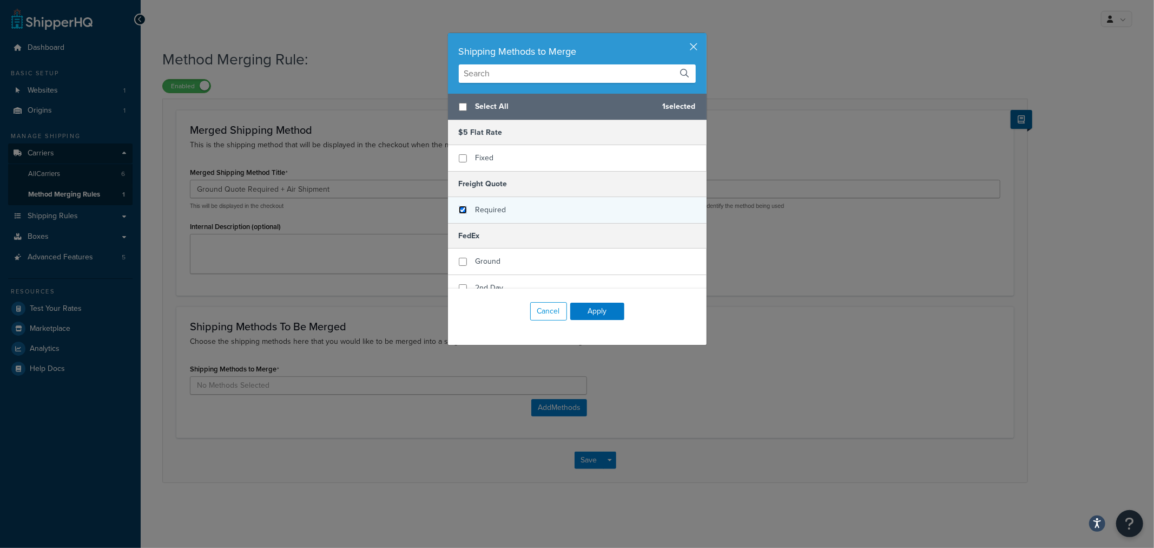
click at [459, 206] on input "checkbox" at bounding box center [463, 210] width 8 height 8
checkbox input "true"
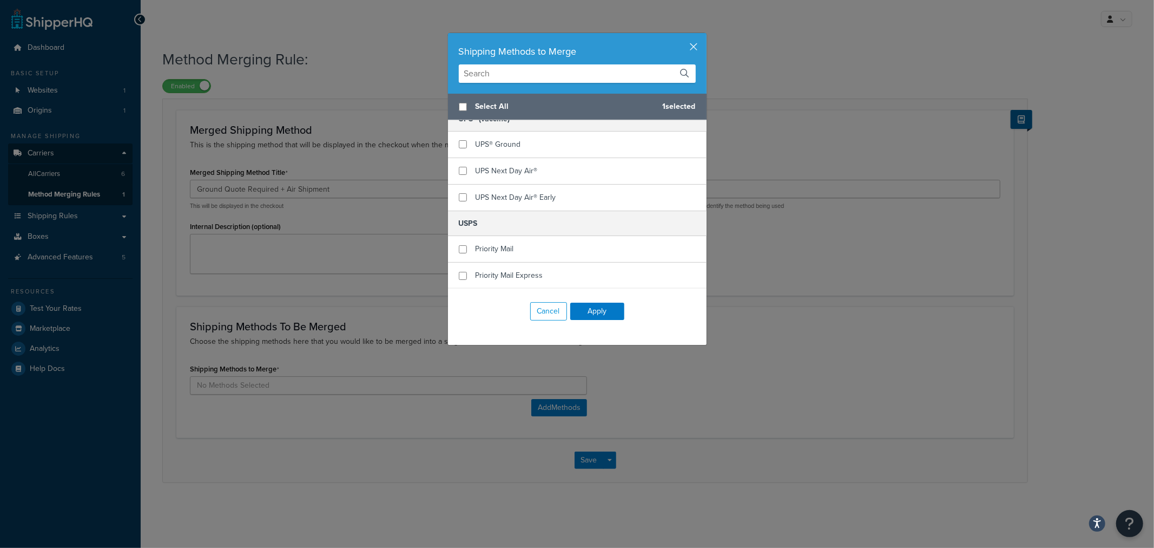
scroll to position [479, 0]
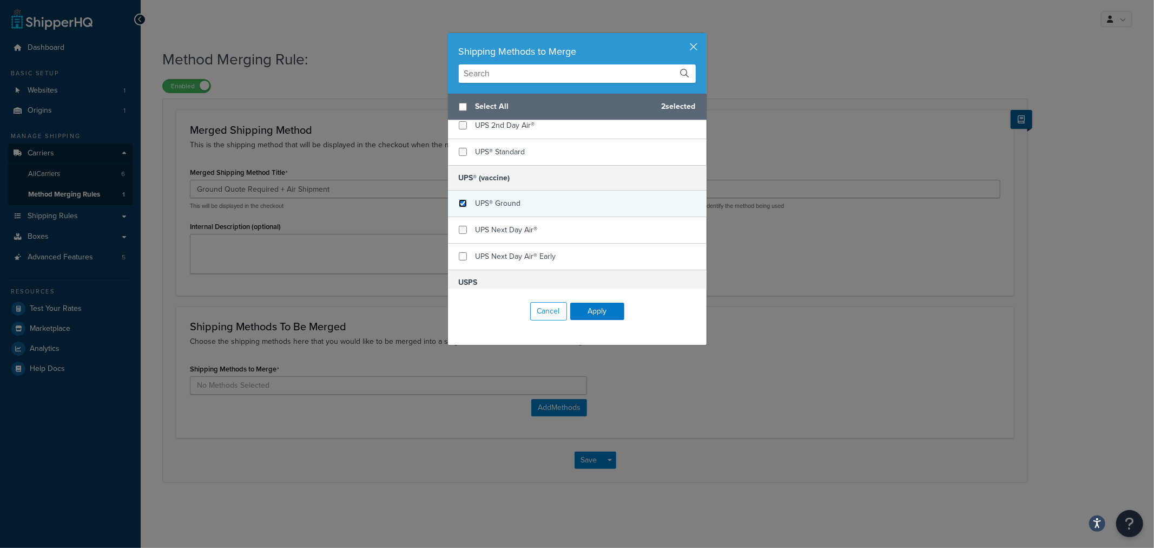
click at [460, 202] on input "checkbox" at bounding box center [463, 203] width 8 height 8
checkbox input "true"
click at [459, 230] on input "checkbox" at bounding box center [463, 230] width 8 height 8
checkbox input "true"
click at [459, 258] on input "checkbox" at bounding box center [463, 256] width 8 height 8
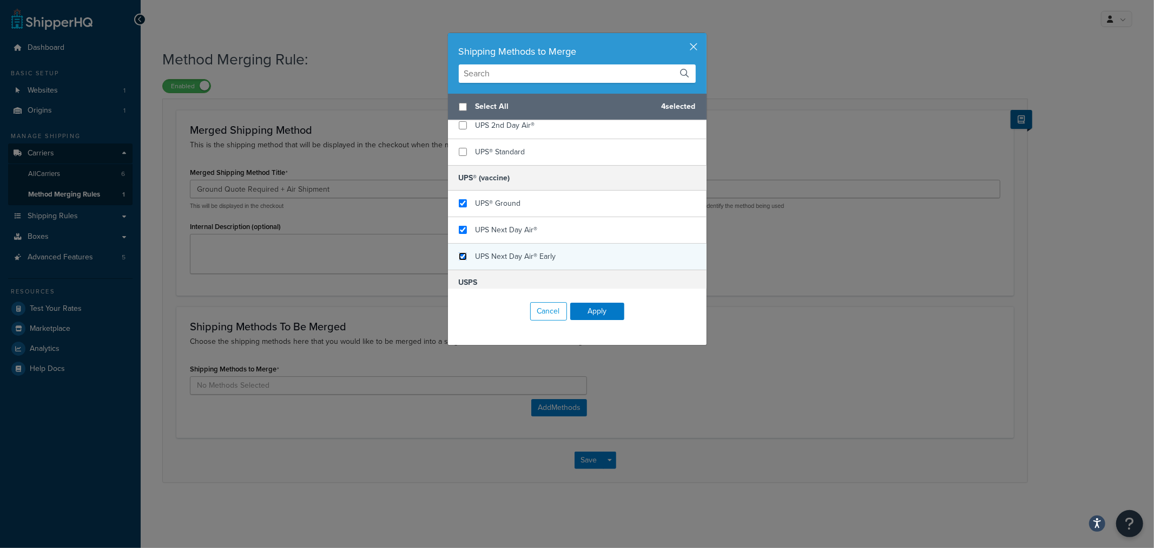
checkbox input "true"
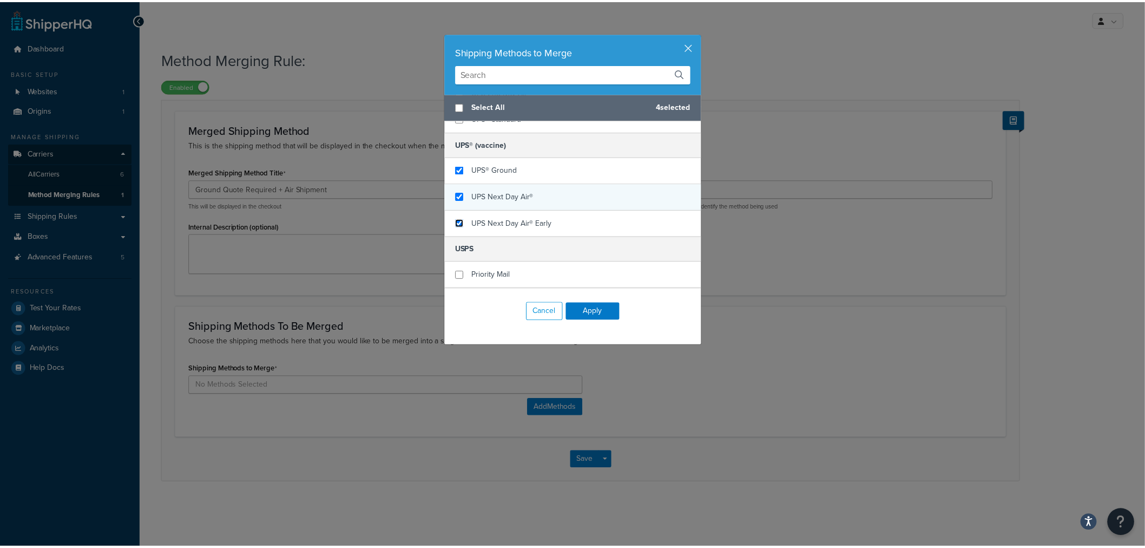
scroll to position [539, 0]
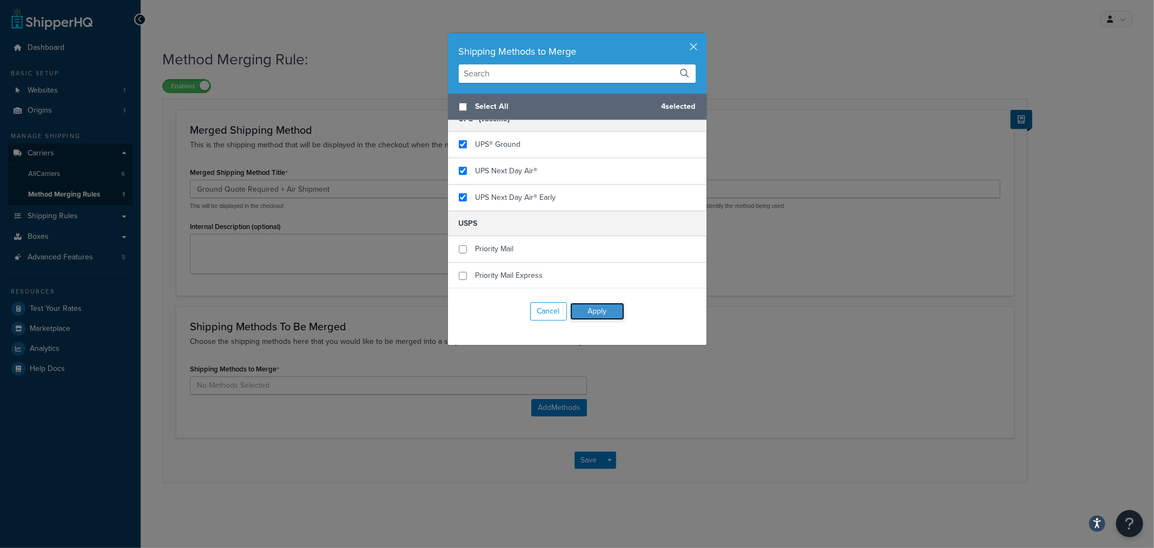
click at [601, 312] on button "Apply" at bounding box center [597, 310] width 54 height 17
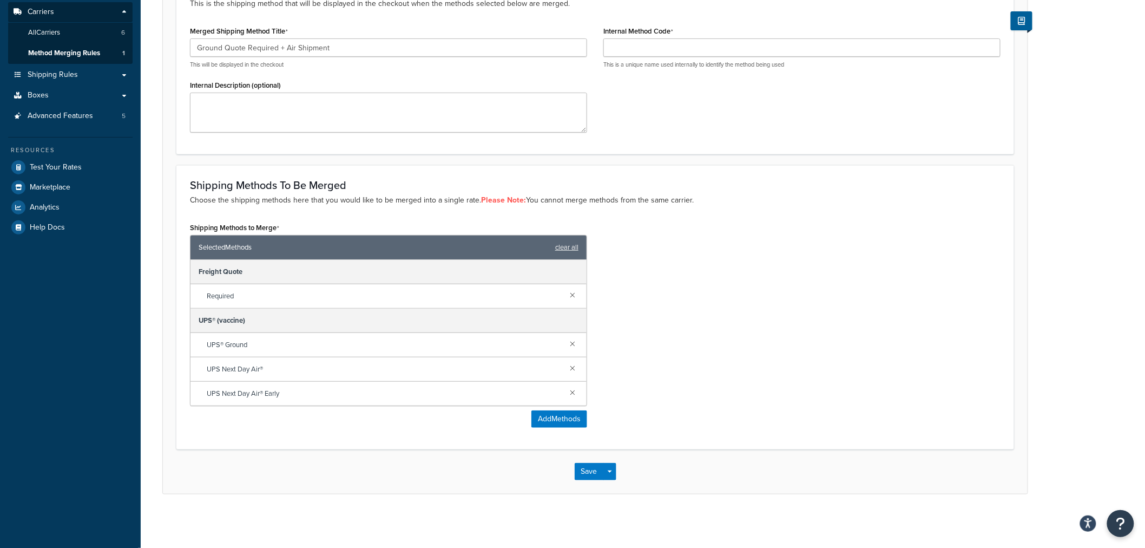
scroll to position [142, 0]
click at [586, 471] on button "Save" at bounding box center [589, 470] width 29 height 17
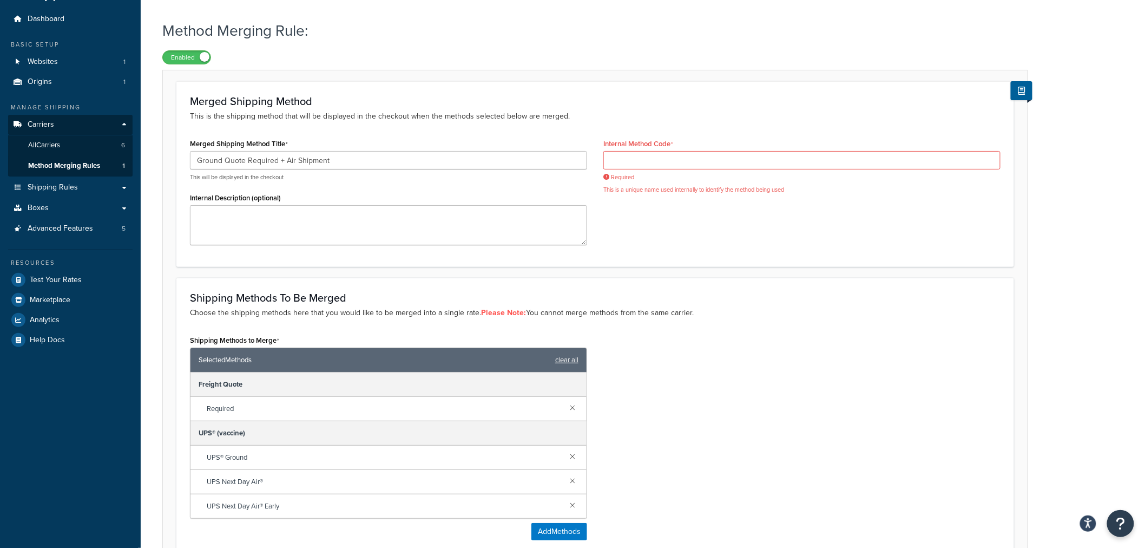
scroll to position [22, 0]
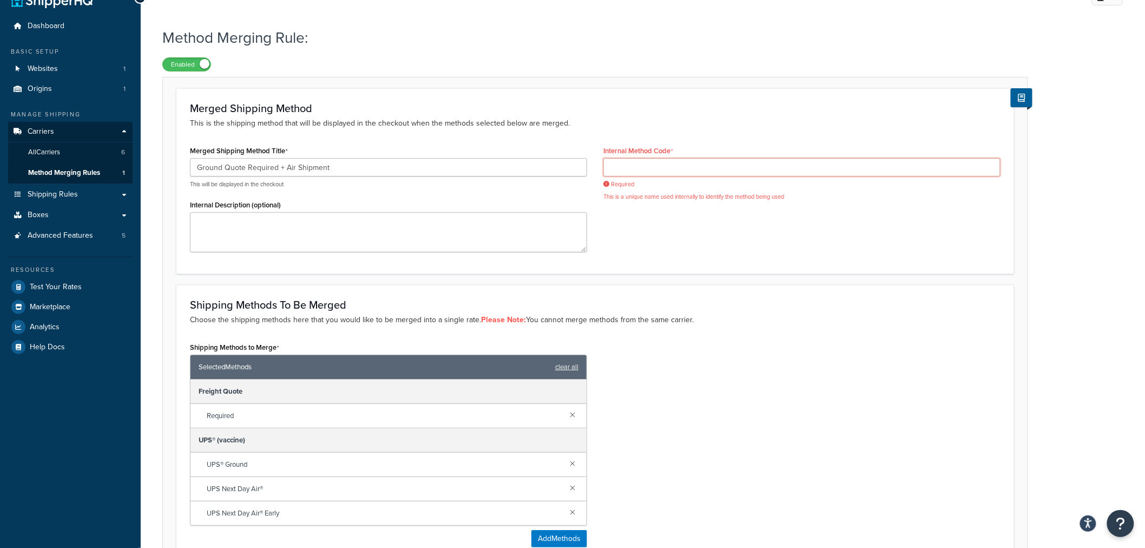
drag, startPoint x: 626, startPoint y: 165, endPoint x: 650, endPoint y: 172, distance: 25.2
click at [626, 165] on input "Internal Method Code" at bounding box center [801, 167] width 397 height 18
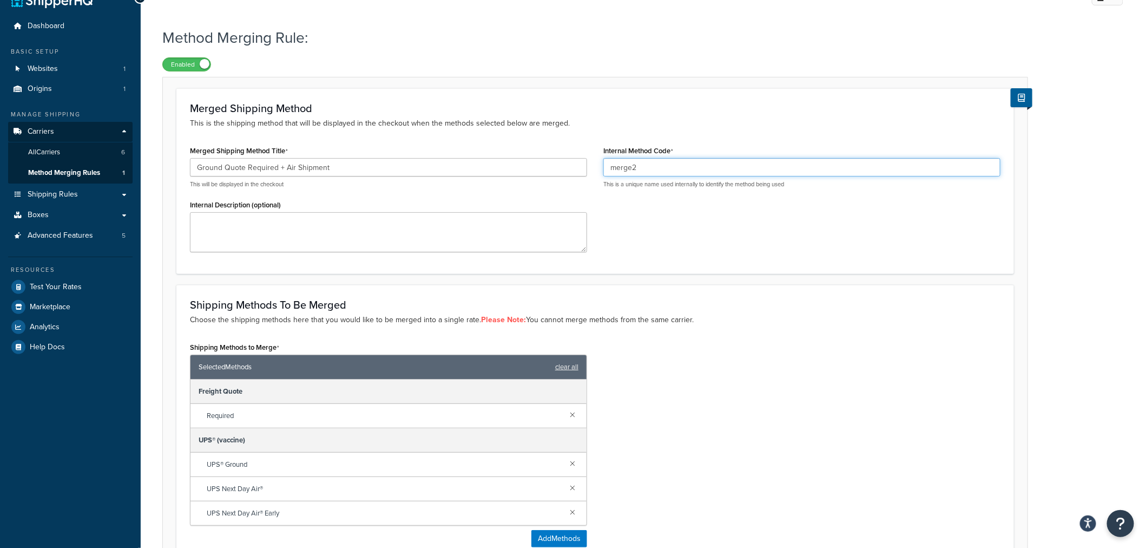
type input "merge2"
click at [659, 195] on div "Internal Method Code merge2 This is a unique name used internally to identify t…" at bounding box center [801, 170] width 413 height 54
click at [663, 170] on input "merge2" at bounding box center [801, 167] width 397 height 18
click at [552, 187] on p "This will be displayed in the checkout" at bounding box center [388, 184] width 397 height 8
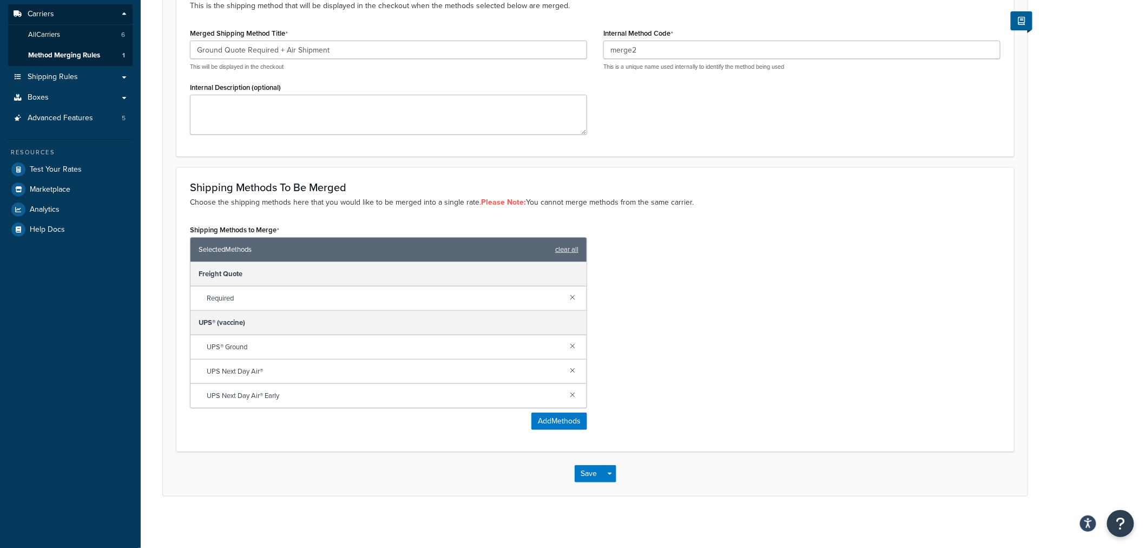
scroll to position [142, 0]
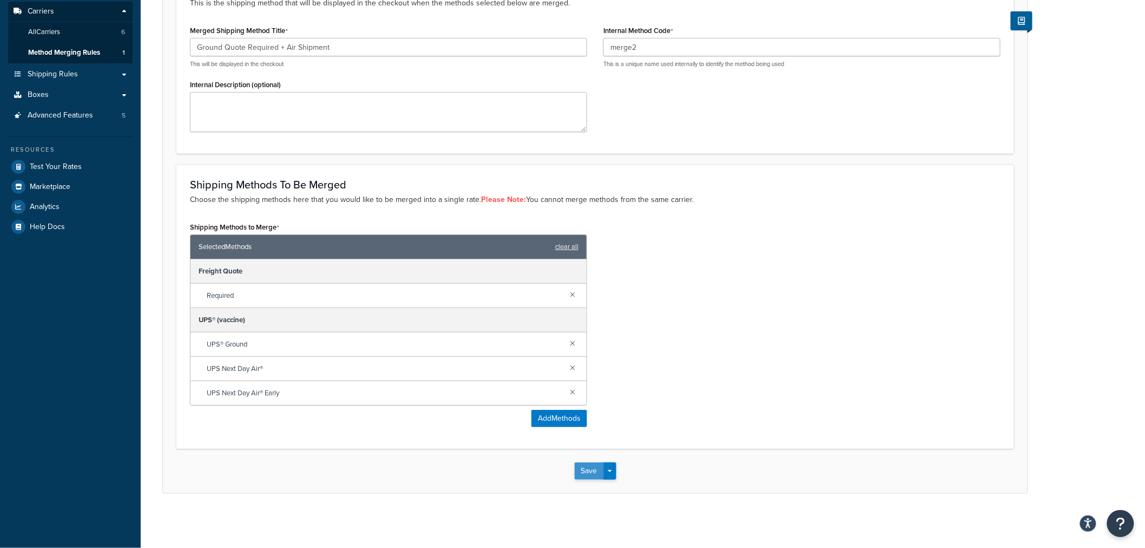
click at [589, 474] on button "Save" at bounding box center [589, 470] width 29 height 17
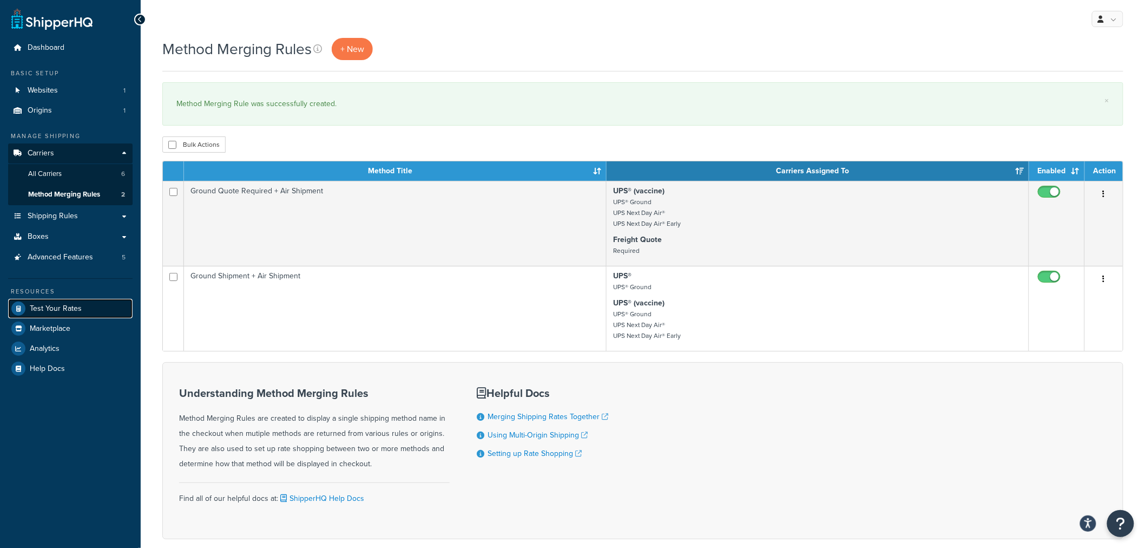
click at [74, 307] on span "Test Your Rates" at bounding box center [56, 308] width 52 height 9
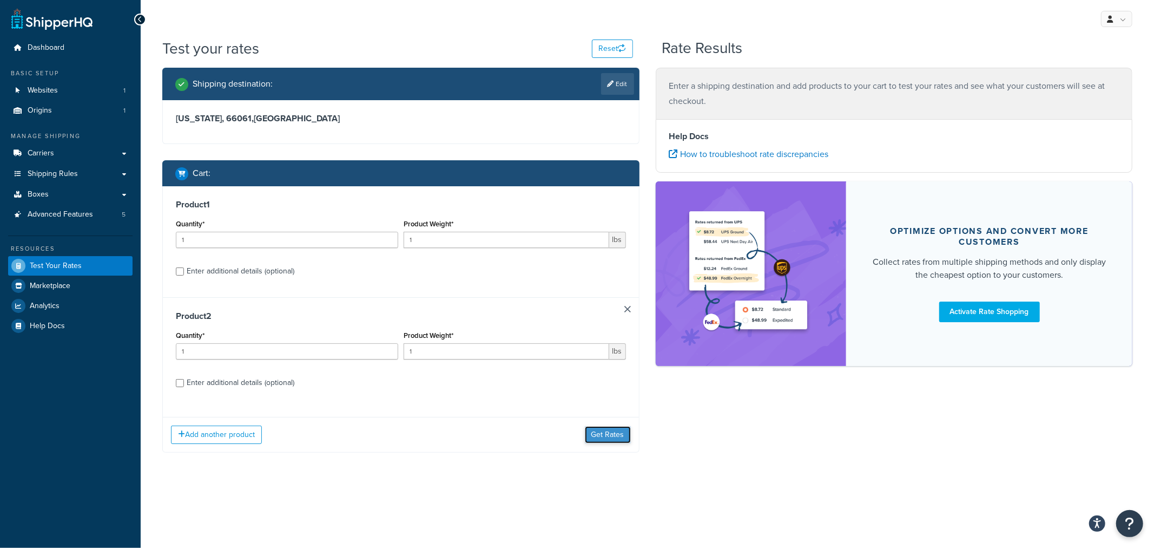
click at [610, 435] on button "Get Rates" at bounding box center [608, 434] width 46 height 17
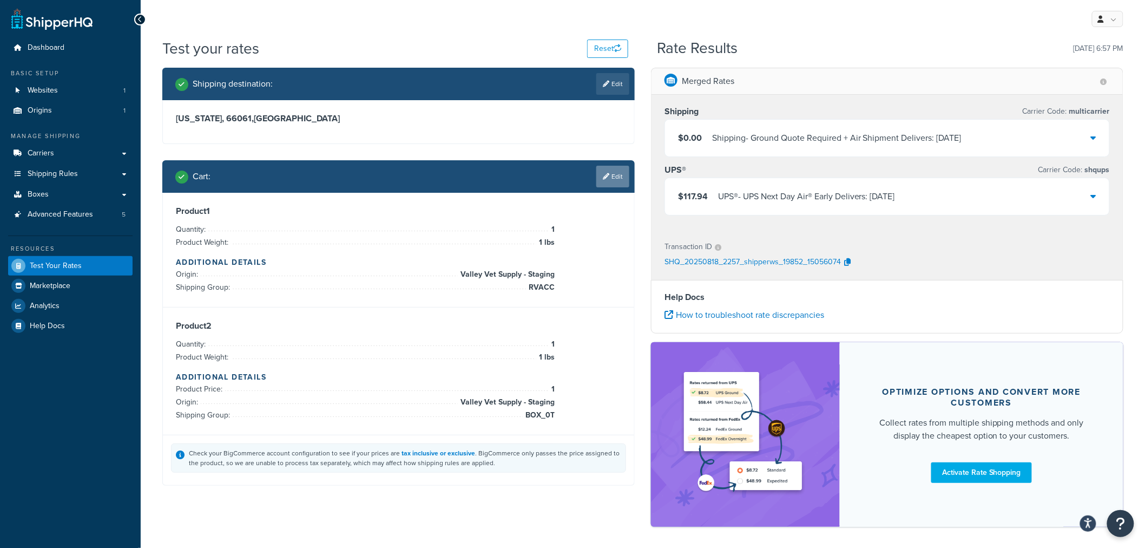
click at [620, 180] on link "Edit" at bounding box center [612, 177] width 33 height 22
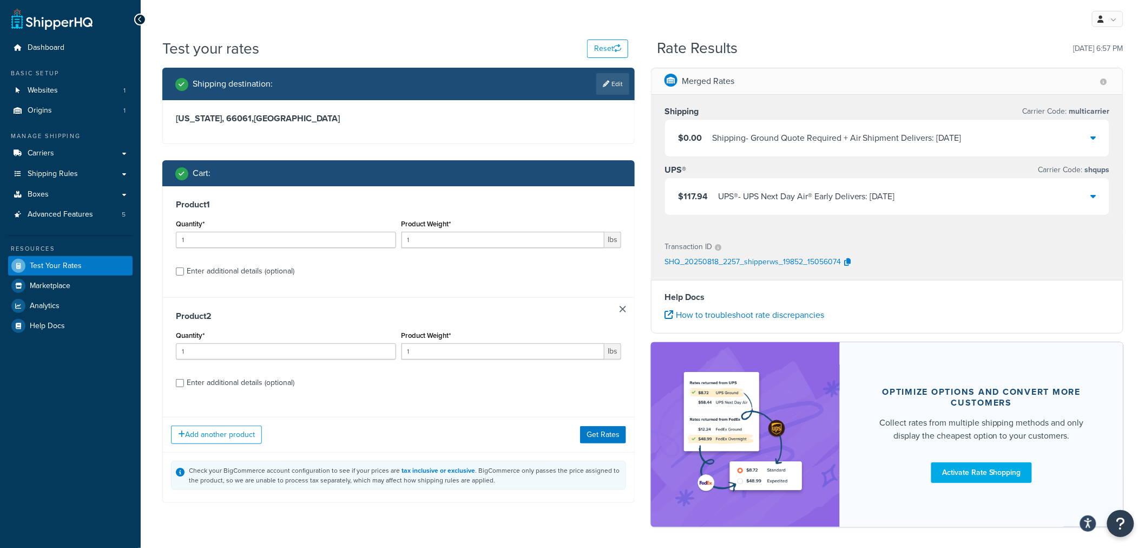
scroll to position [44, 0]
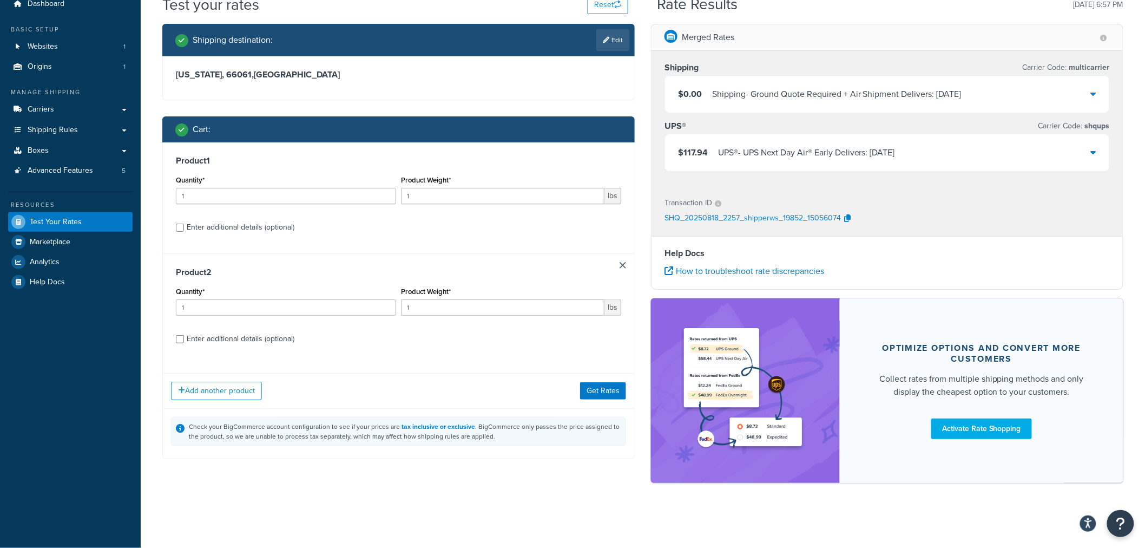
click at [240, 338] on div "Enter additional details (optional)" at bounding box center [241, 338] width 108 height 15
click at [184, 338] on input "Enter additional details (optional)" at bounding box center [180, 339] width 8 height 8
checkbox input "true"
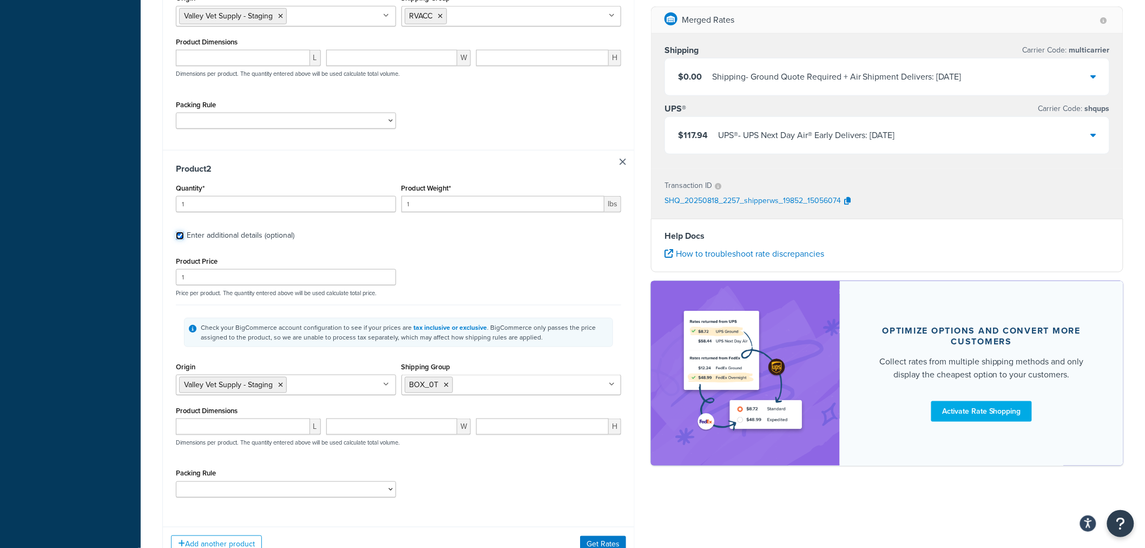
scroll to position [405, 0]
click at [485, 390] on input "Shipping Group" at bounding box center [504, 384] width 96 height 12
type input "f"
click at [445, 386] on icon at bounding box center [446, 384] width 5 height 6
click at [625, 372] on div "Product 2 Quantity* 1 Product Weight* 1 lbs Enter additional details (optional)…" at bounding box center [398, 333] width 471 height 369
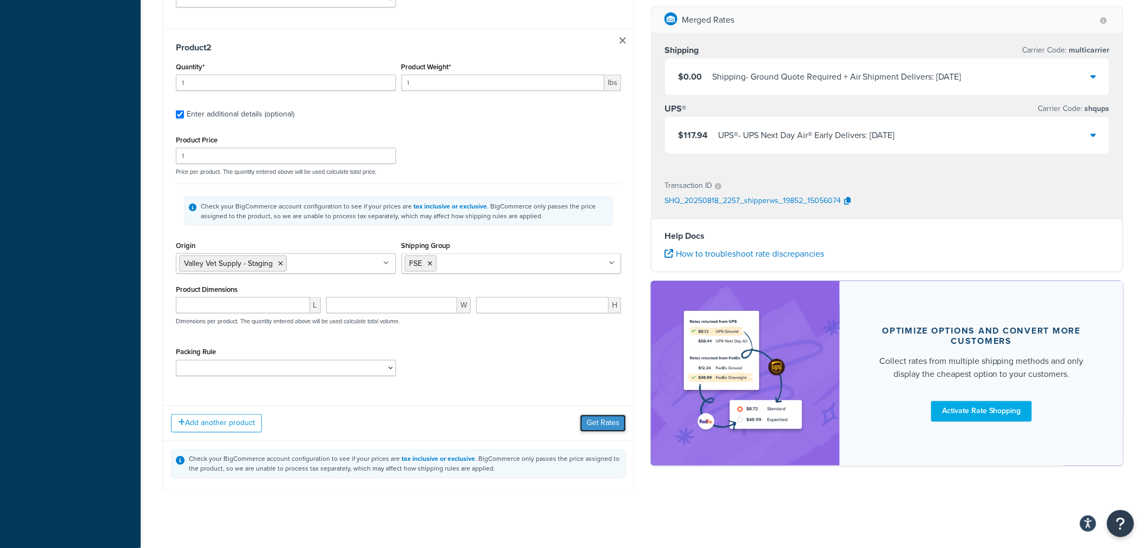
click at [602, 423] on button "Get Rates" at bounding box center [603, 422] width 46 height 17
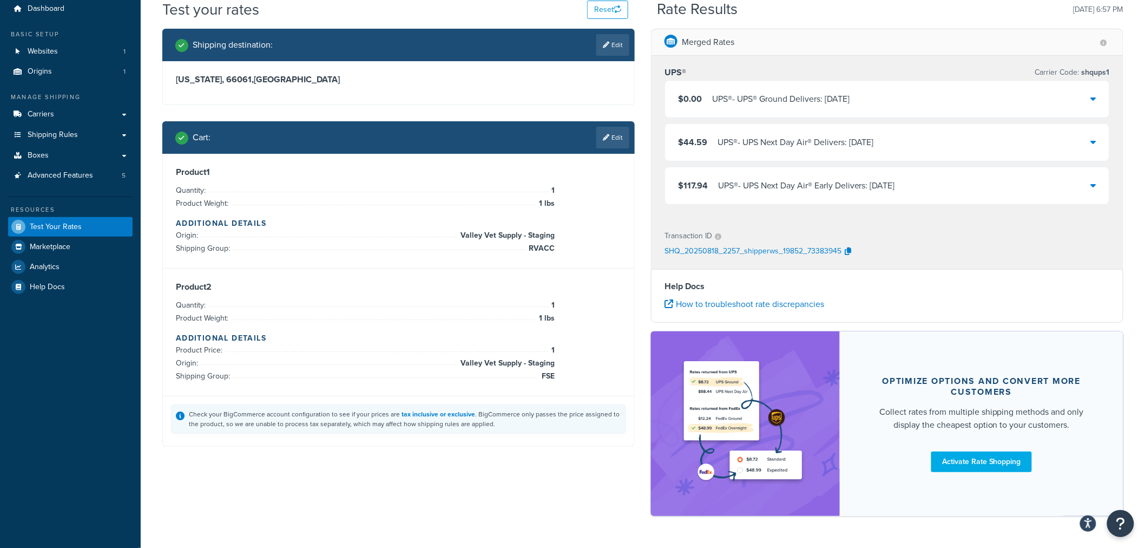
scroll to position [12, 0]
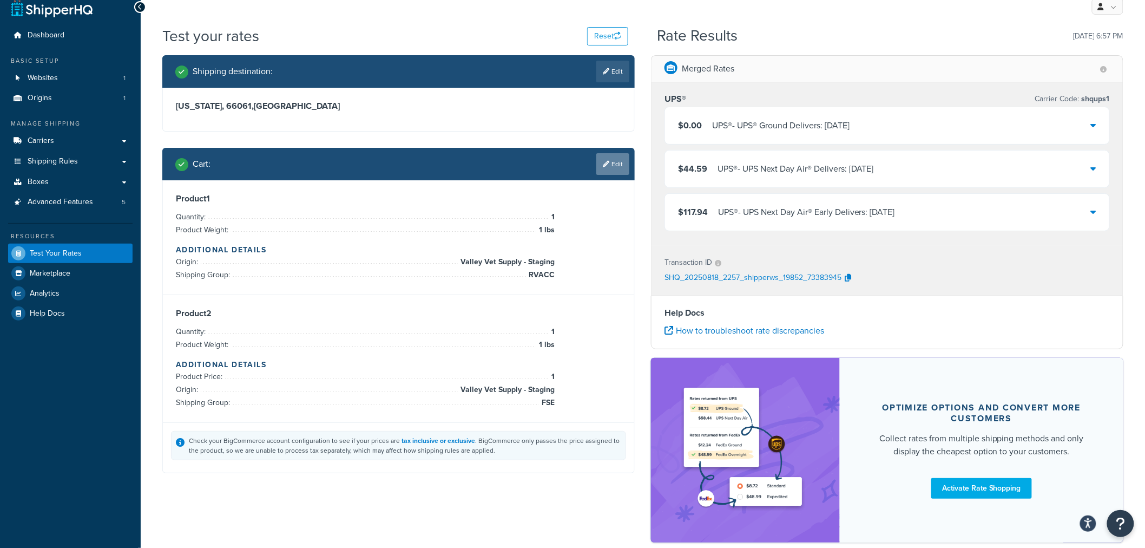
click at [616, 166] on link "Edit" at bounding box center [612, 164] width 33 height 22
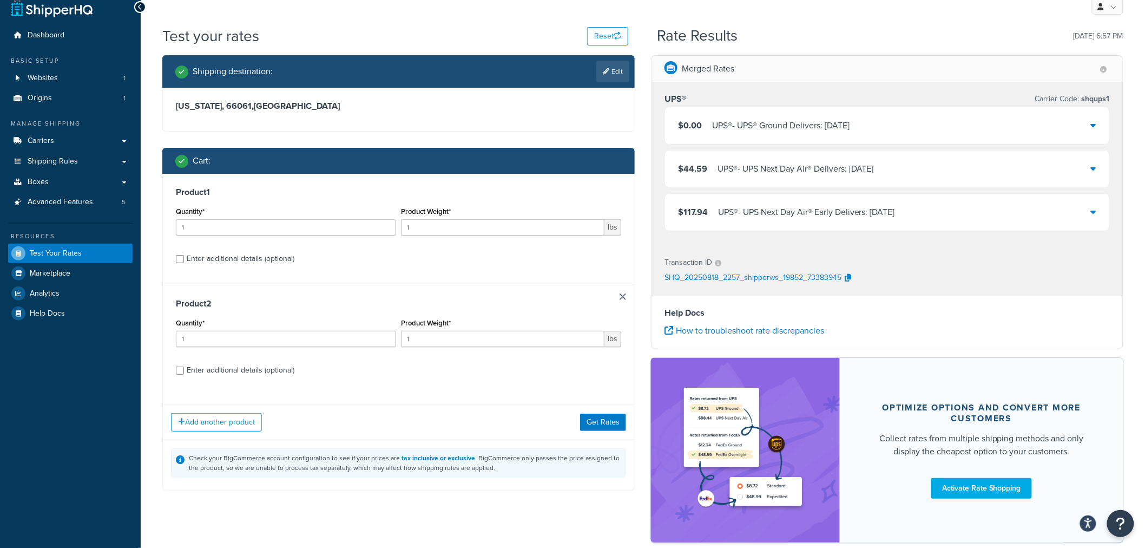
click at [271, 370] on div "Enter additional details (optional)" at bounding box center [241, 370] width 108 height 15
click at [184, 370] on input "Enter additional details (optional)" at bounding box center [180, 370] width 8 height 8
checkbox input "true"
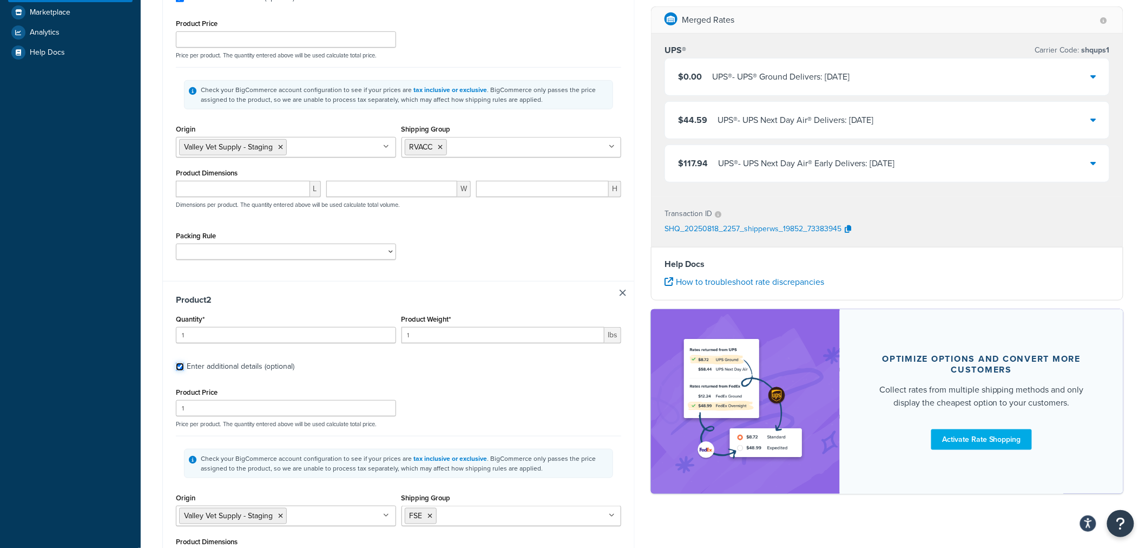
scroll to position [373, 0]
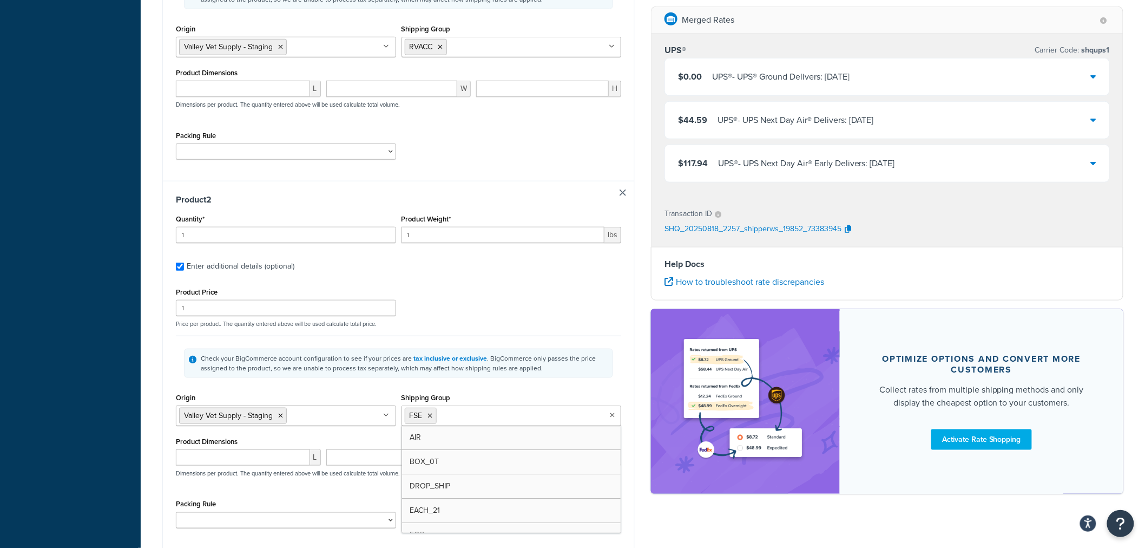
click at [456, 412] on input "Shipping Group" at bounding box center [487, 415] width 96 height 12
type input "f"
click at [467, 417] on icon at bounding box center [467, 415] width 5 height 6
click at [628, 389] on div "Product 2 Quantity* 1 Product Weight* 1 lbs Enter additional details (optional)…" at bounding box center [398, 365] width 471 height 369
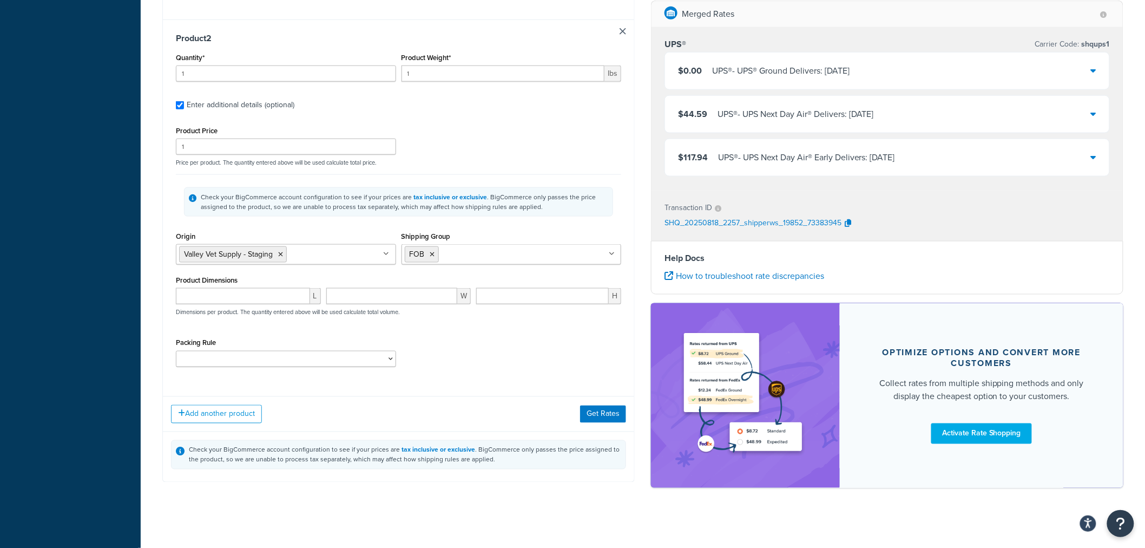
scroll to position [542, 0]
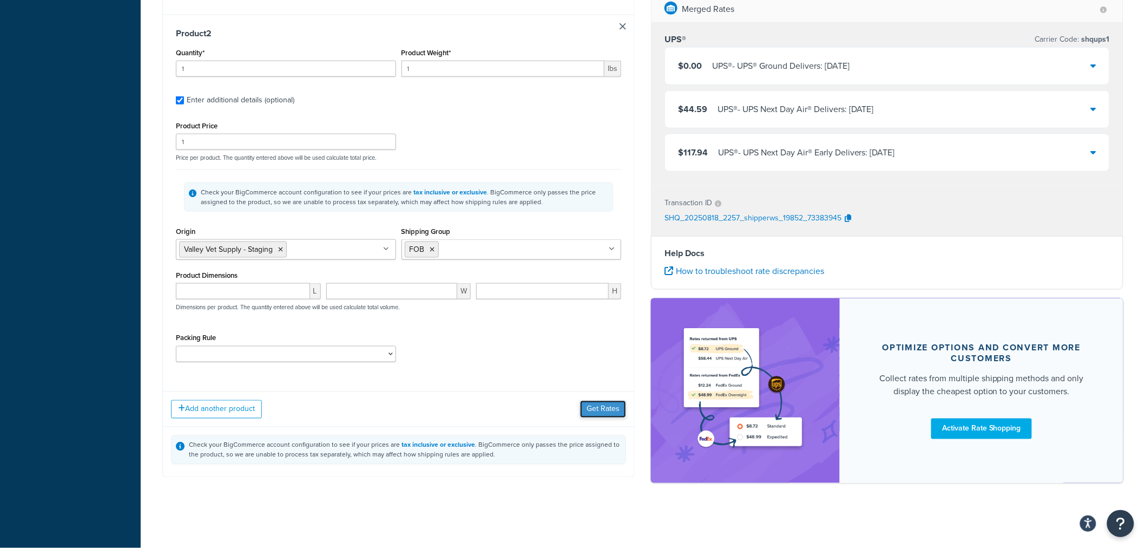
click at [590, 404] on button "Get Rates" at bounding box center [603, 408] width 46 height 17
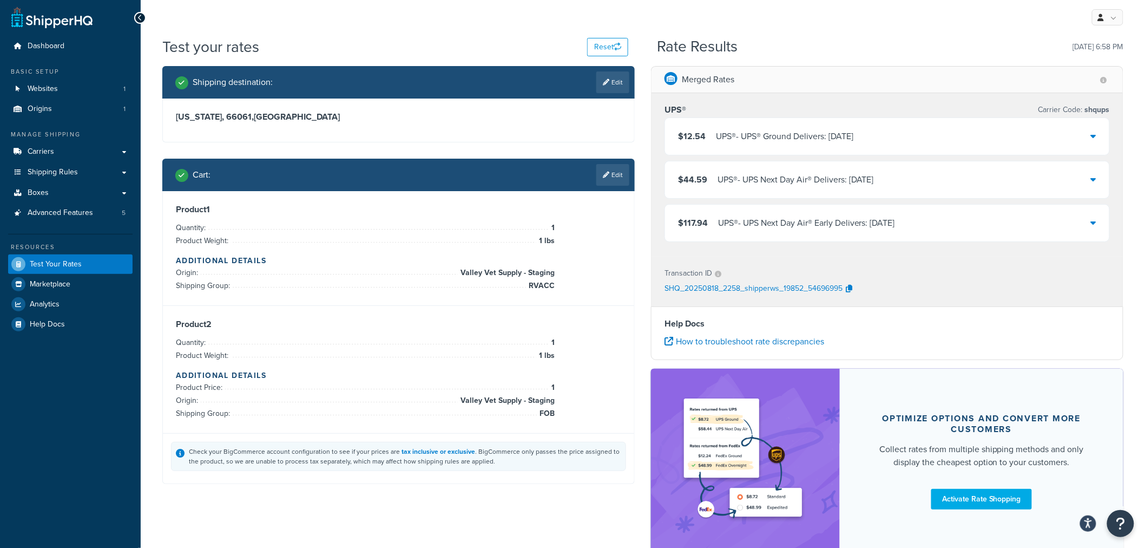
scroll to position [0, 0]
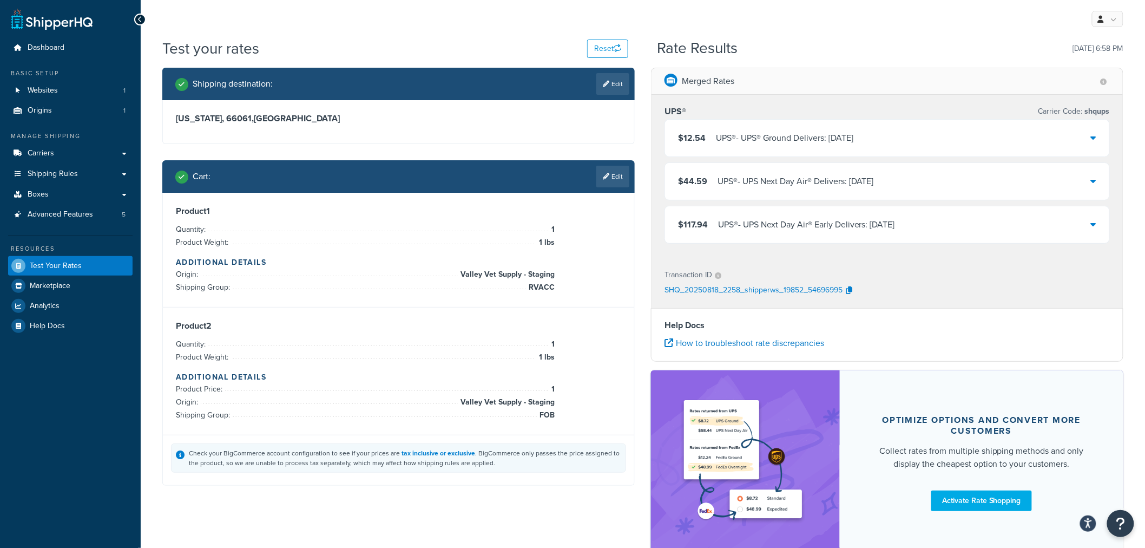
click at [1097, 134] on div "$12.54 UPS® - UPS® Ground Delivers: [DATE]" at bounding box center [887, 138] width 444 height 37
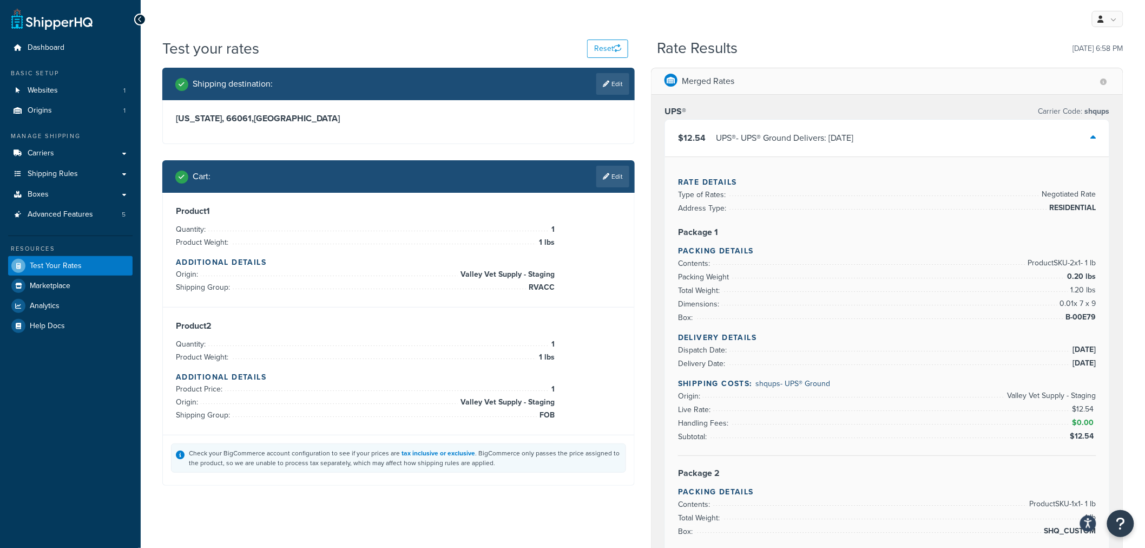
click at [1096, 134] on icon at bounding box center [1093, 137] width 5 height 9
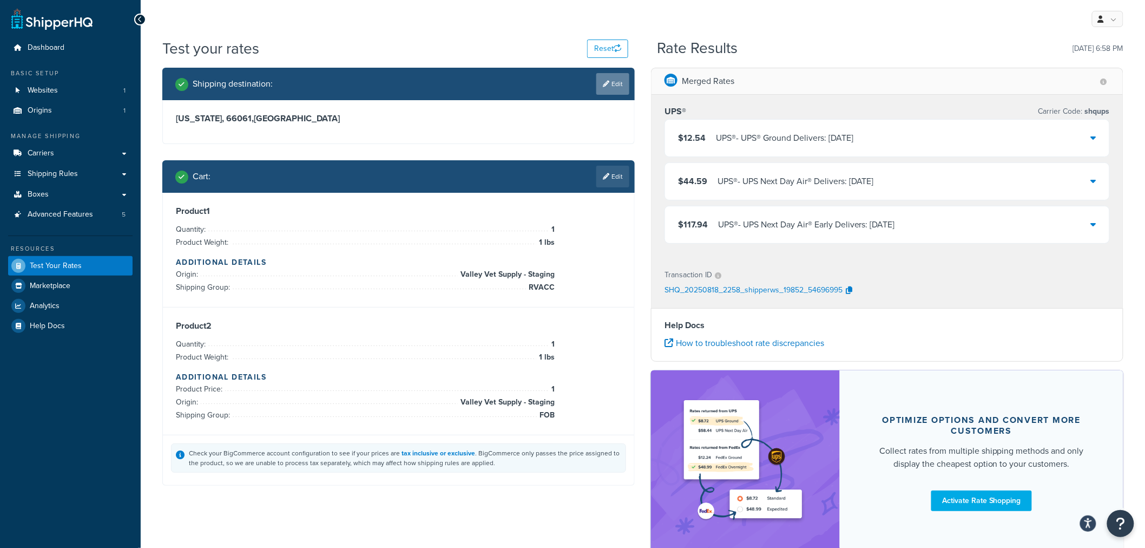
click at [616, 87] on link "Edit" at bounding box center [612, 84] width 33 height 22
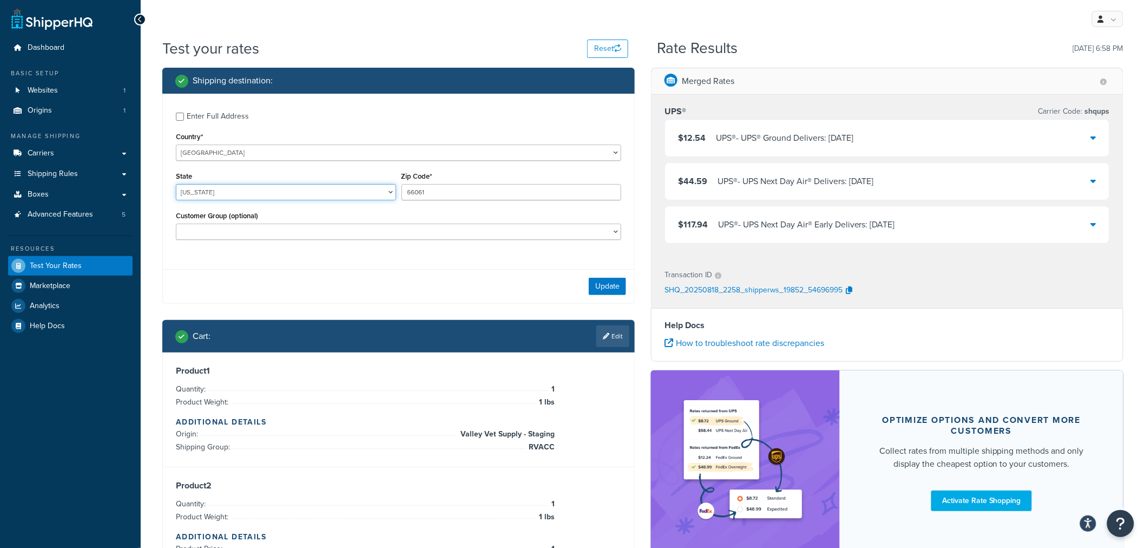
click at [287, 193] on select "[US_STATE] [US_STATE] [US_STATE] [US_STATE] [US_STATE] Armed Forces Americas Ar…" at bounding box center [286, 192] width 220 height 16
select select "[GEOGRAPHIC_DATA]"
click at [451, 188] on input "66061" at bounding box center [512, 192] width 220 height 16
drag, startPoint x: 450, startPoint y: 188, endPoint x: 382, endPoint y: 191, distance: 67.7
click at [382, 191] on div "State [US_STATE] [US_STATE] [US_STATE] [US_STATE] [US_STATE] Armed Forces Ameri…" at bounding box center [398, 189] width 451 height 40
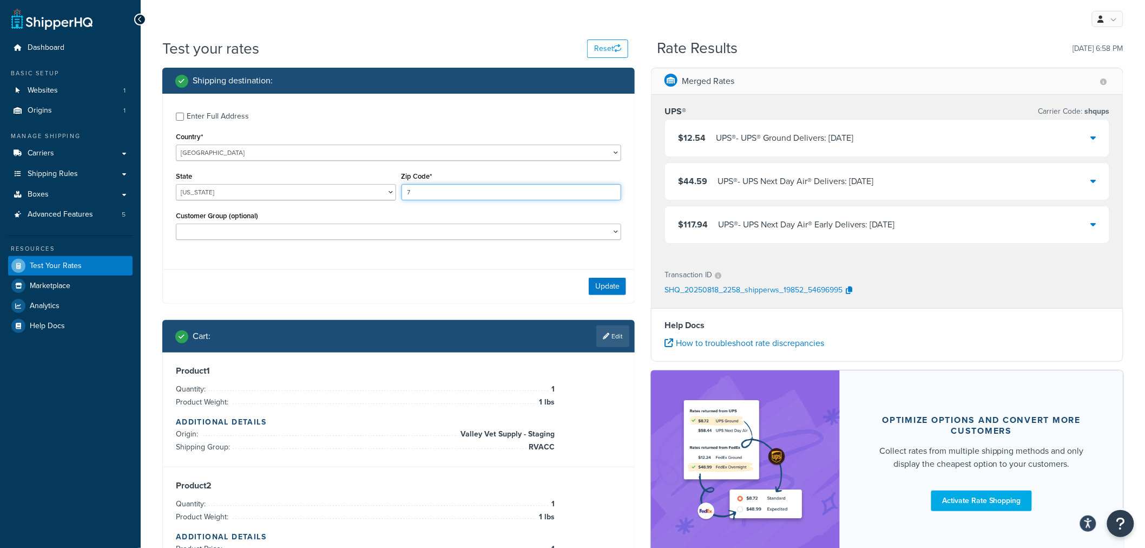
type input "73301"
click at [598, 284] on button "Update" at bounding box center [607, 286] width 37 height 17
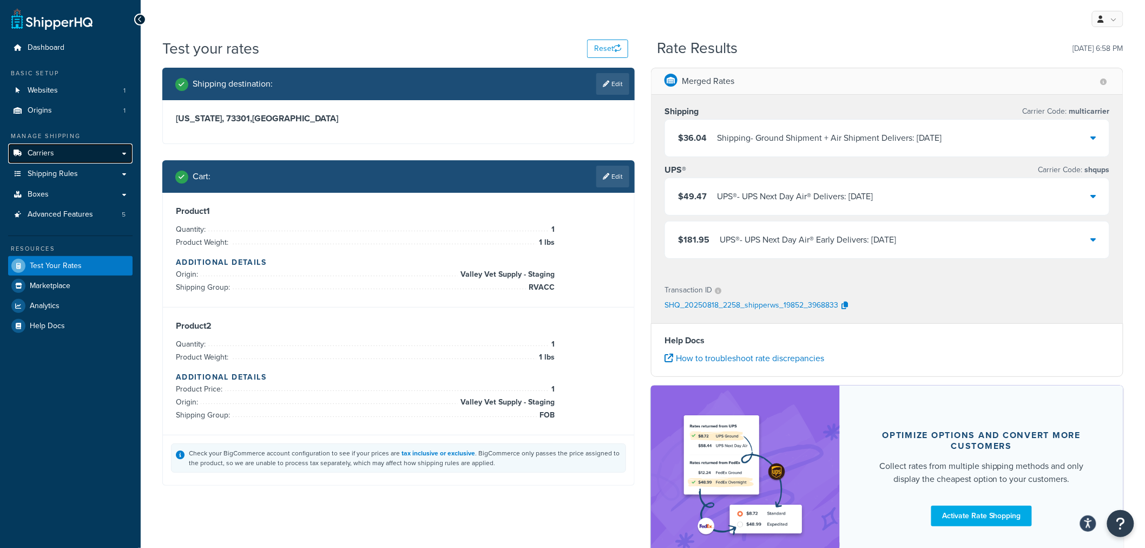
click at [124, 149] on link "Carriers" at bounding box center [70, 153] width 124 height 20
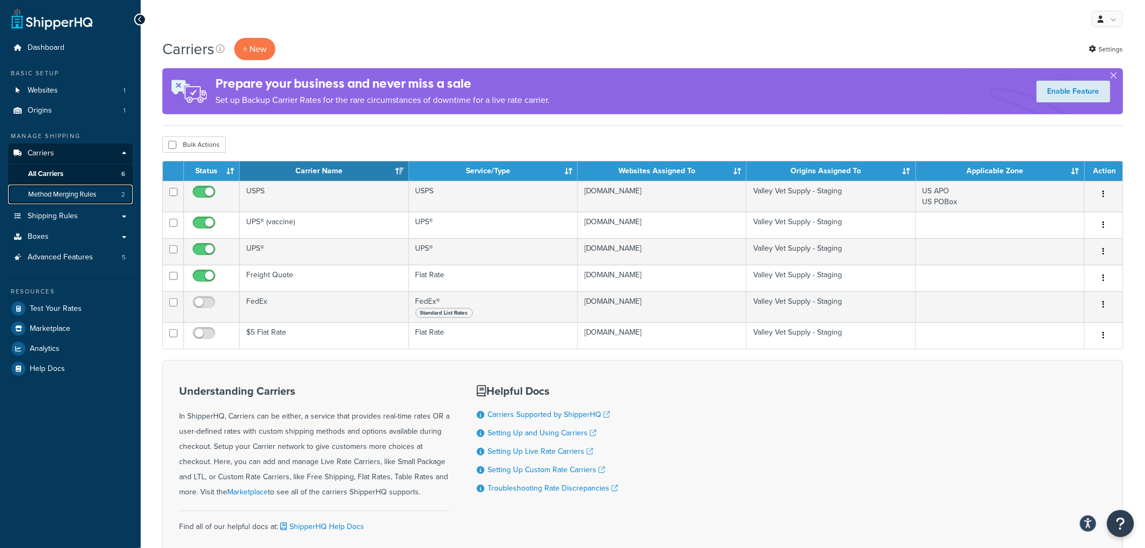
click at [70, 193] on span "Method Merging Rules" at bounding box center [62, 194] width 68 height 9
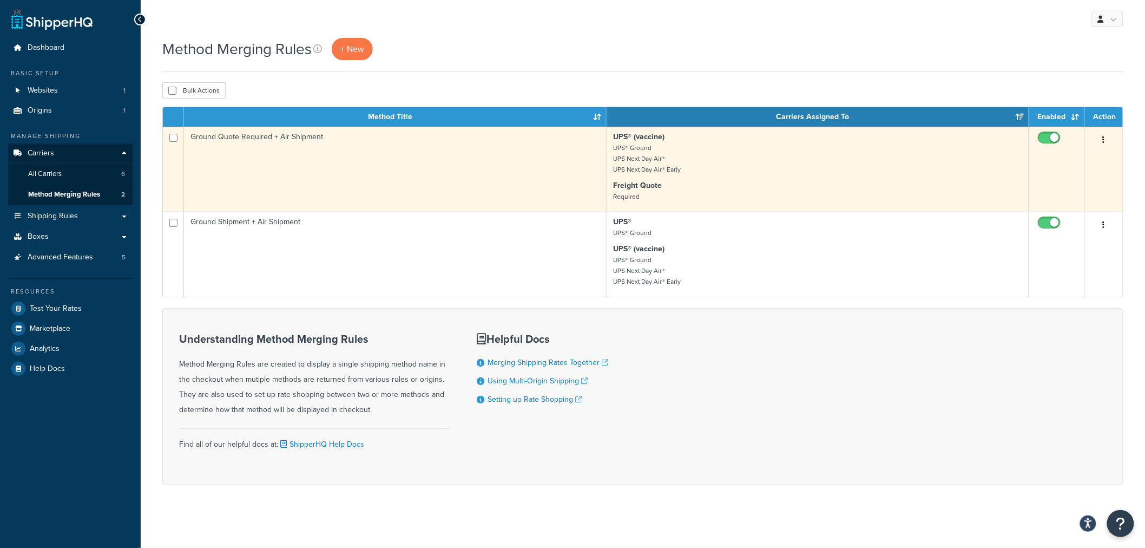
click at [252, 135] on td "Ground Quote Required + Air Shipment" at bounding box center [395, 169] width 423 height 85
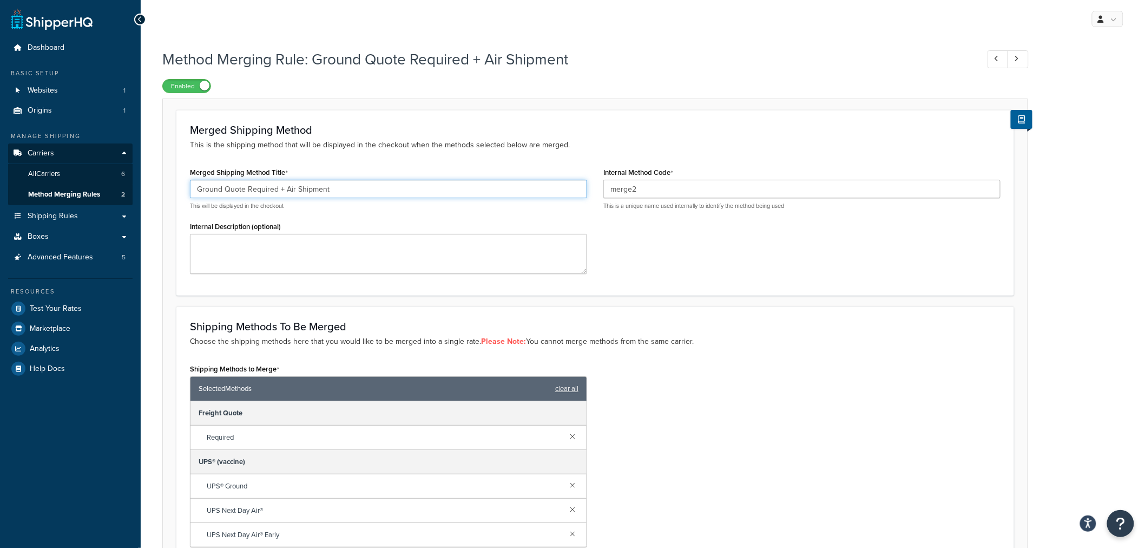
drag, startPoint x: 347, startPoint y: 187, endPoint x: 172, endPoint y: 191, distance: 175.4
click at [172, 191] on form "Merged Shipping Method This is the shipping method that will be displayed in th…" at bounding box center [595, 372] width 865 height 524
click at [292, 246] on textarea "Internal Description (optional)" at bounding box center [388, 254] width 397 height 40
type textarea "T"
click at [299, 240] on textarea "This handles situations where a Freight Quote" at bounding box center [388, 254] width 397 height 40
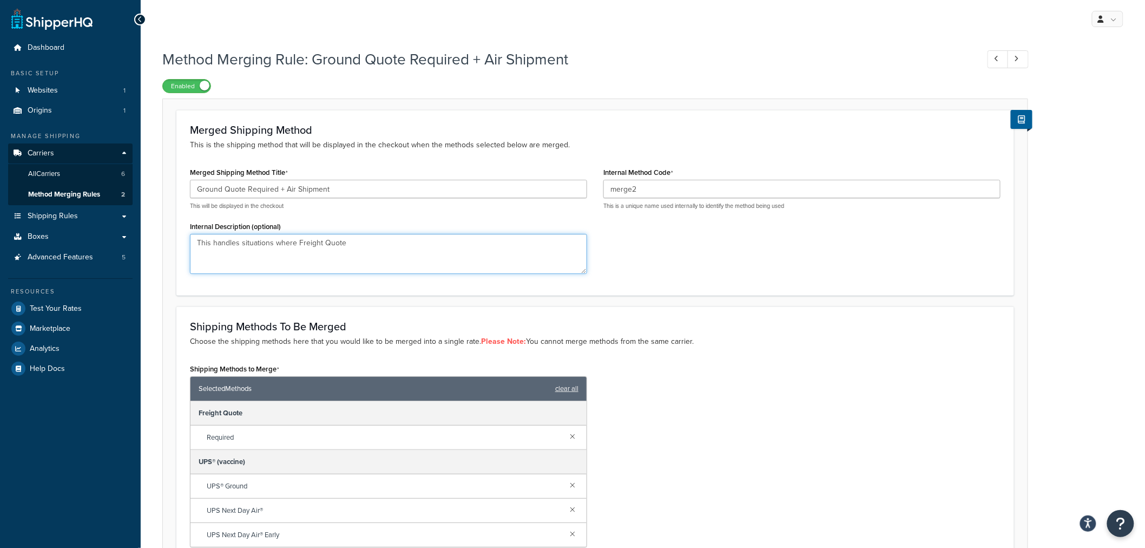
click at [354, 236] on textarea "This handles situations where Freight Quote" at bounding box center [388, 254] width 397 height 40
type textarea "This handles situations where Freight Quote "carrier" is triggered and order co…"
click at [631, 295] on div "Merged Shipping Method This is the shipping method that will be displayed in th…" at bounding box center [595, 202] width 838 height 185
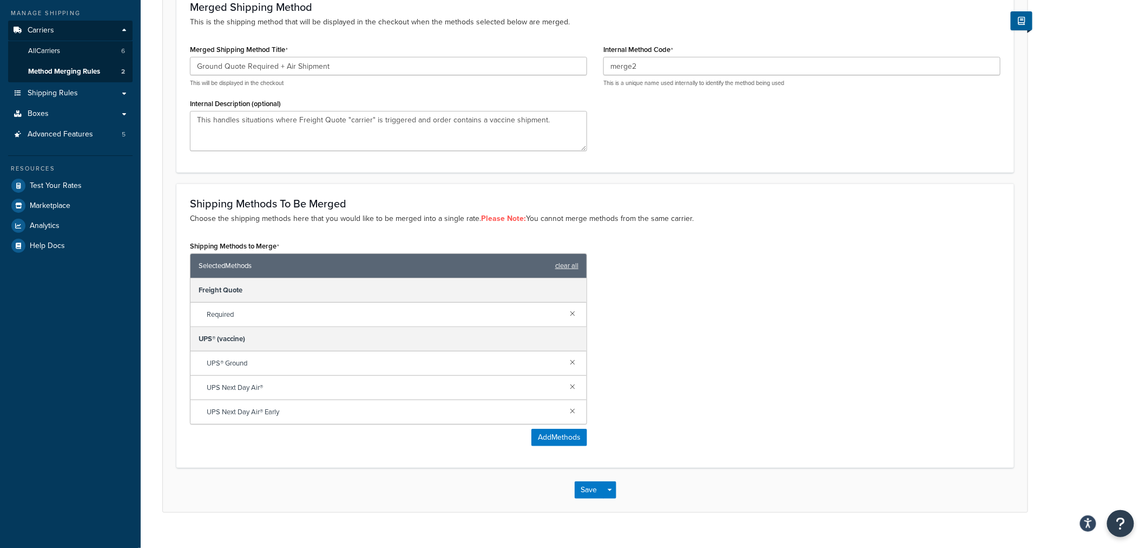
scroll to position [142, 0]
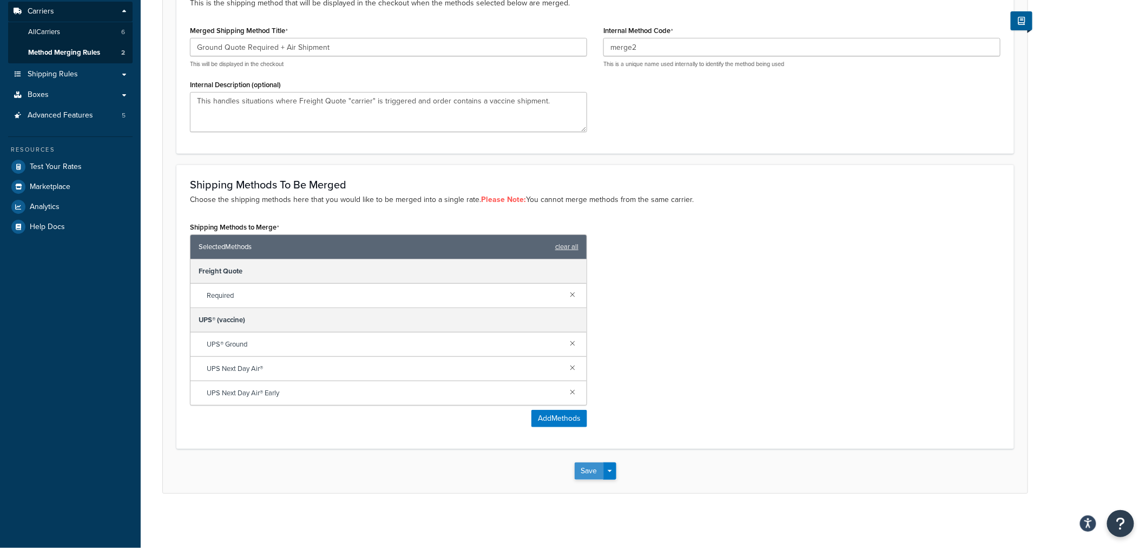
click at [585, 473] on button "Save" at bounding box center [589, 470] width 29 height 17
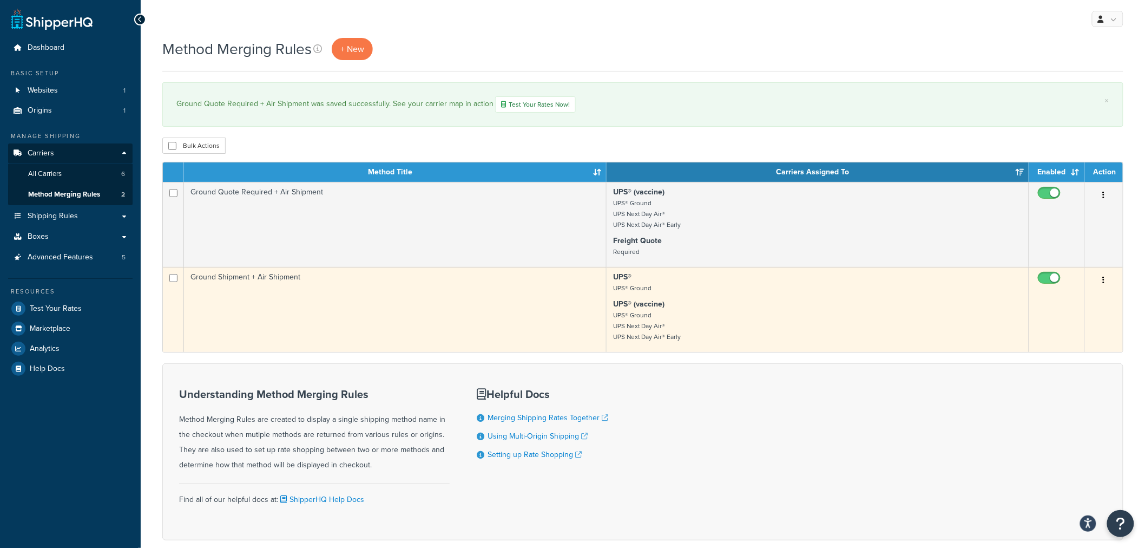
click at [245, 277] on td "Ground Shipment + Air Shipment" at bounding box center [395, 309] width 423 height 85
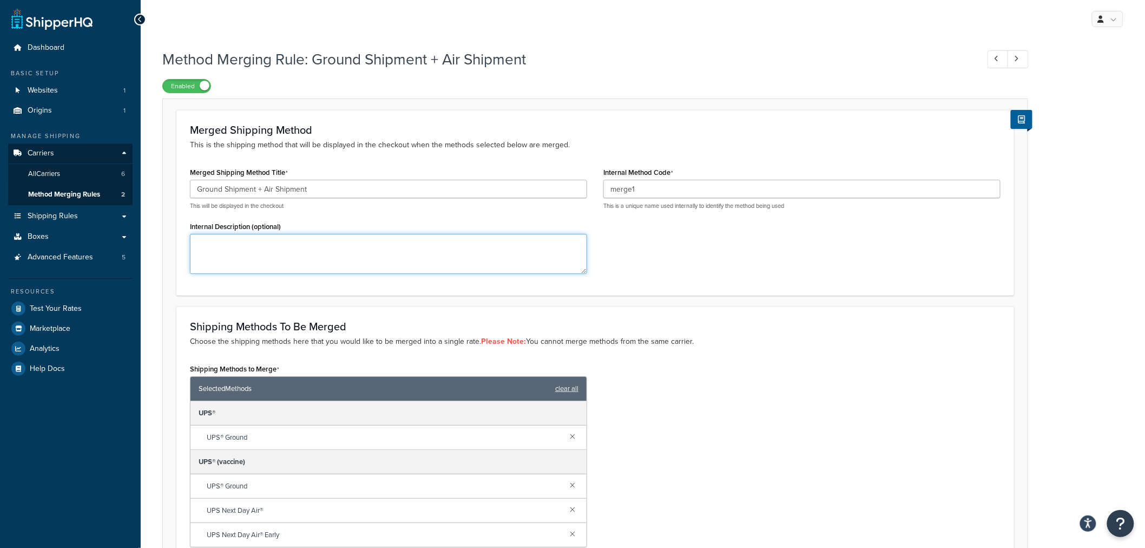
click at [276, 254] on textarea "Internal Description (optional)" at bounding box center [388, 254] width 397 height 40
paste textarea "This handles situations where Freight Quote "carrier" is triggered and order co…"
click at [298, 244] on textarea "This handles situations where Freight Quote "carrier" is triggered and order co…" at bounding box center [388, 254] width 397 height 40
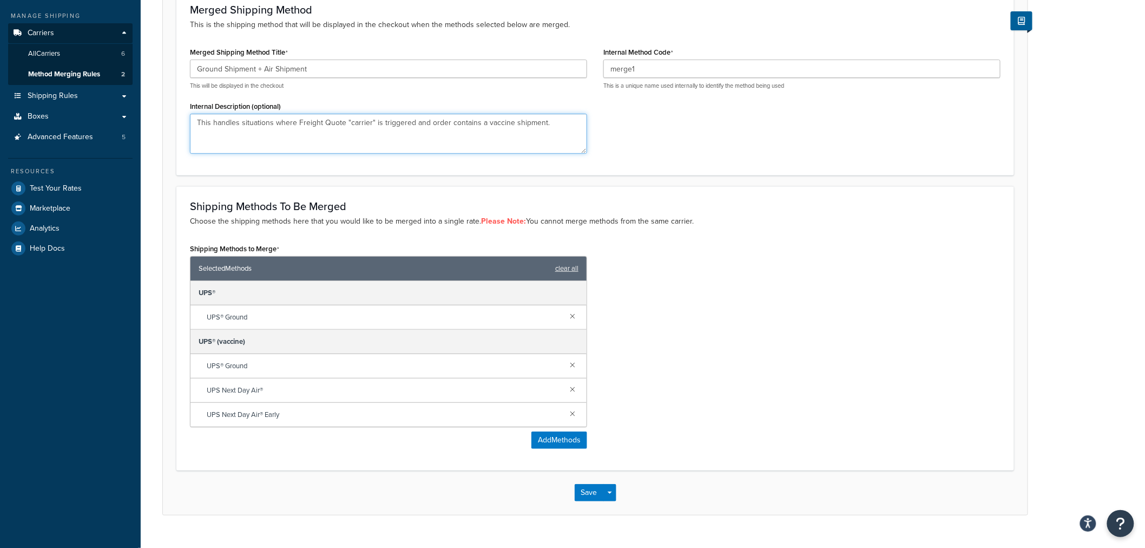
scroll to position [60, 0]
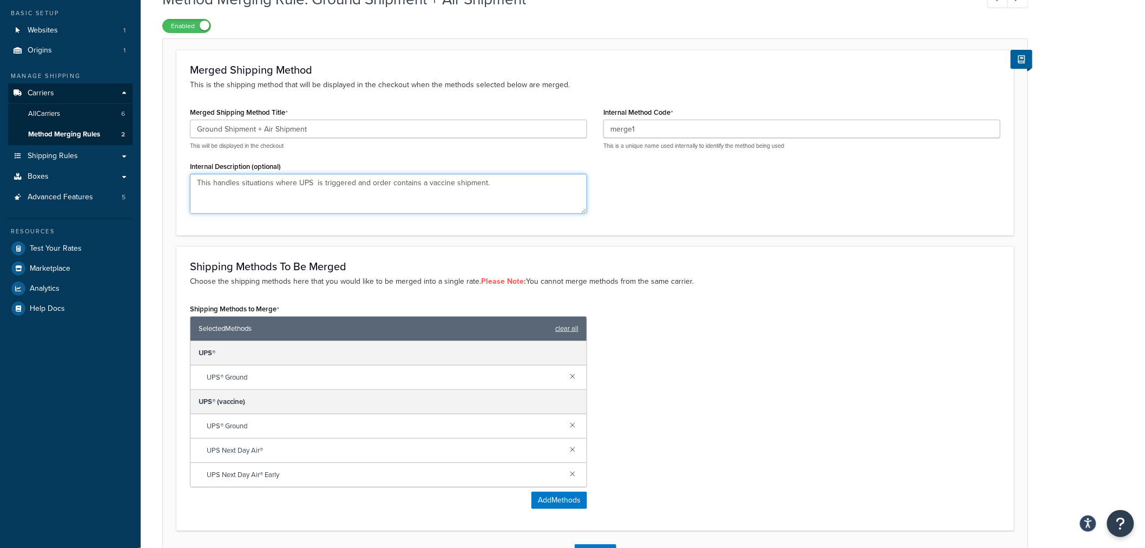
click at [293, 185] on textarea "This handles situations where UPS is triggered and order contains a vaccine shi…" at bounding box center [388, 194] width 397 height 40
click at [385, 185] on textarea "This handles situations where non-vaccine UPS ground is triggered and order con…" at bounding box center [388, 194] width 397 height 40
click at [479, 179] on textarea "This handles situations where non-vaccine UPS ground and a vaccine air shipment." at bounding box center [388, 194] width 397 height 40
drag, startPoint x: 558, startPoint y: 181, endPoint x: 176, endPoint y: 169, distance: 382.2
click at [176, 169] on div "Merged Shipping Method This is the shipping method that will be displayed in th…" at bounding box center [595, 142] width 838 height 185
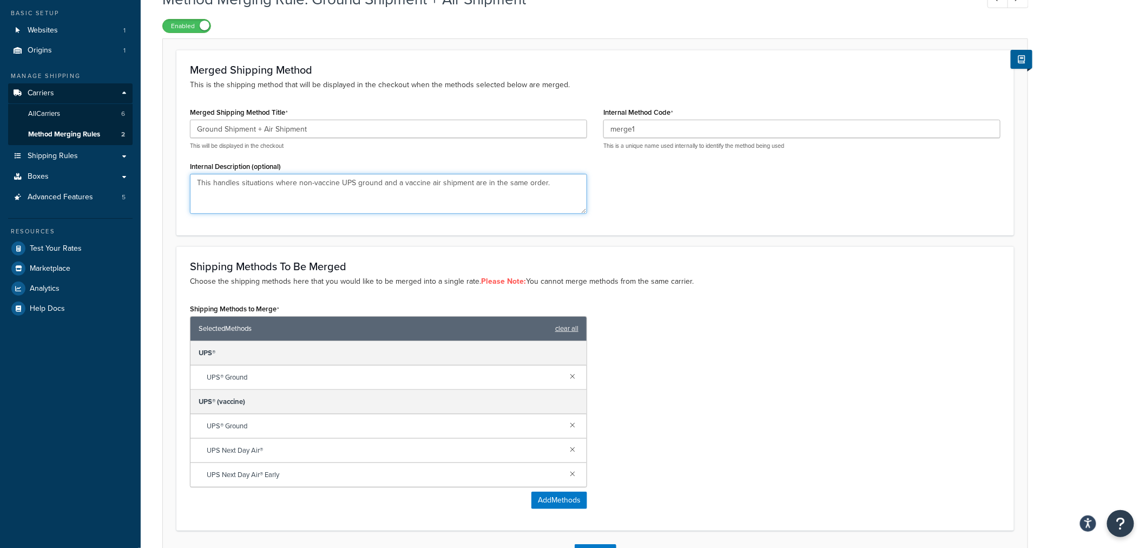
type textarea "This handles situations where non-vaccine UPS ground and a vaccine air shipment…"
drag, startPoint x: 297, startPoint y: 122, endPoint x: 310, endPoint y: 123, distance: 13.0
click at [297, 122] on input "Ground Shipment + Air Shipment" at bounding box center [388, 129] width 397 height 18
drag, startPoint x: 301, startPoint y: 128, endPoint x: 196, endPoint y: 123, distance: 104.5
click at [197, 123] on input "Ground Shipment + Air Shipment" at bounding box center [388, 129] width 397 height 18
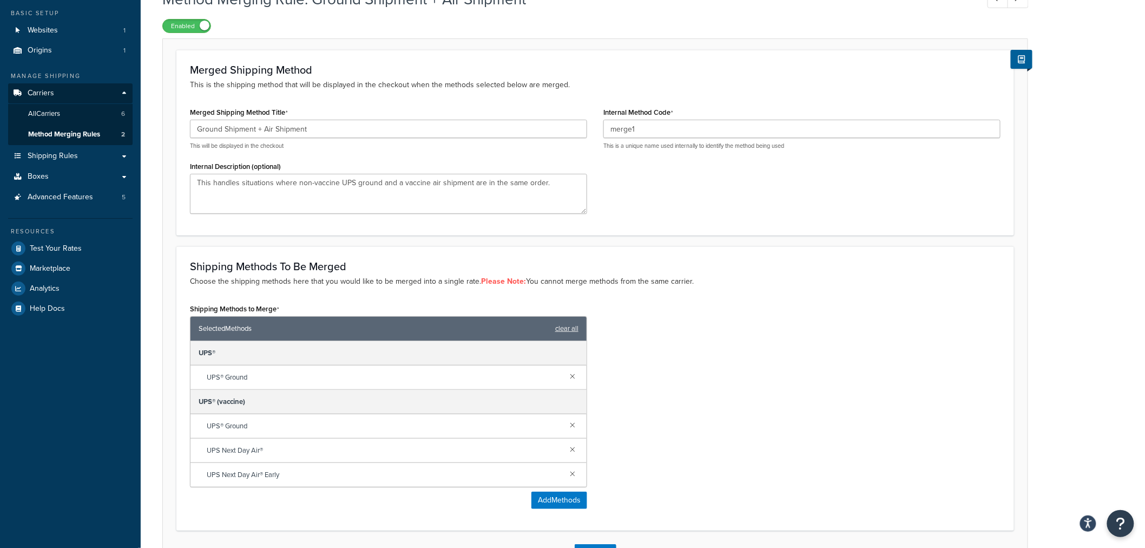
click at [152, 352] on div "Method Merging Rule: Ground Shipment + Air Shipment Enabled Merged Shipping Met…" at bounding box center [643, 292] width 1004 height 619
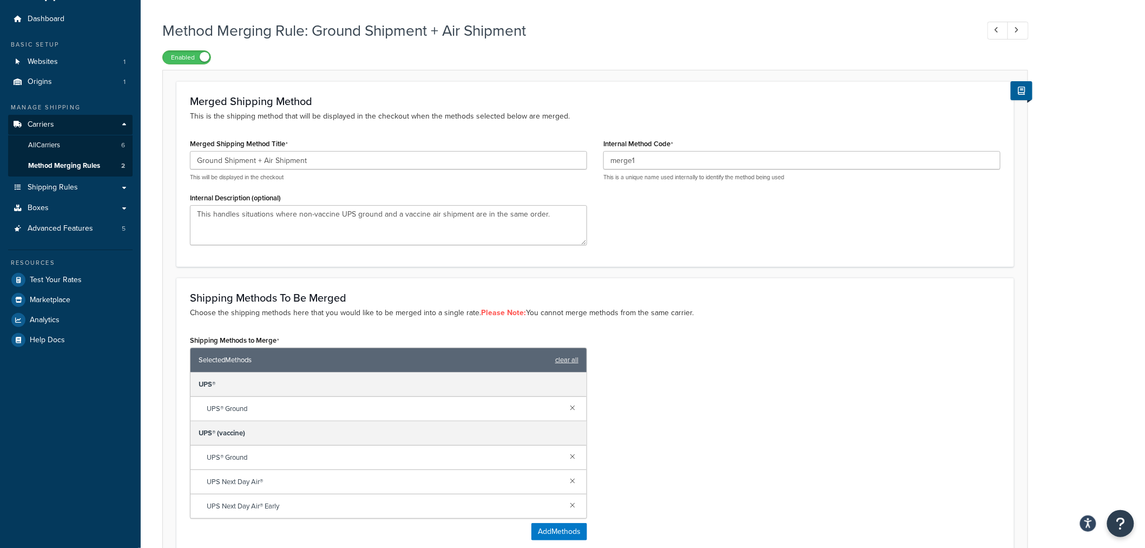
scroll to position [0, 0]
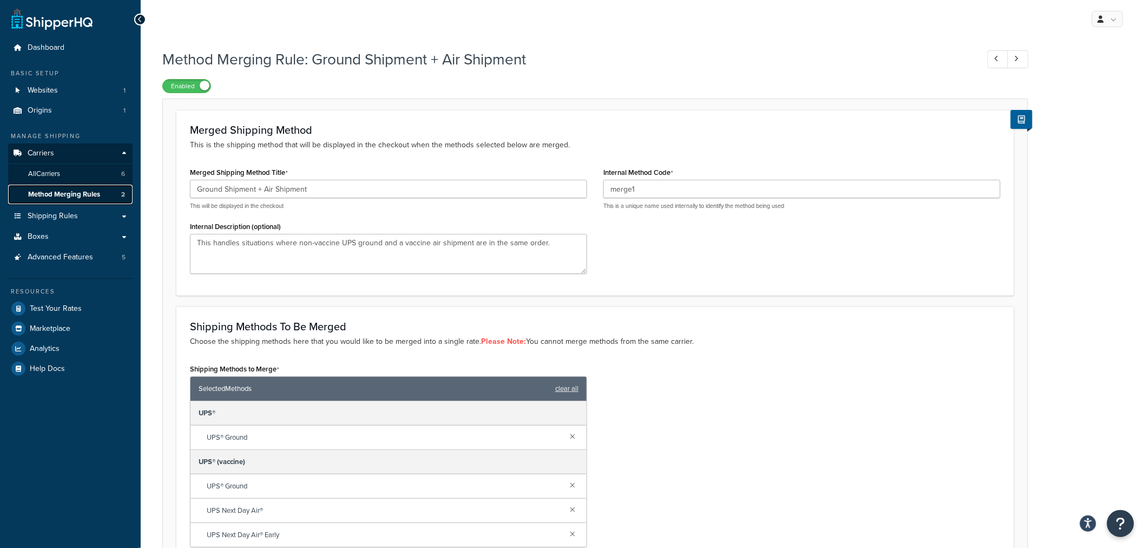
click at [88, 195] on span "Method Merging Rules" at bounding box center [64, 194] width 72 height 9
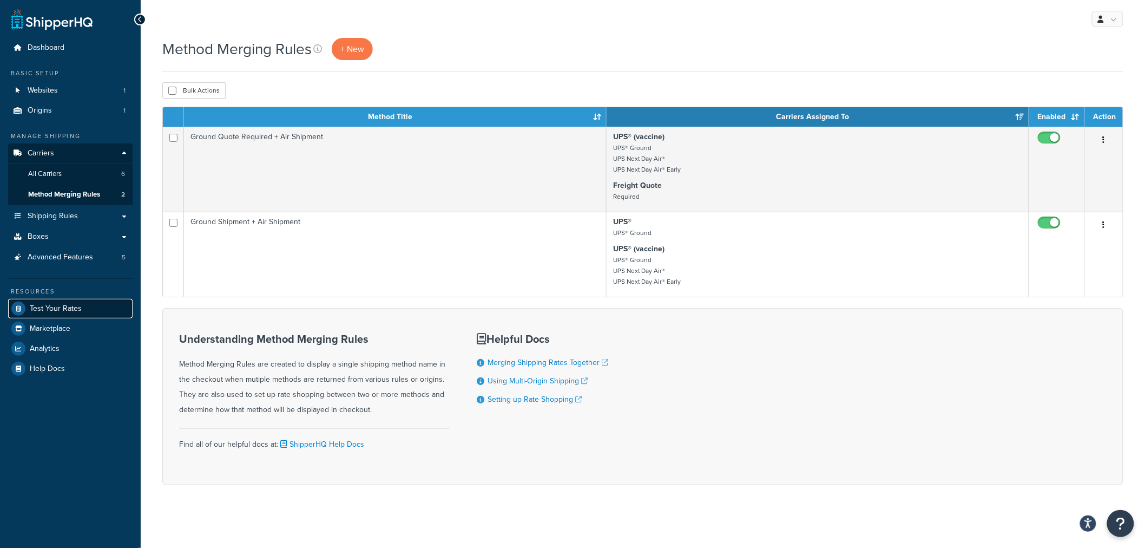
click at [62, 314] on link "Test Your Rates" at bounding box center [70, 308] width 124 height 19
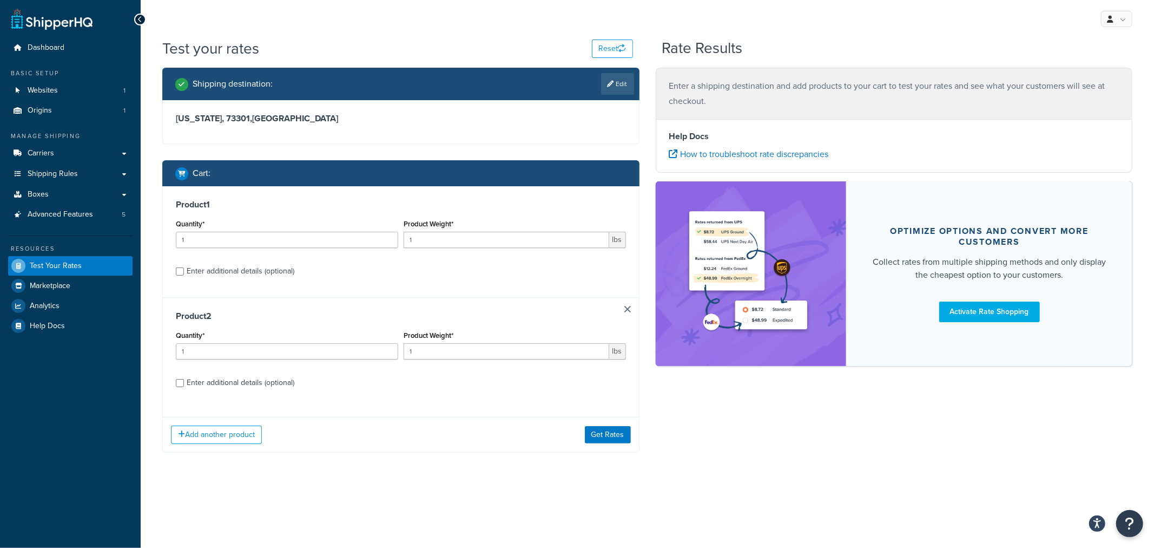
click at [240, 387] on div "Enter additional details (optional)" at bounding box center [241, 382] width 108 height 15
click at [184, 387] on input "Enter additional details (optional)" at bounding box center [180, 383] width 8 height 8
checkbox input "true"
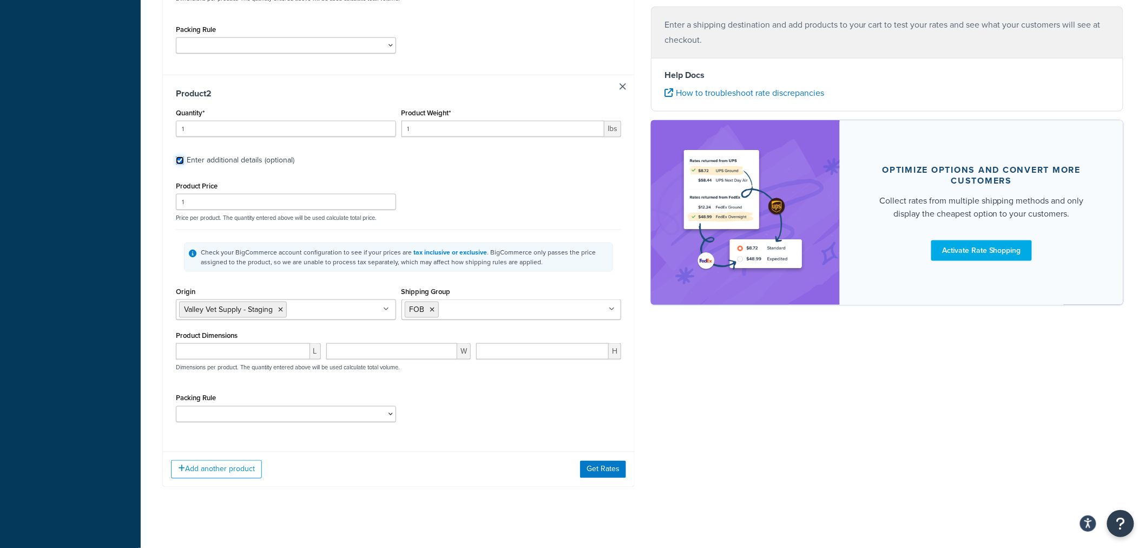
scroll to position [491, 0]
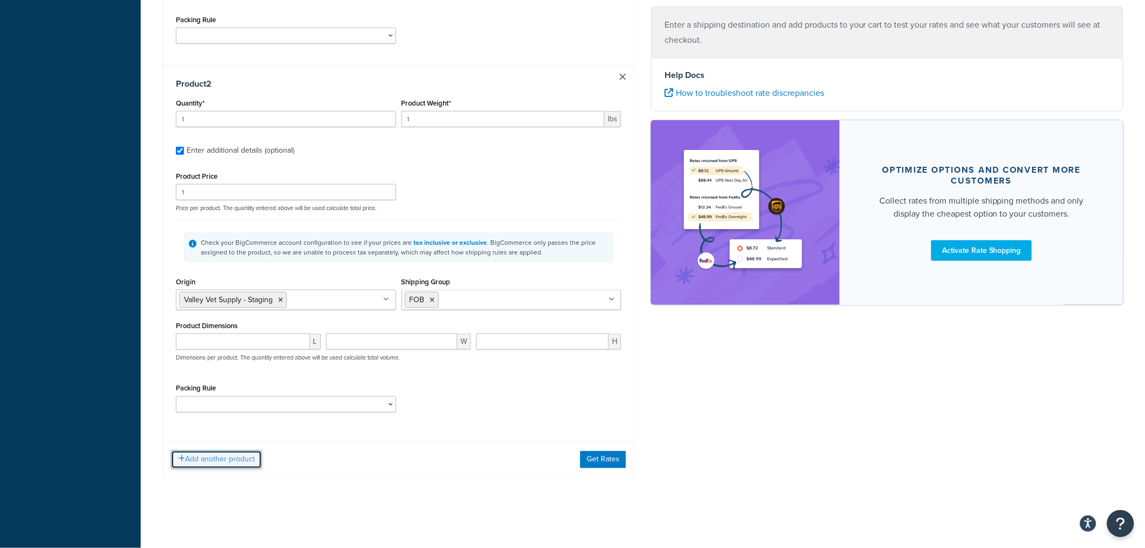
click at [249, 456] on button "Add another product" at bounding box center [216, 459] width 91 height 18
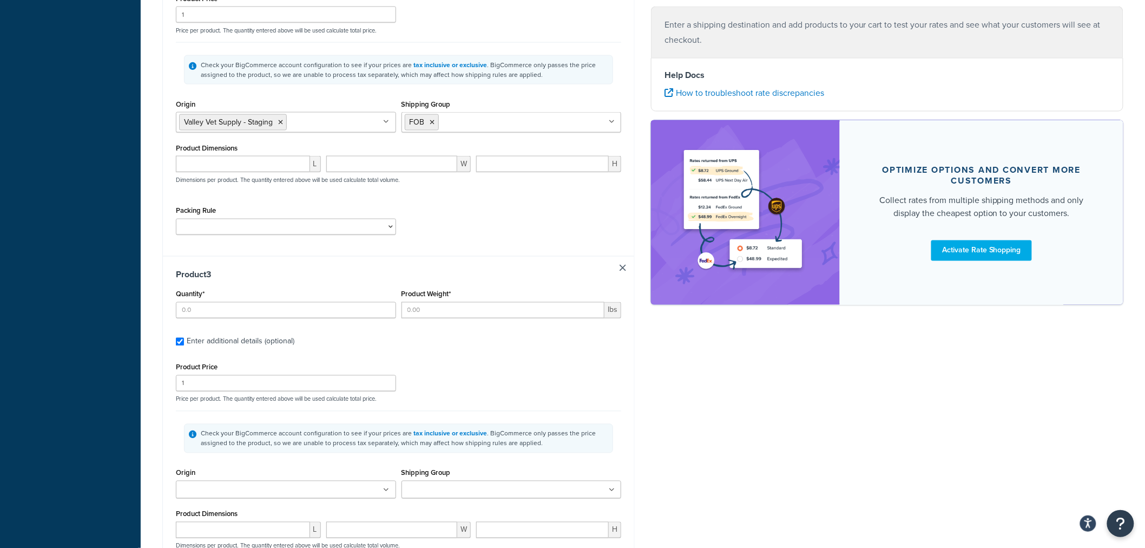
scroll to position [668, 0]
click at [247, 315] on input "Quantity*" at bounding box center [286, 309] width 220 height 16
type input "1"
click at [463, 311] on input "Product Weight*" at bounding box center [503, 309] width 203 height 16
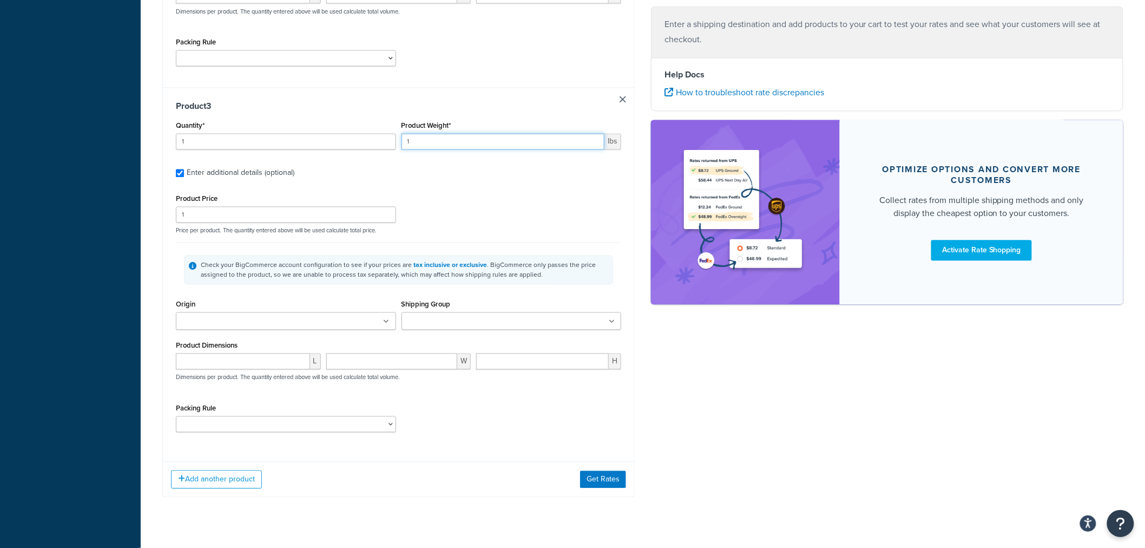
scroll to position [848, 0]
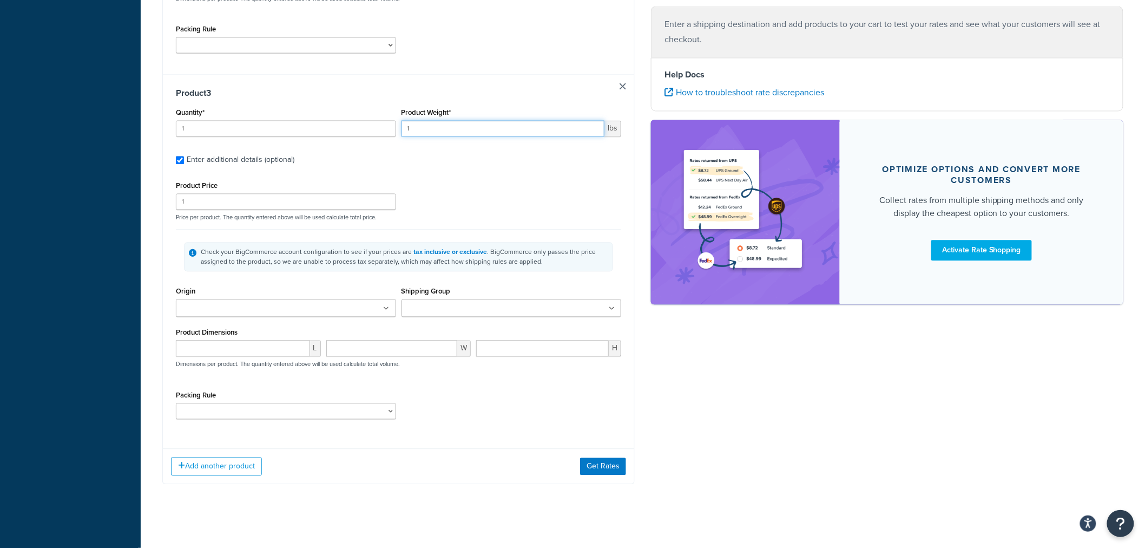
type input "1"
click at [256, 312] on input "Origin" at bounding box center [227, 309] width 96 height 12
click at [445, 310] on input "Shipping Group" at bounding box center [453, 309] width 96 height 12
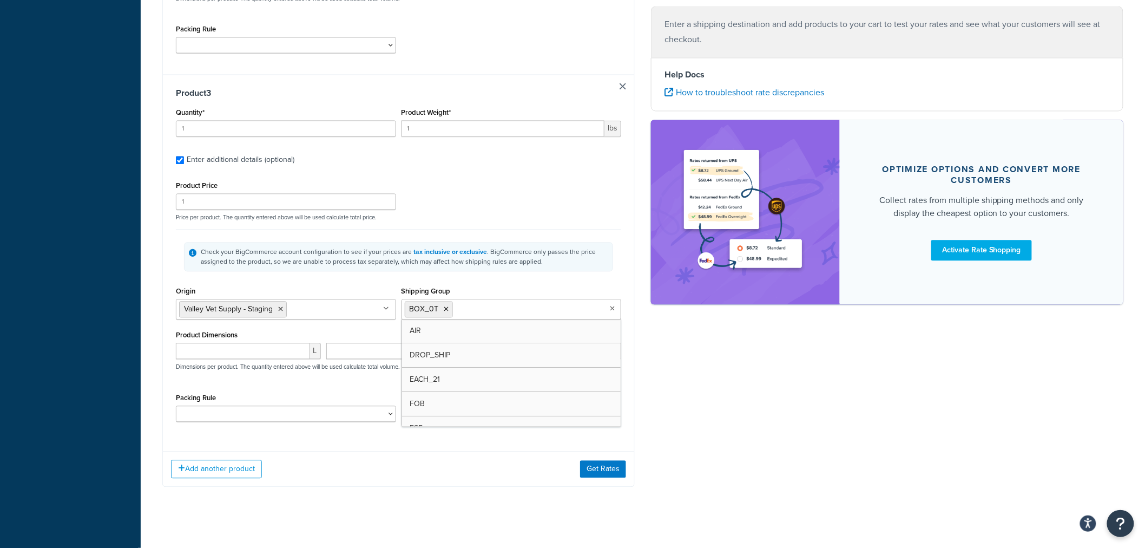
click at [621, 280] on div "Product 3 Quantity* 1 Product Weight* 1 lbs Enter additional details (optional)…" at bounding box center [398, 259] width 471 height 369
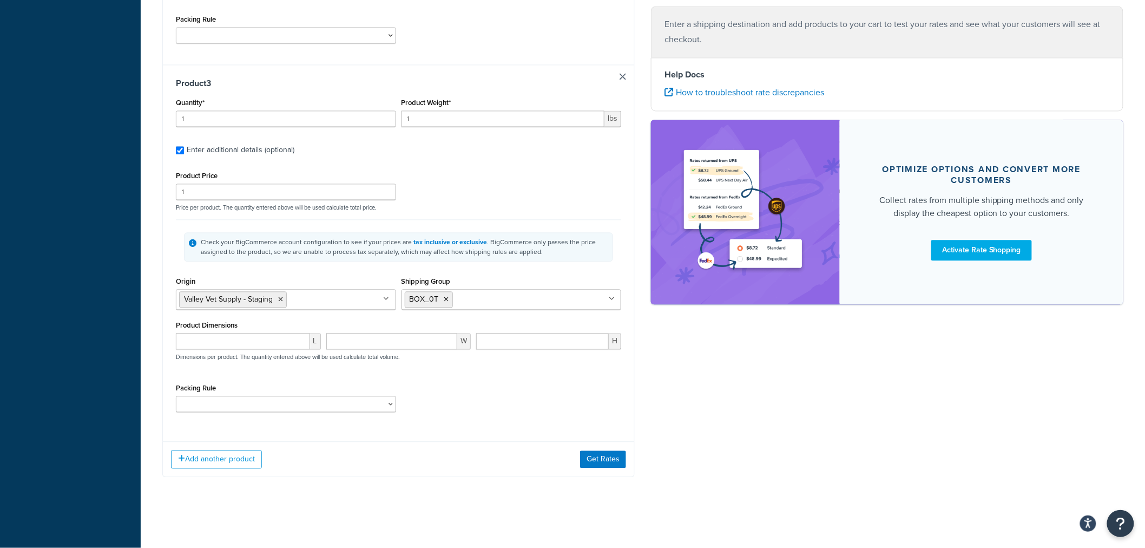
scroll to position [861, 0]
click at [601, 457] on button "Get Rates" at bounding box center [603, 459] width 46 height 17
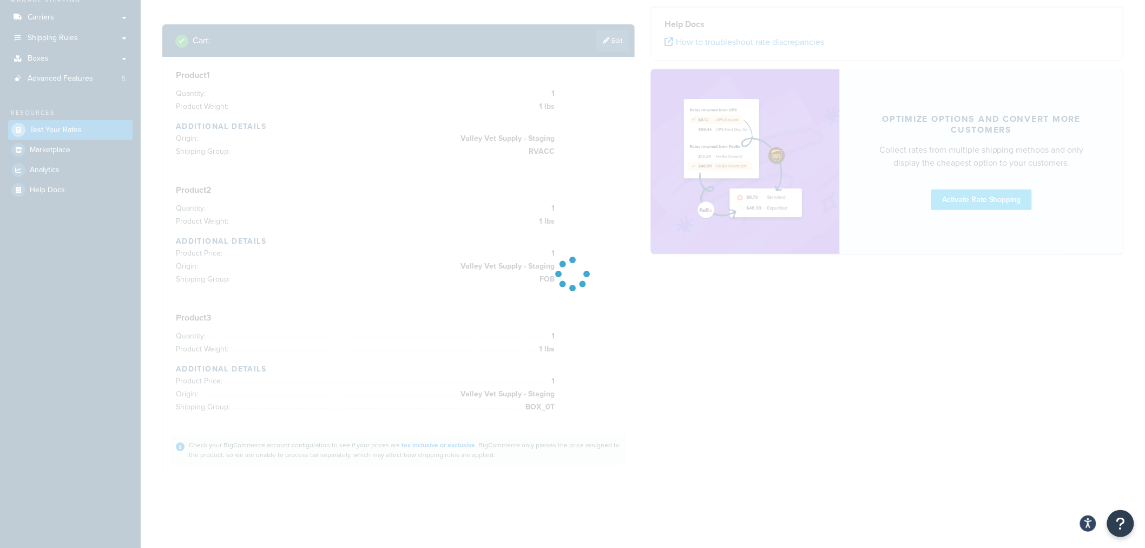
scroll to position [136, 0]
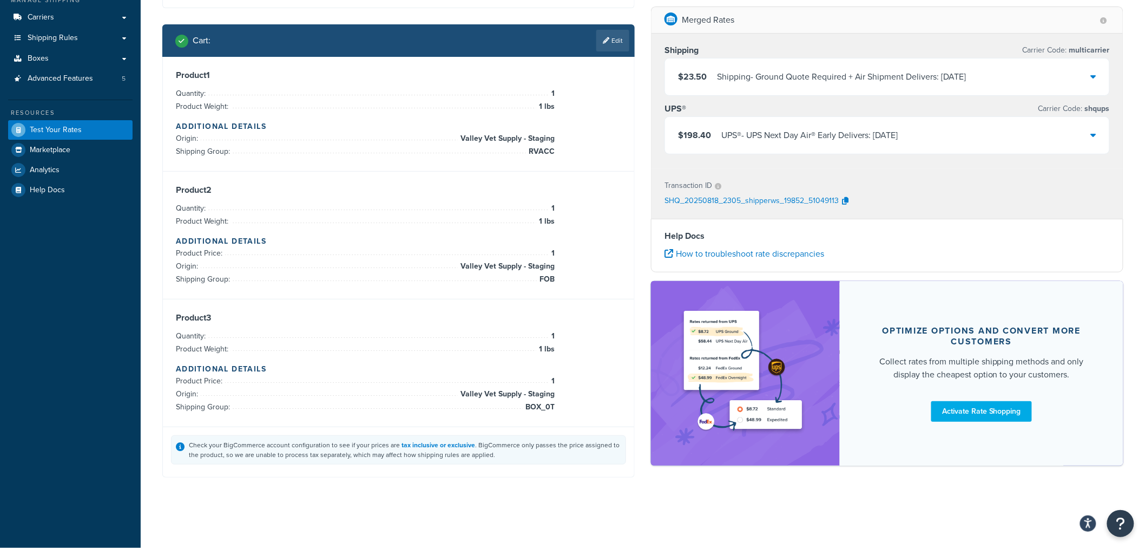
click at [1096, 76] on icon at bounding box center [1093, 76] width 5 height 9
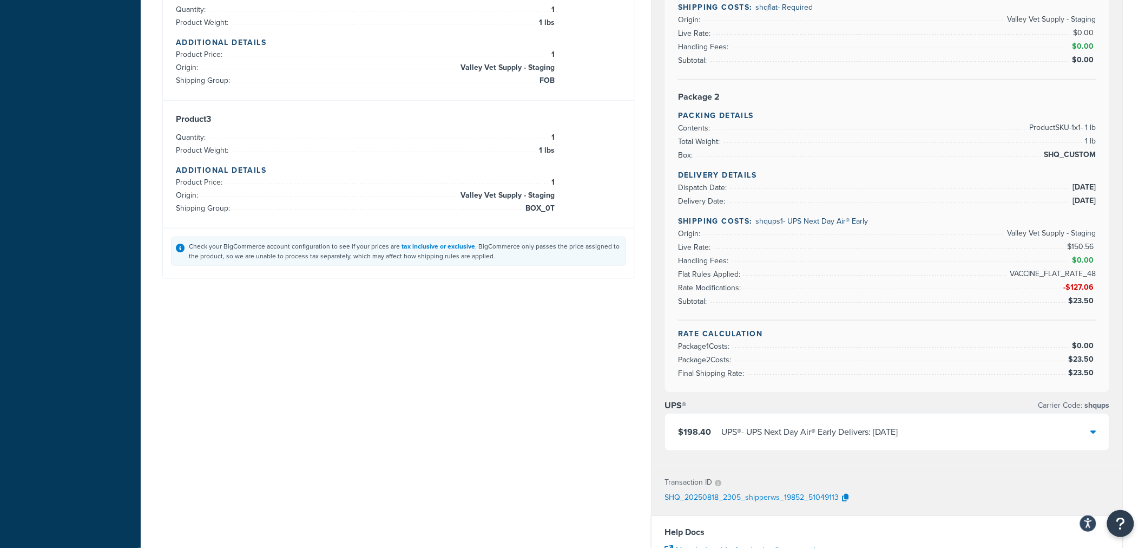
scroll to position [360, 0]
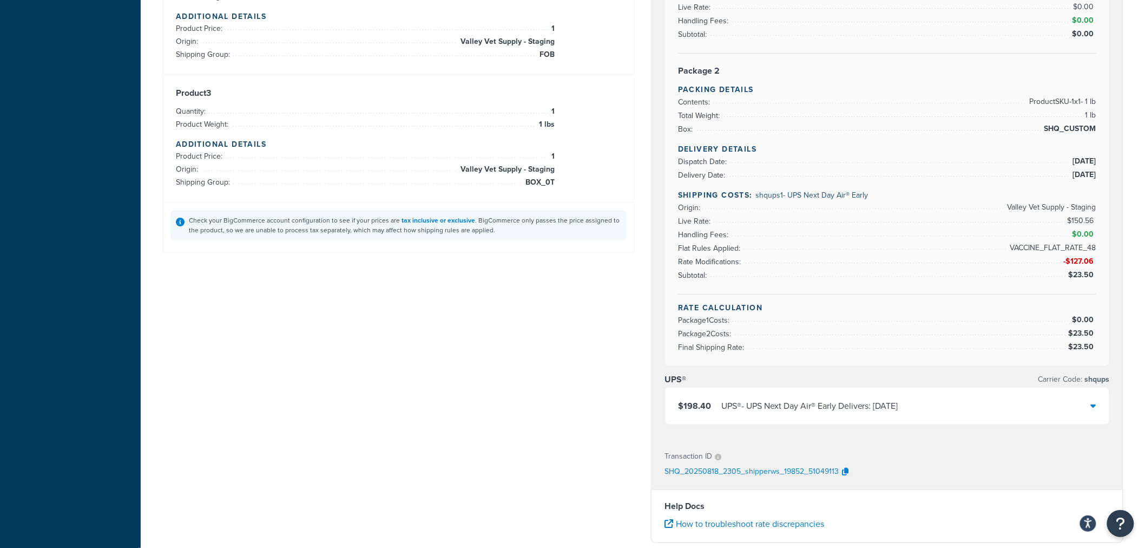
click at [1091, 401] on icon at bounding box center [1093, 405] width 5 height 9
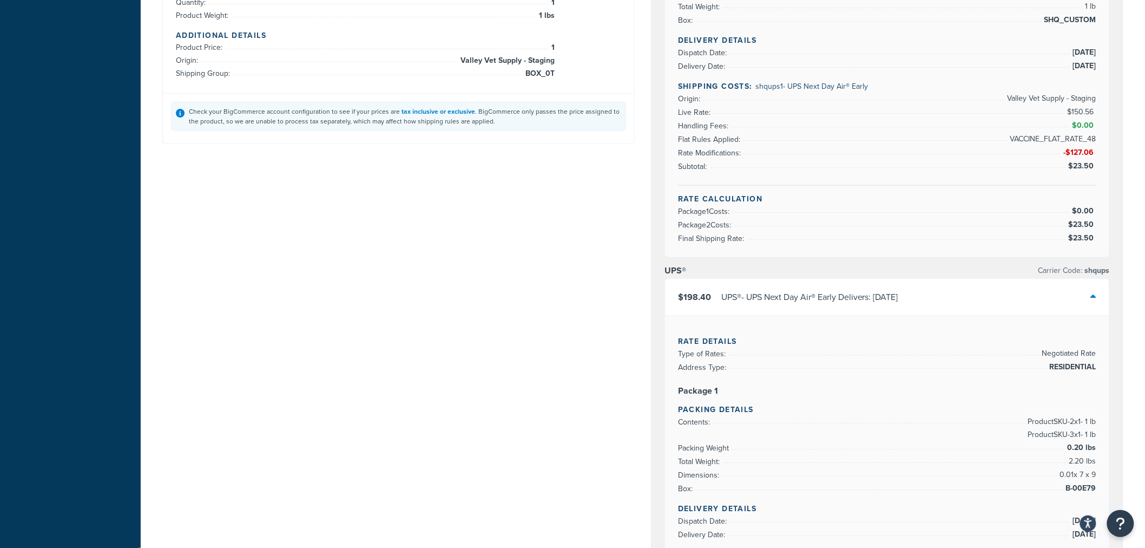
scroll to position [420, 0]
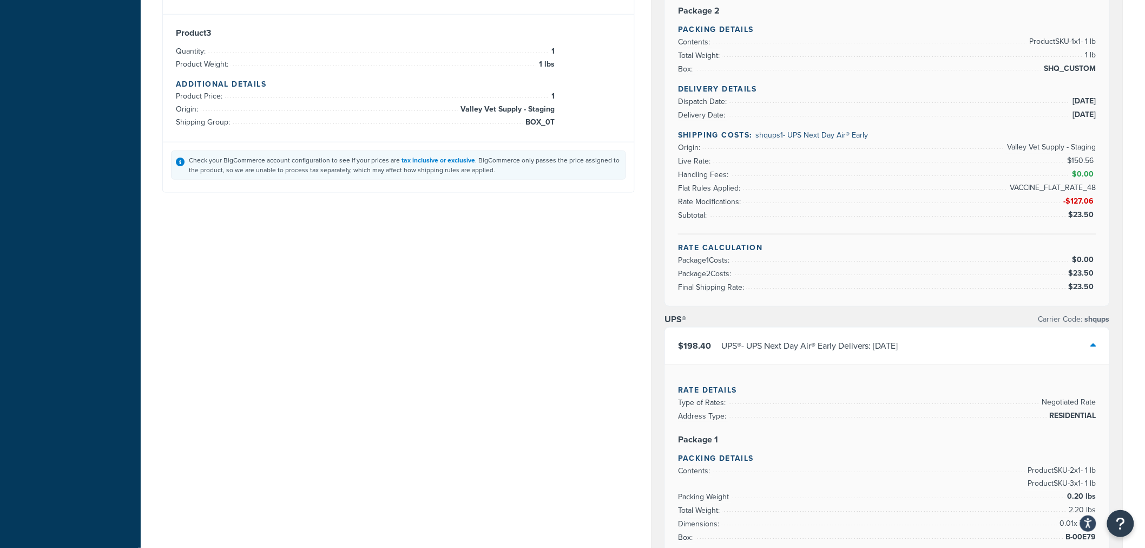
click at [1094, 341] on icon at bounding box center [1093, 345] width 5 height 9
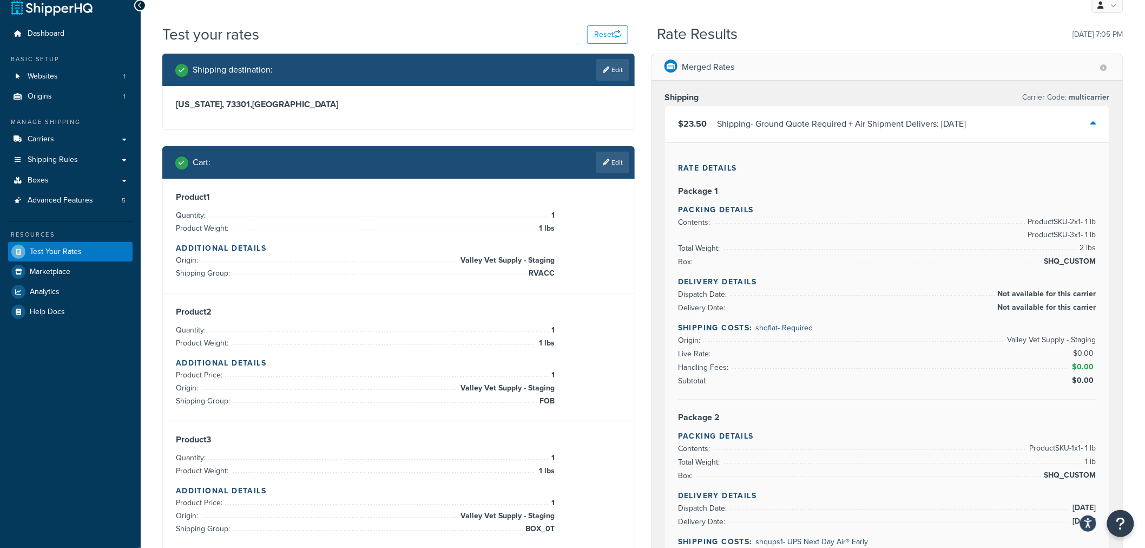
scroll to position [0, 0]
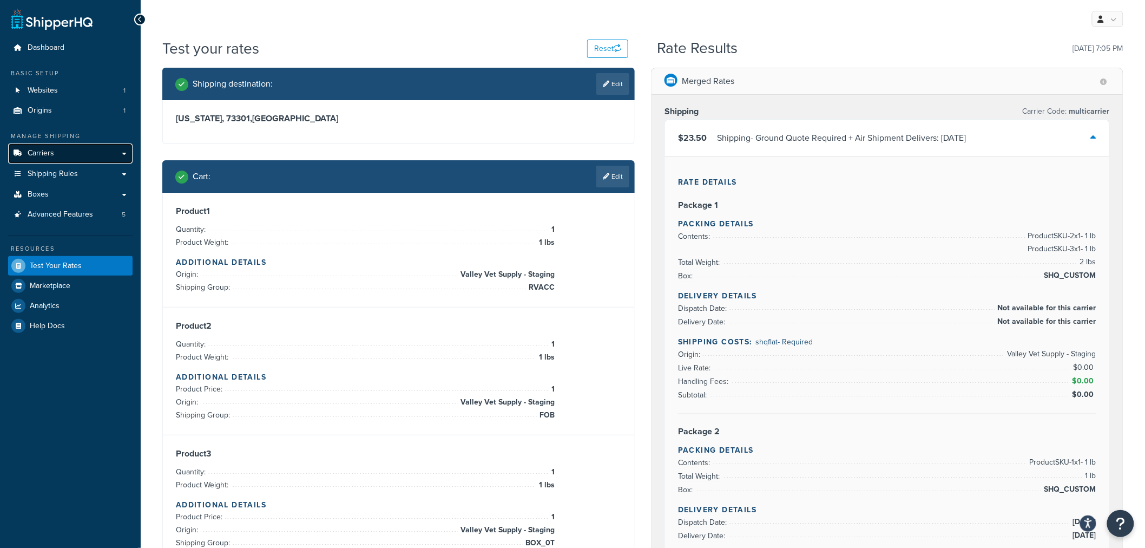
click at [121, 154] on link "Carriers" at bounding box center [70, 153] width 124 height 20
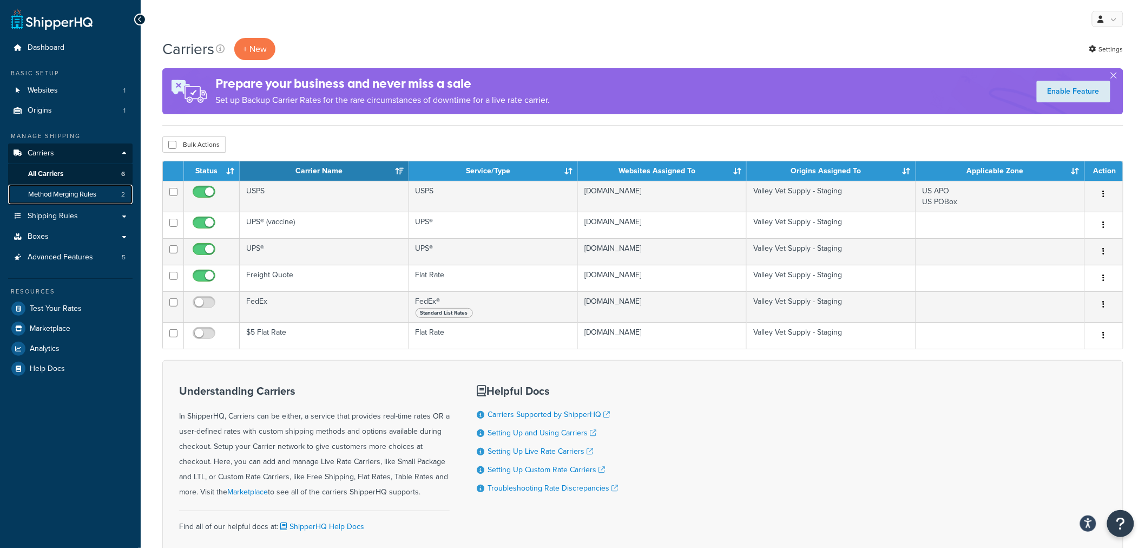
click at [76, 195] on span "Method Merging Rules" at bounding box center [62, 194] width 68 height 9
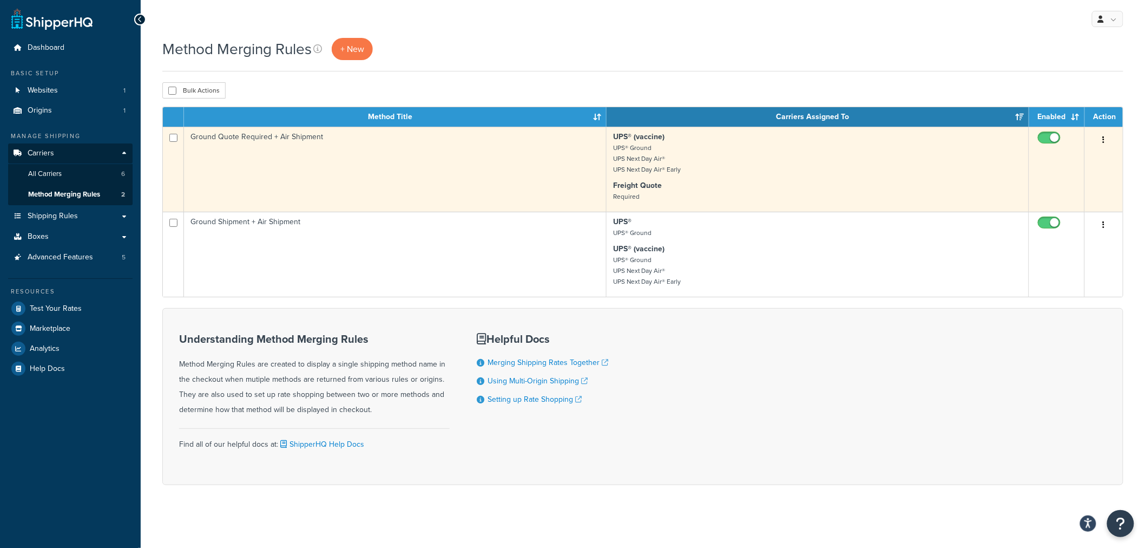
click at [277, 138] on td "Ground Quote Required + Air Shipment" at bounding box center [395, 169] width 423 height 85
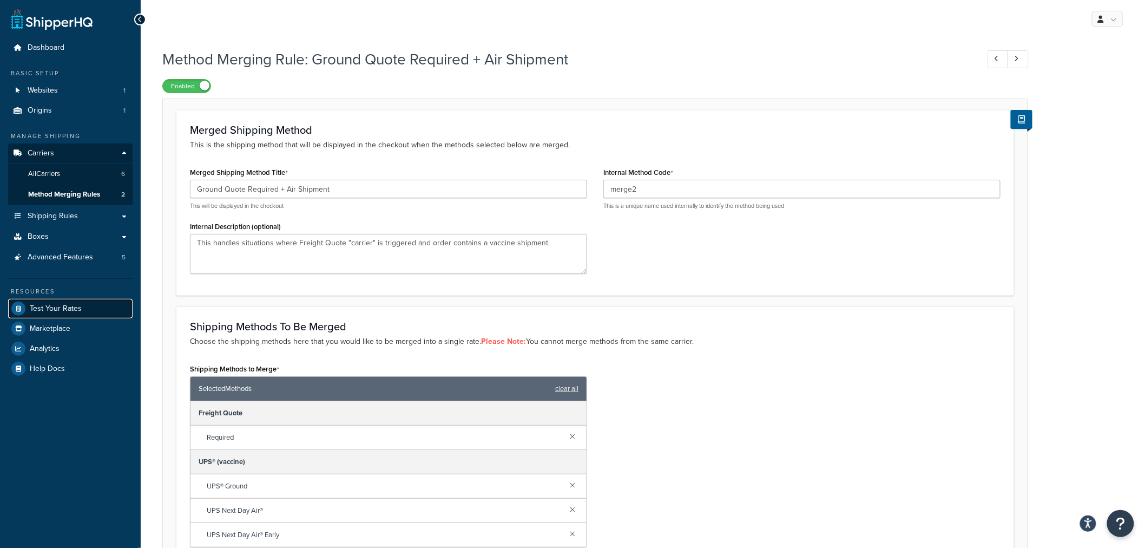
click at [58, 307] on span "Test Your Rates" at bounding box center [56, 308] width 52 height 9
